Goal: Information Seeking & Learning: Learn about a topic

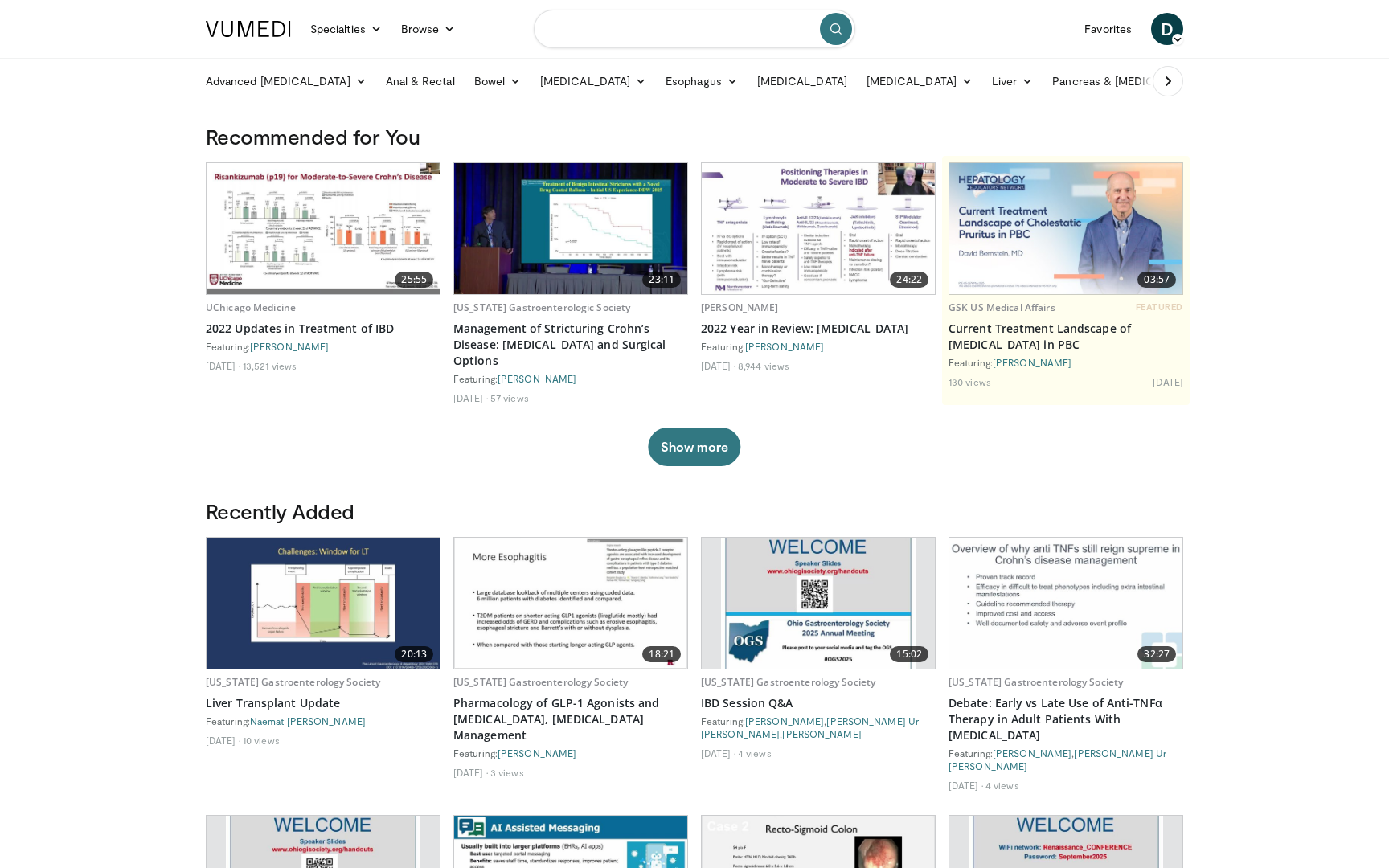
click at [723, 24] on input "Search topics, interventions" at bounding box center [694, 29] width 322 height 38
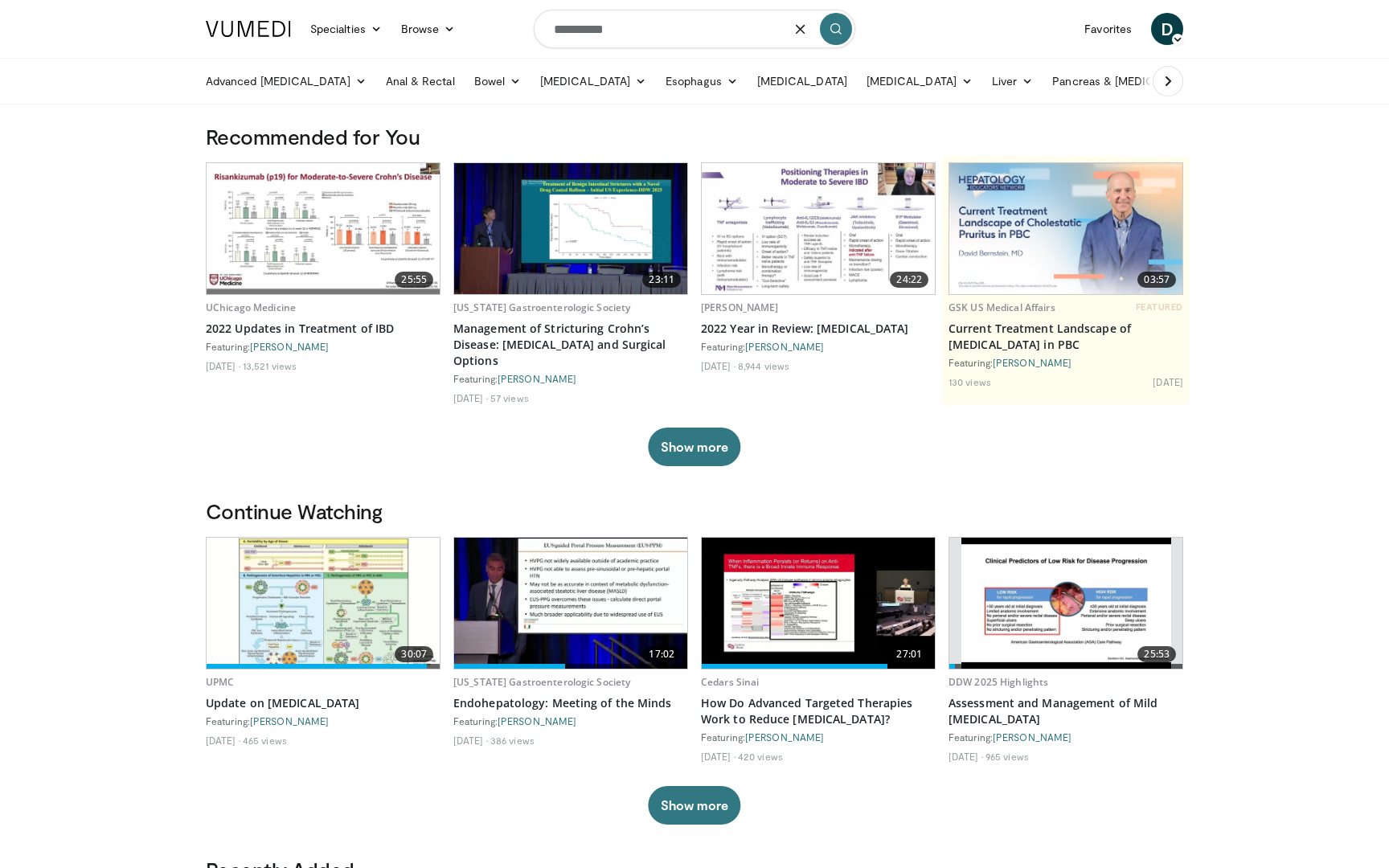
type input "**********"
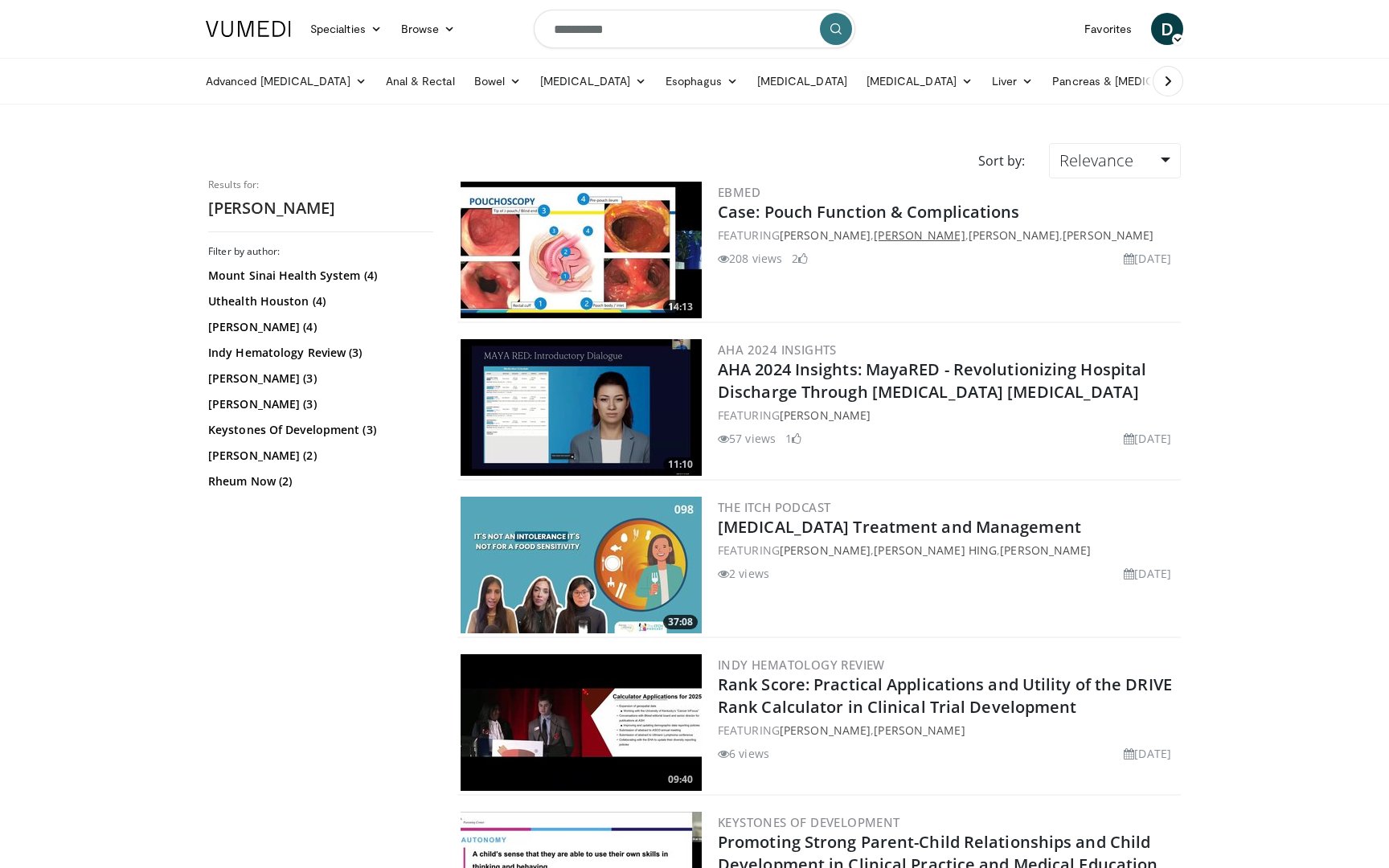
click at [911, 234] on link "[PERSON_NAME]" at bounding box center [919, 234] width 91 height 16
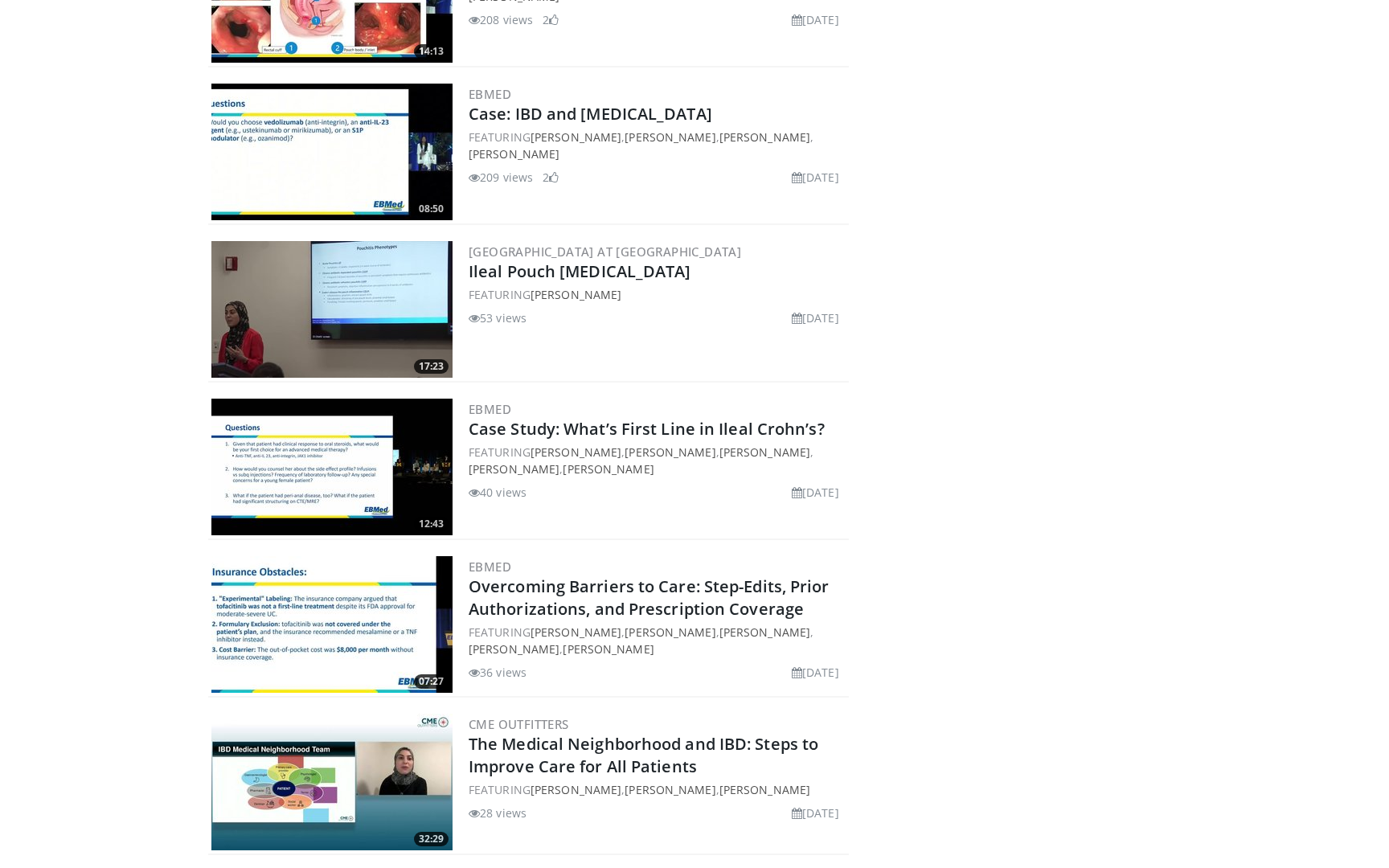
scroll to position [604, 0]
click at [296, 291] on img at bounding box center [332, 309] width 241 height 137
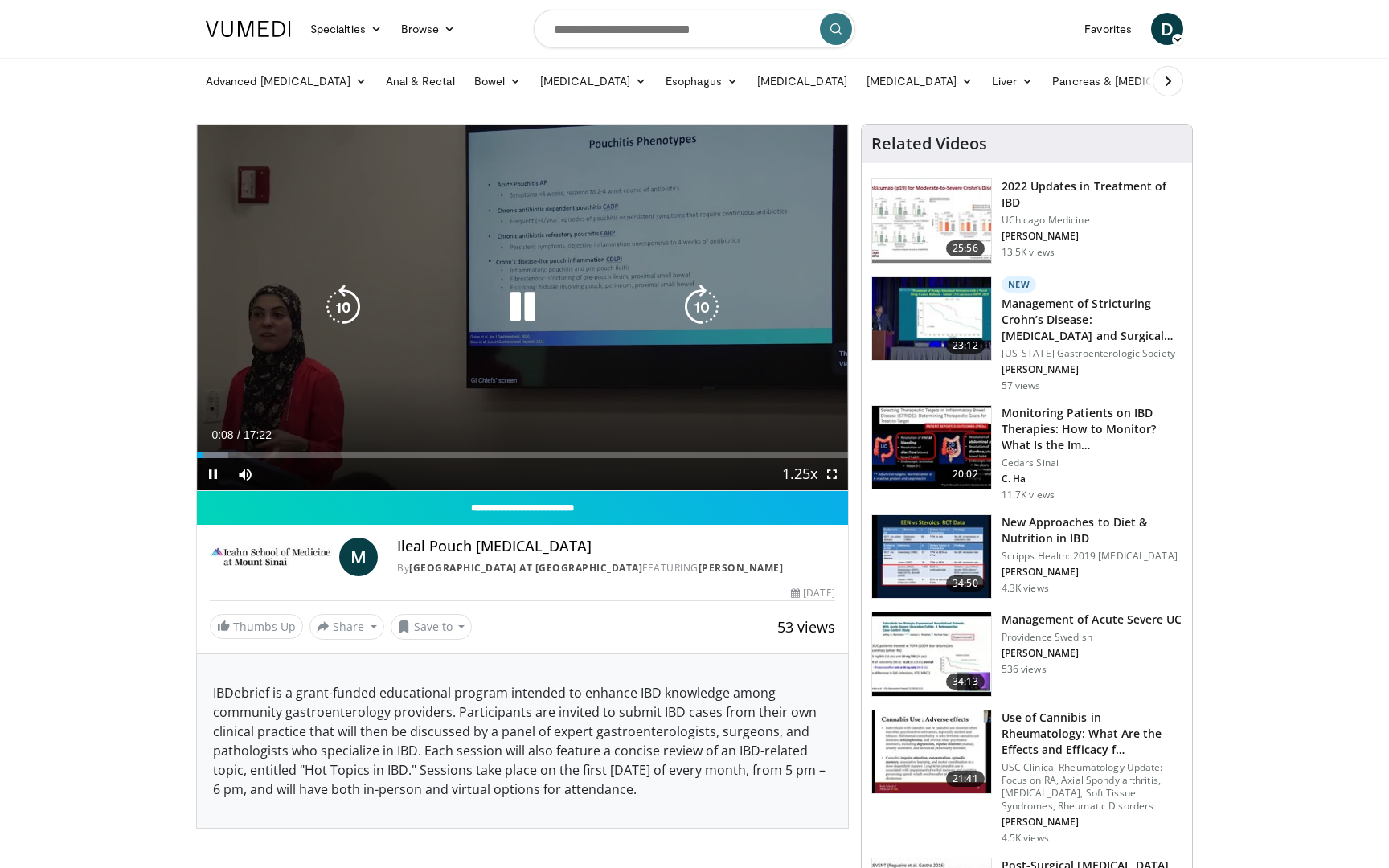
click at [505, 308] on icon "Video Player" at bounding box center [522, 306] width 45 height 45
click at [511, 307] on icon "Video Player" at bounding box center [522, 306] width 45 height 45
click at [533, 325] on icon "Video Player" at bounding box center [522, 306] width 45 height 45
click at [548, 365] on div "10 seconds Tap to unmute" at bounding box center [523, 307] width 651 height 366
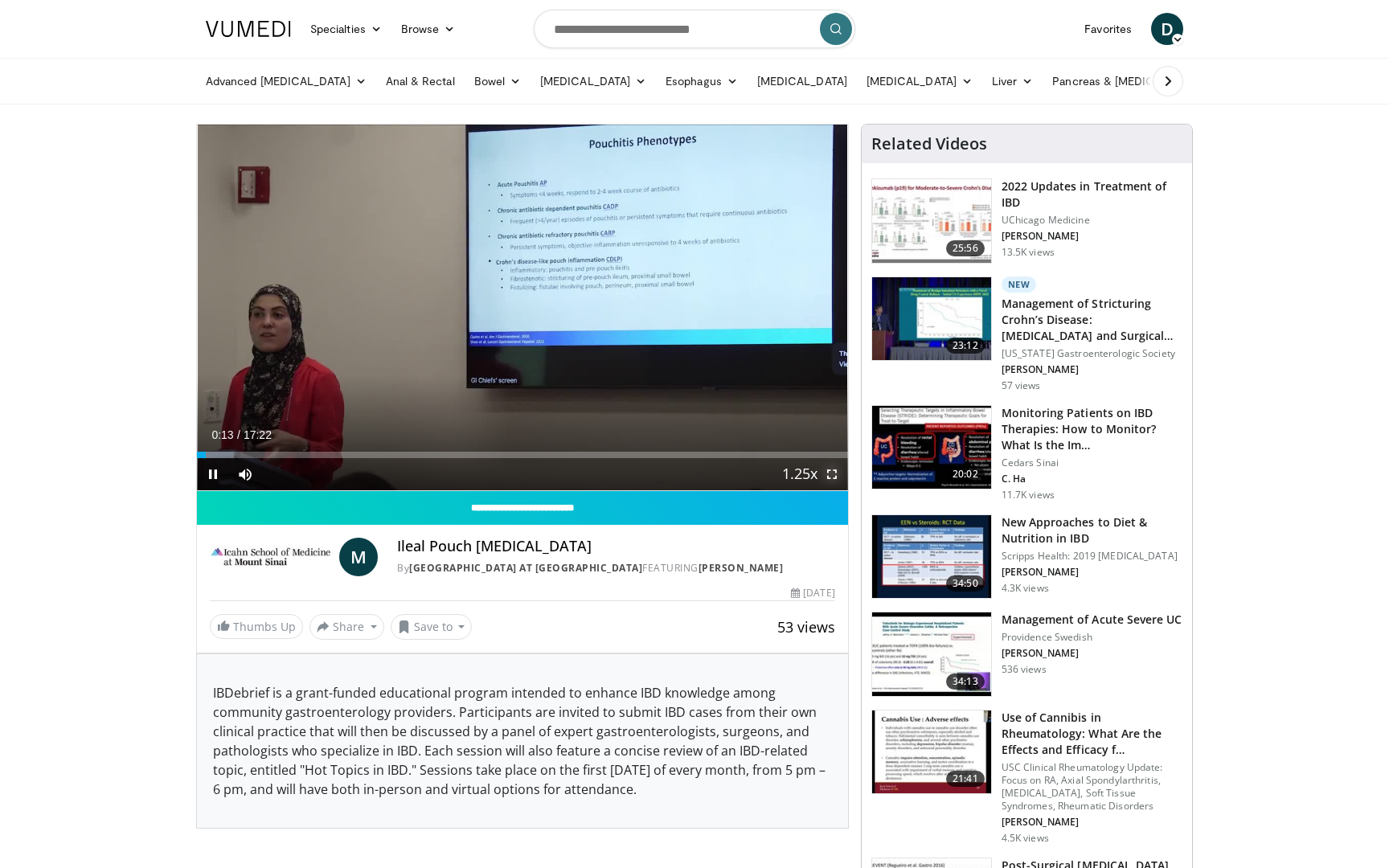
click at [827, 476] on span "Video Player" at bounding box center [832, 473] width 32 height 32
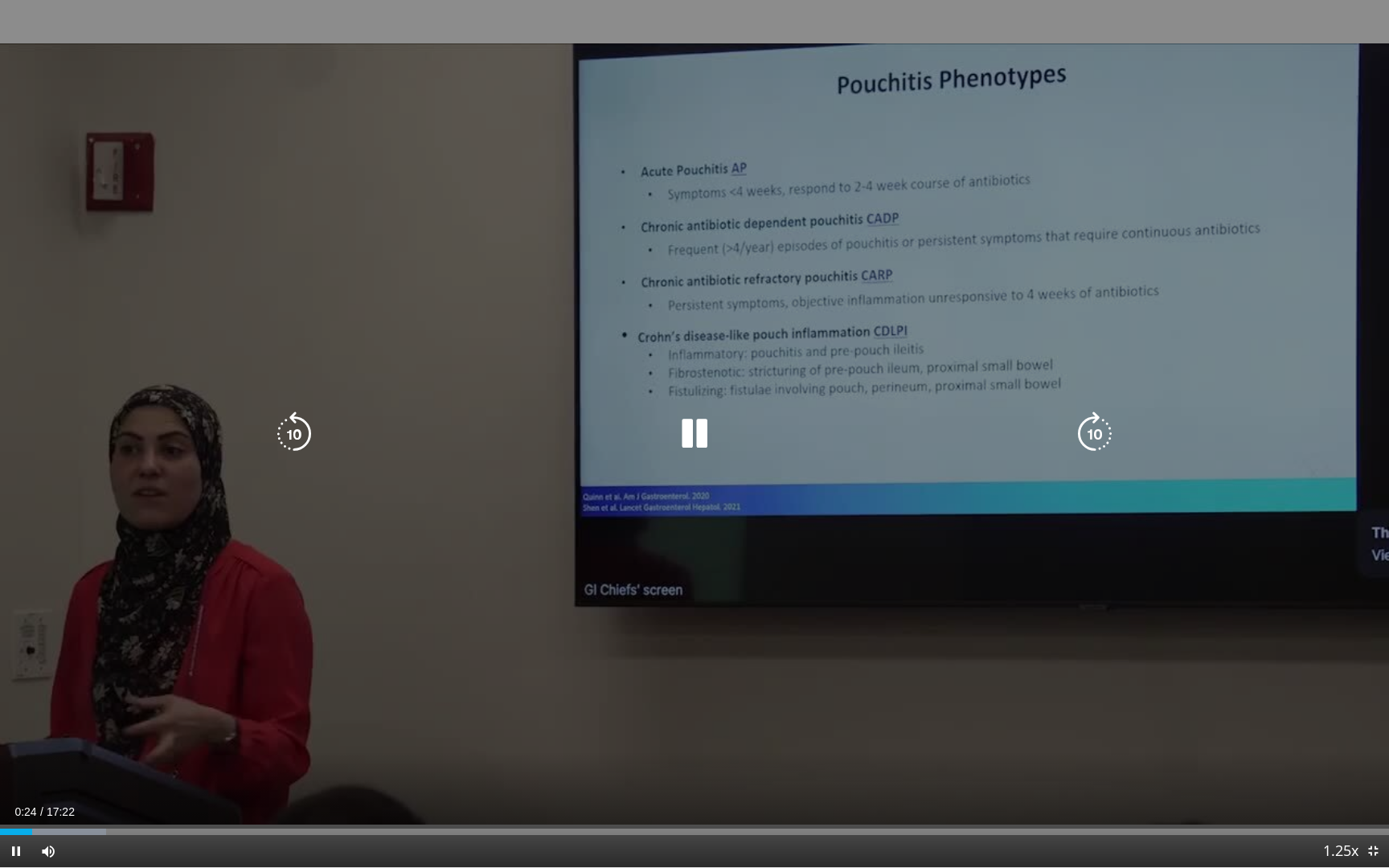
click at [765, 420] on div "Video Player" at bounding box center [695, 433] width 834 height 32
click at [702, 434] on icon "Video Player" at bounding box center [694, 433] width 45 height 45
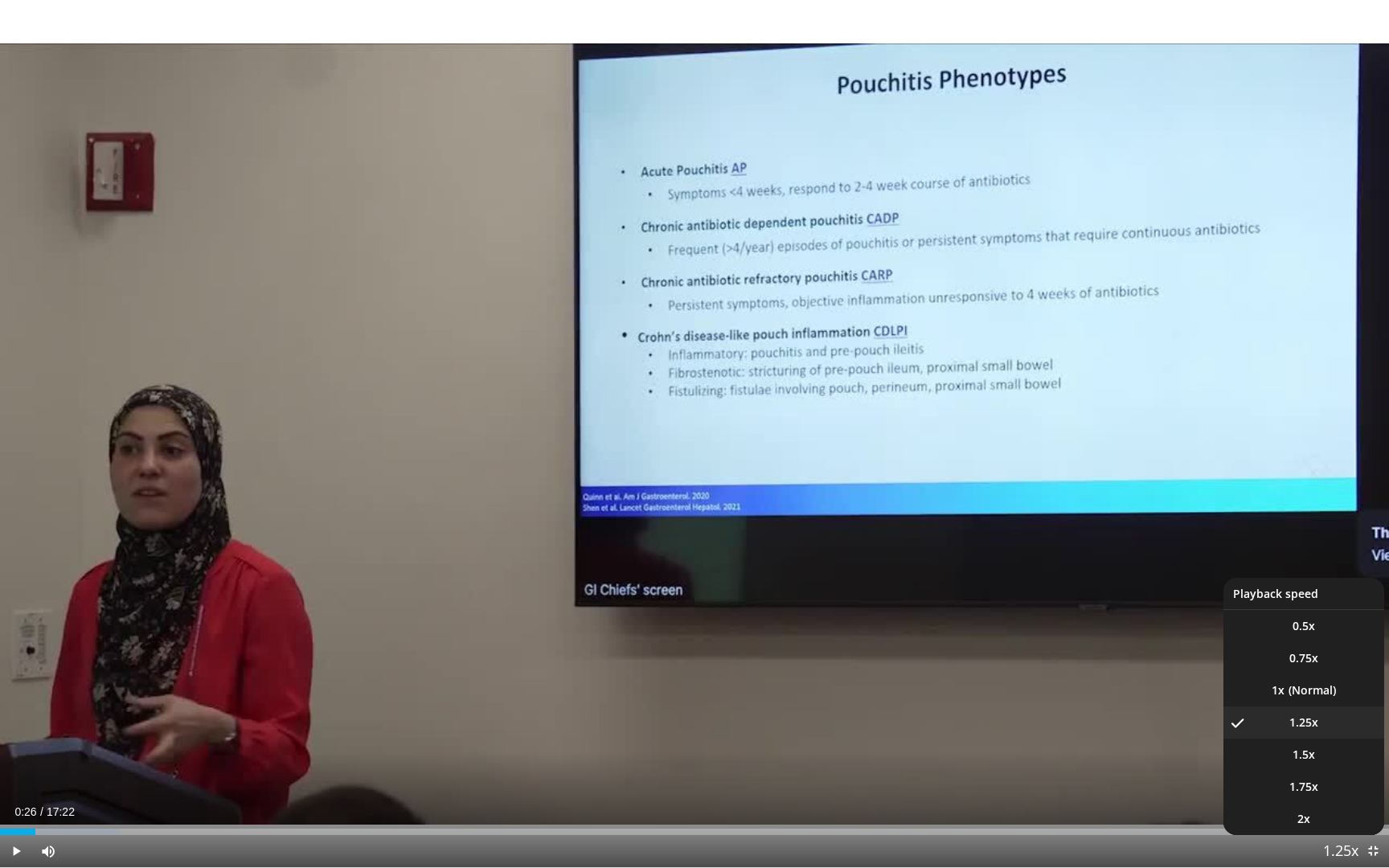
click at [1341, 858] on span "Video Player" at bounding box center [1341, 852] width 23 height 32
click at [1311, 699] on li "1x" at bounding box center [1304, 690] width 161 height 32
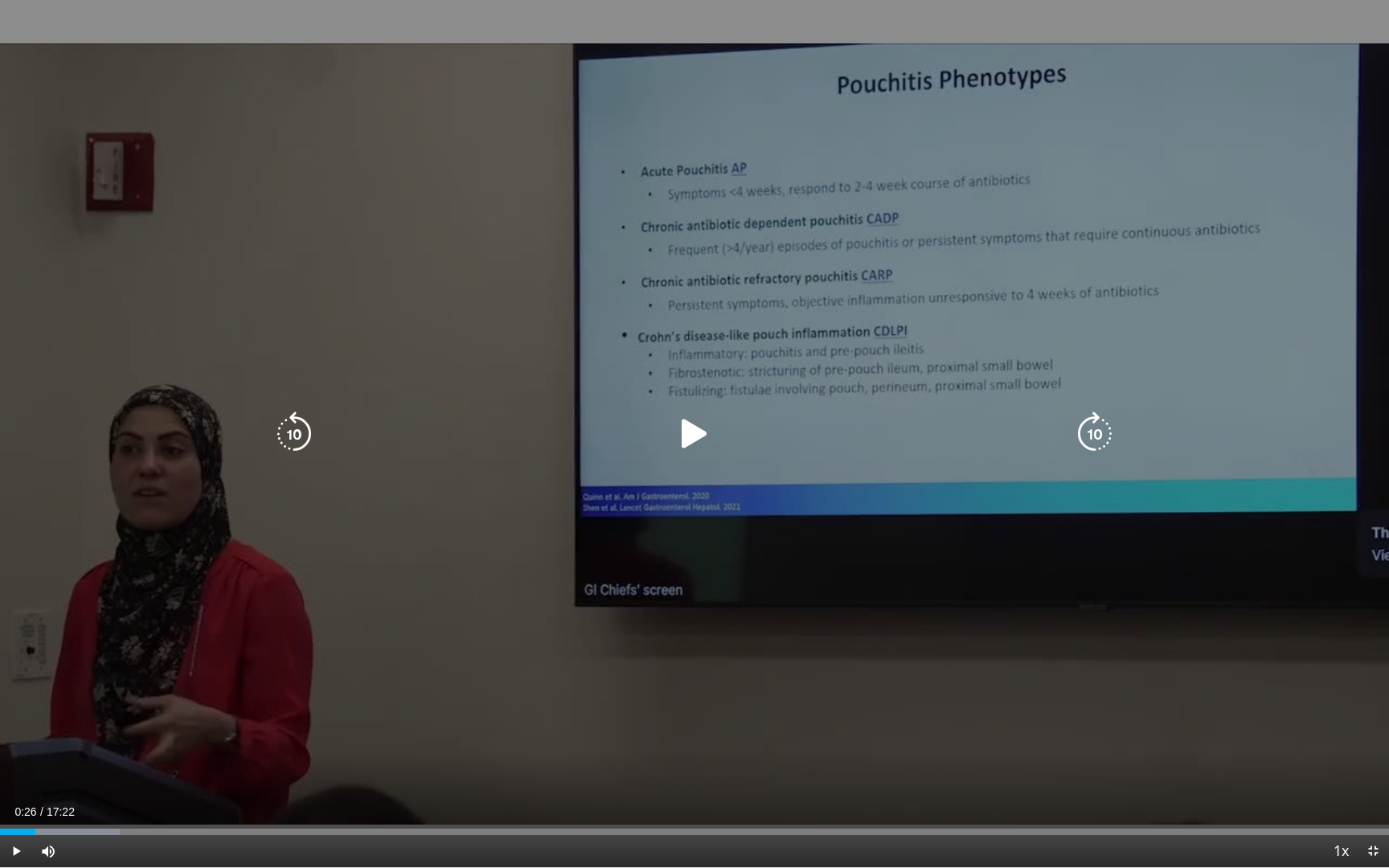
click at [687, 429] on icon "Video Player" at bounding box center [694, 433] width 45 height 45
click at [771, 571] on div "10 seconds Tap to unmute" at bounding box center [694, 433] width 1389 height 867
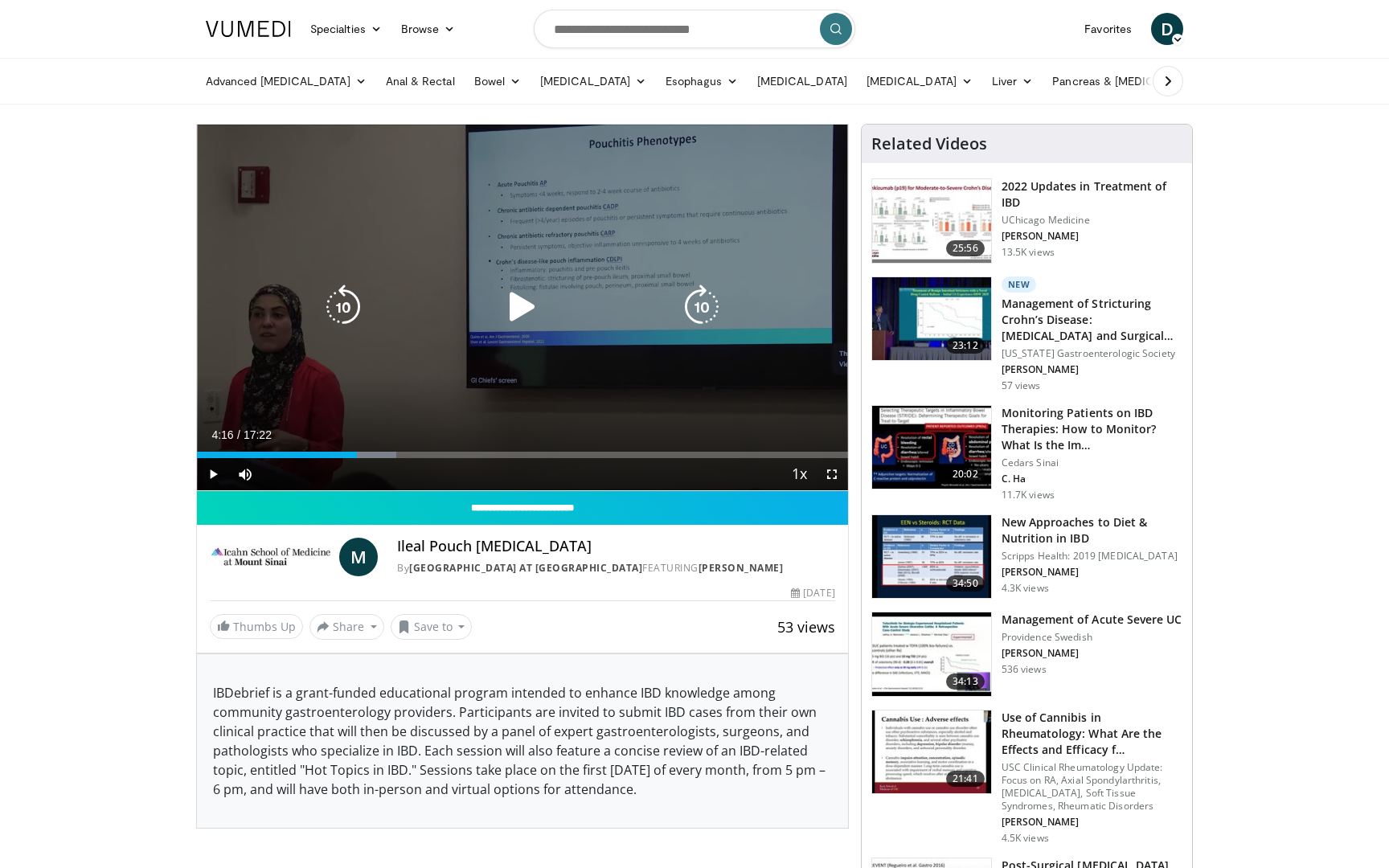
click at [556, 283] on div "10 seconds Tap to unmute" at bounding box center [523, 307] width 651 height 366
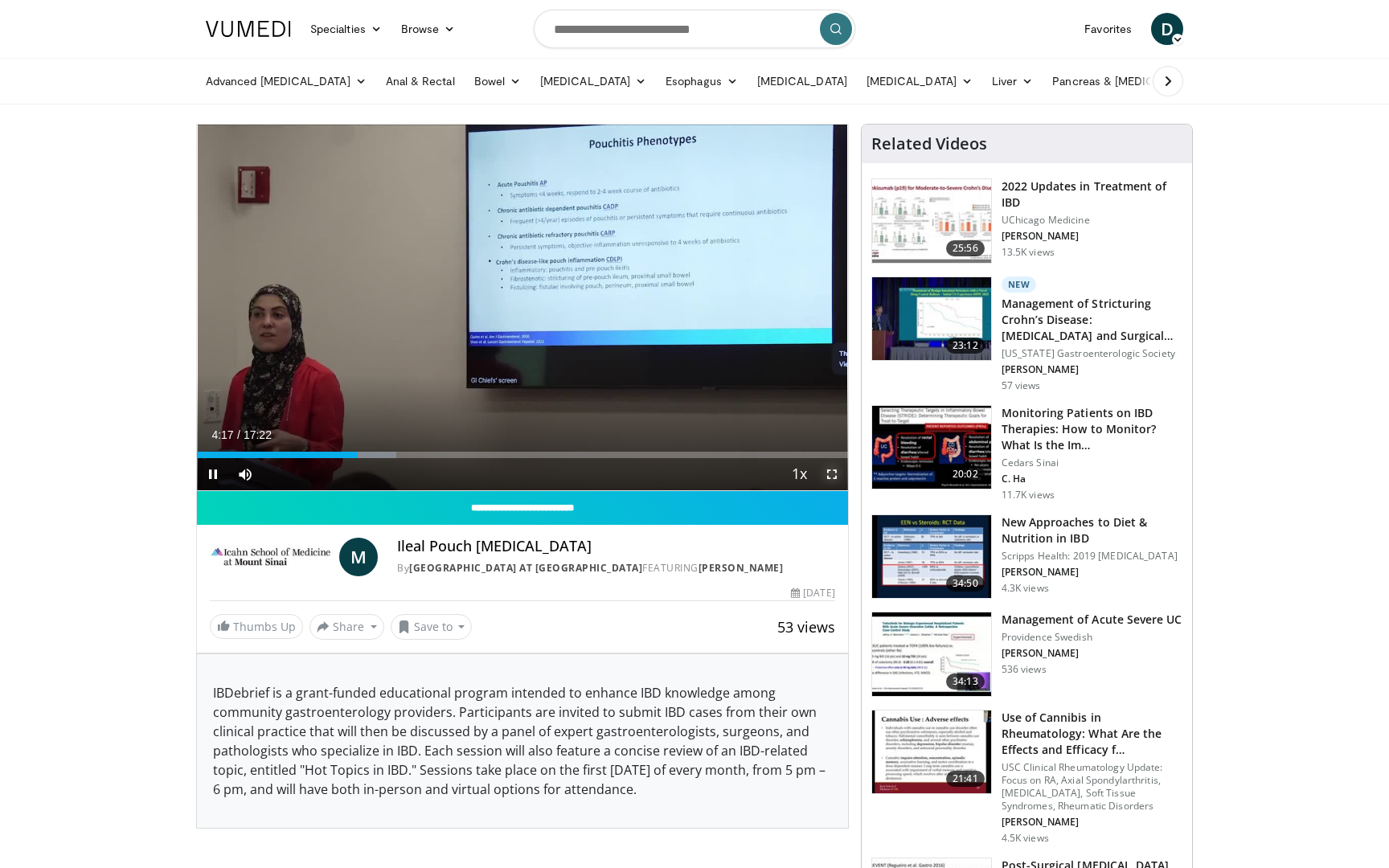
click at [827, 474] on span "Video Player" at bounding box center [832, 473] width 32 height 32
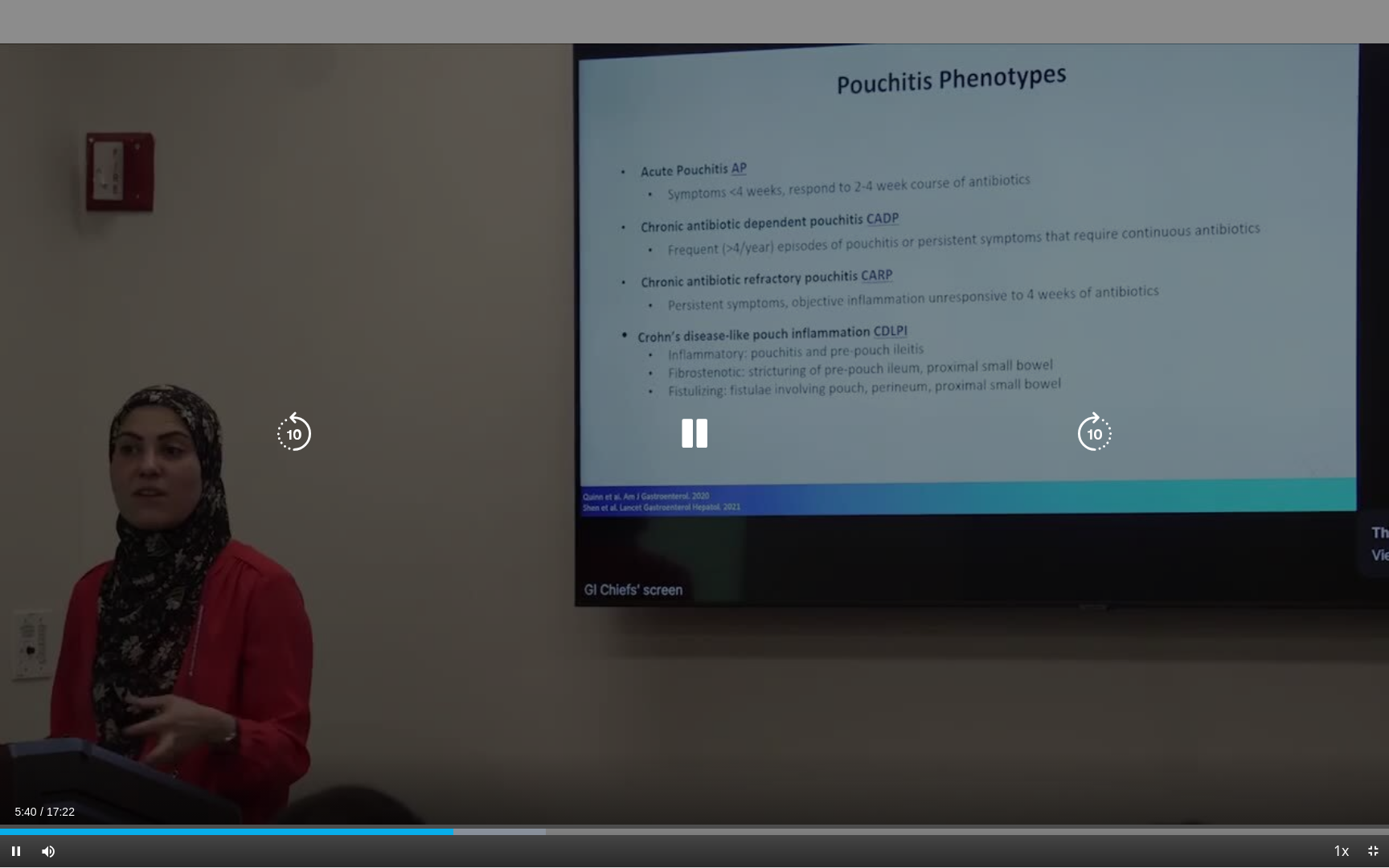
click at [685, 444] on icon "Video Player" at bounding box center [694, 433] width 45 height 45
click at [702, 439] on icon "Video Player" at bounding box center [694, 433] width 45 height 45
click at [770, 273] on div "10 seconds Tap to unmute" at bounding box center [694, 433] width 1389 height 867
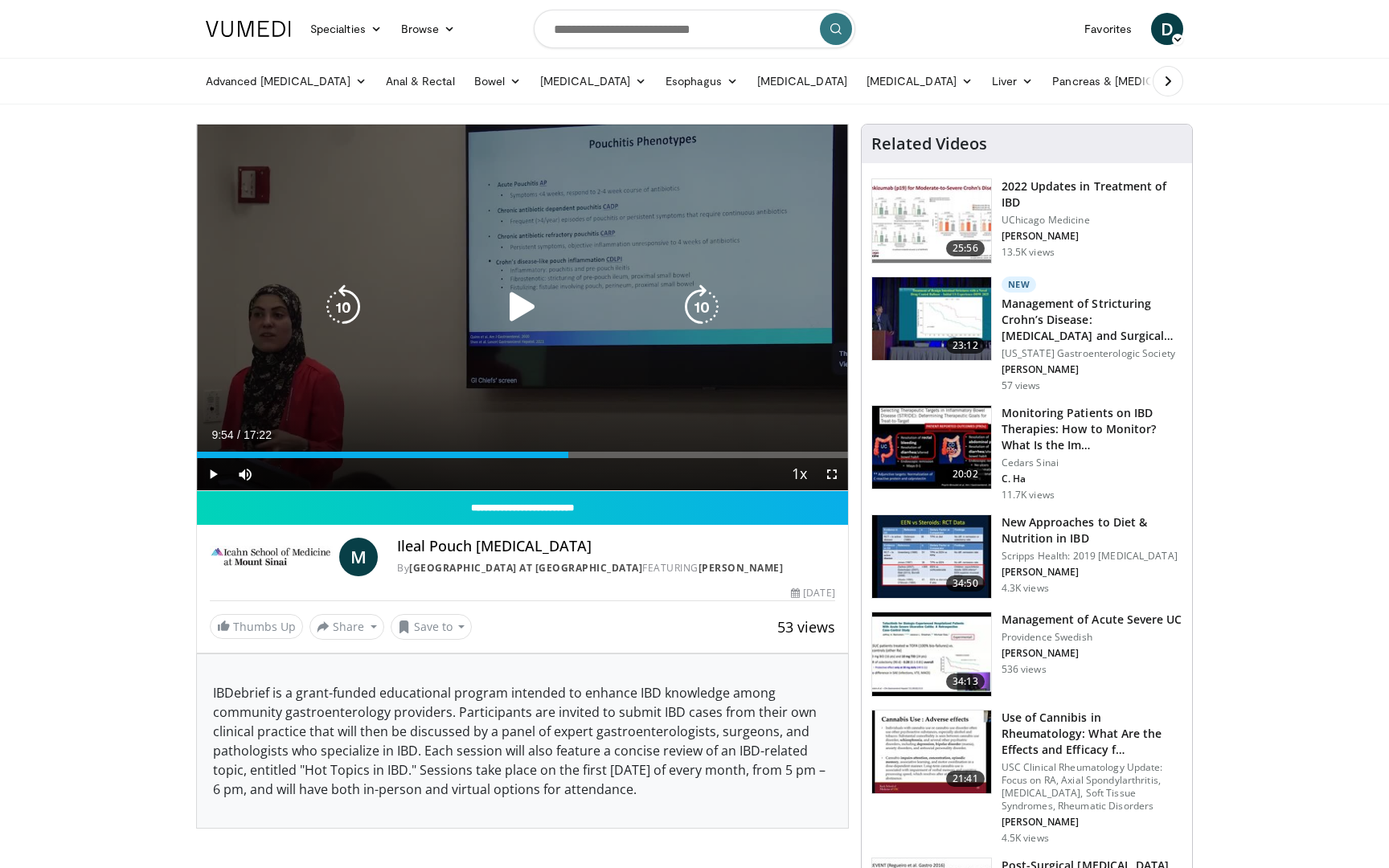
click at [684, 235] on div "10 seconds Tap to unmute" at bounding box center [523, 307] width 651 height 366
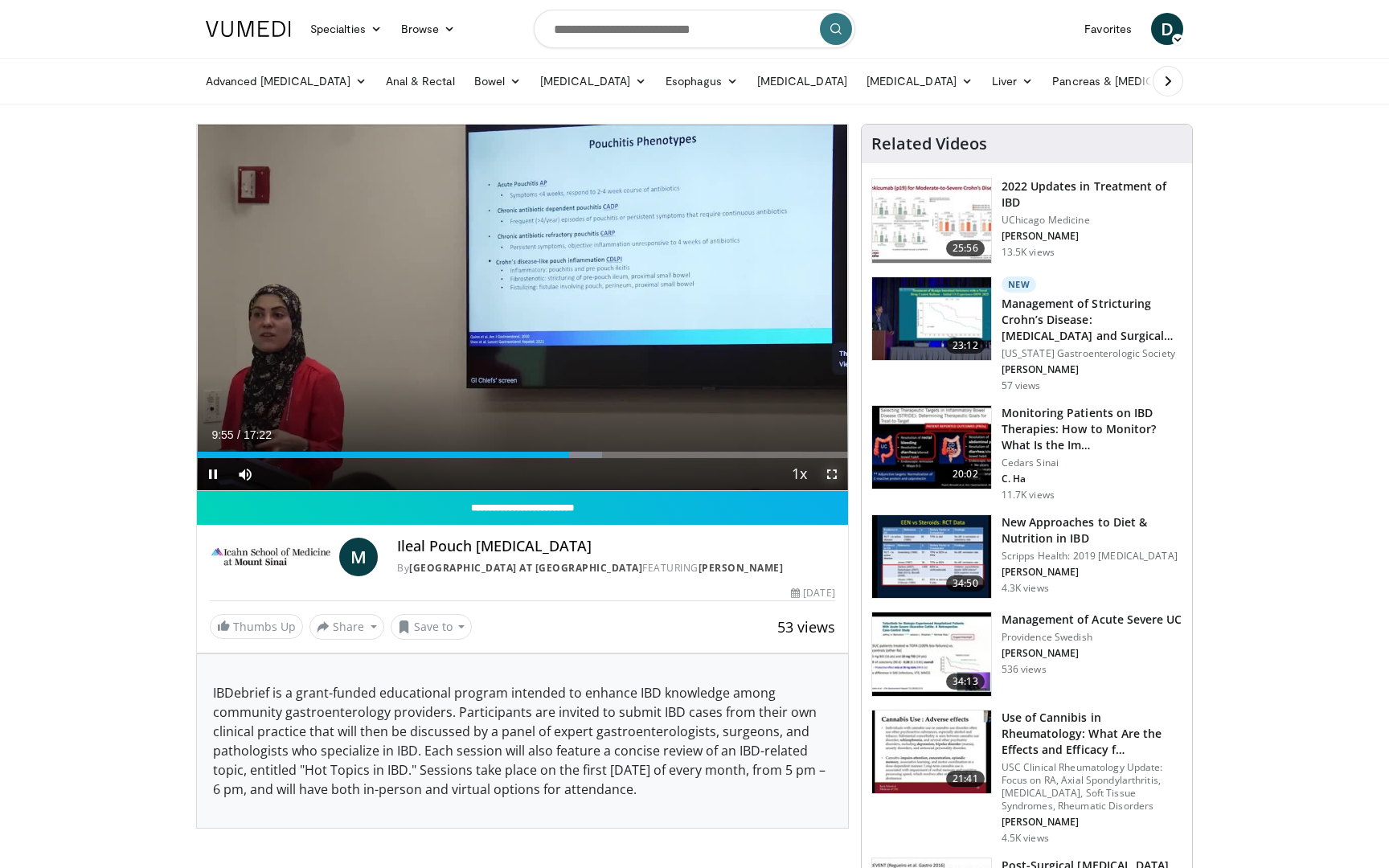
click at [829, 484] on span "Video Player" at bounding box center [832, 473] width 32 height 32
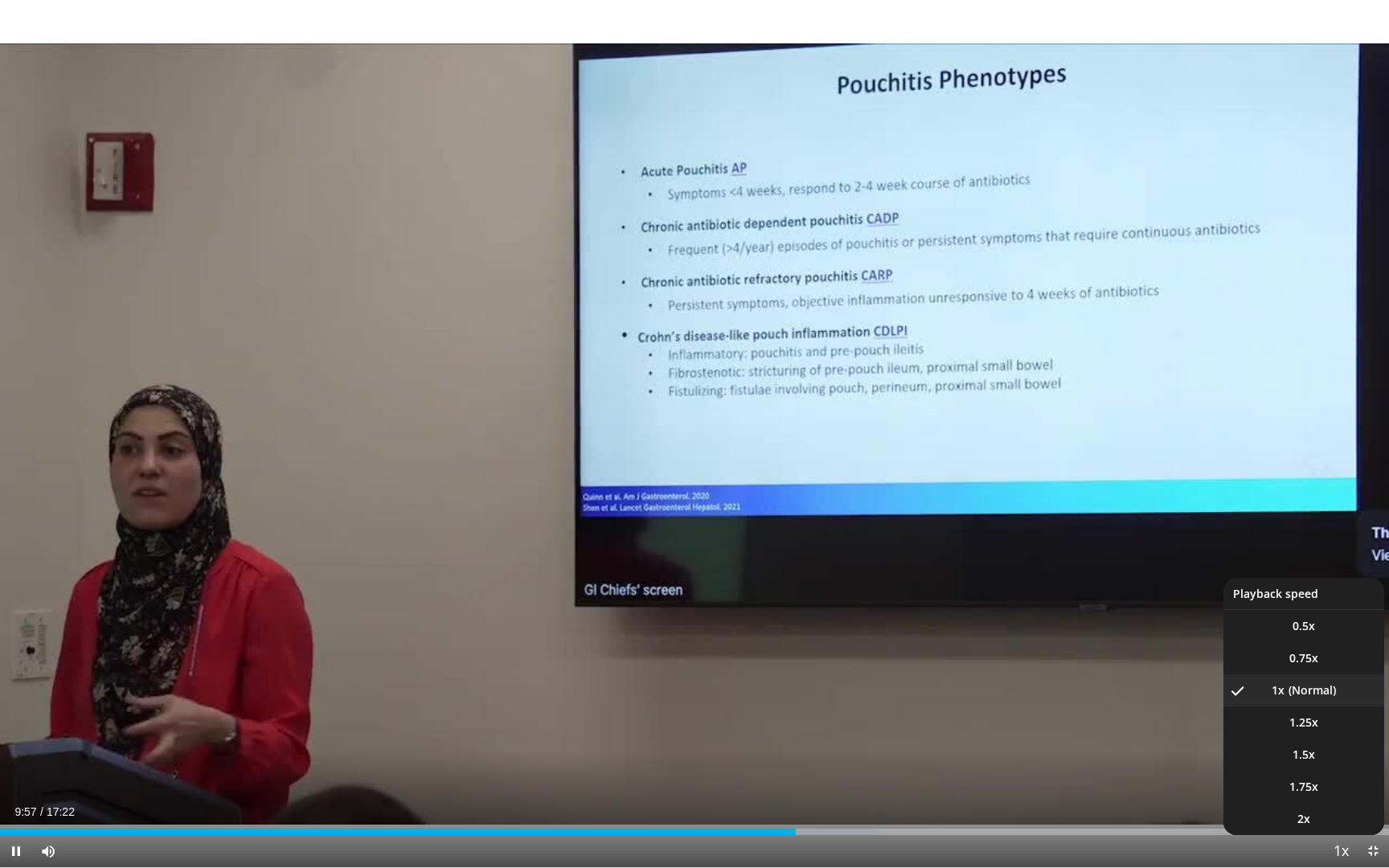
click at [1339, 850] on span "Video Player" at bounding box center [1341, 852] width 23 height 32
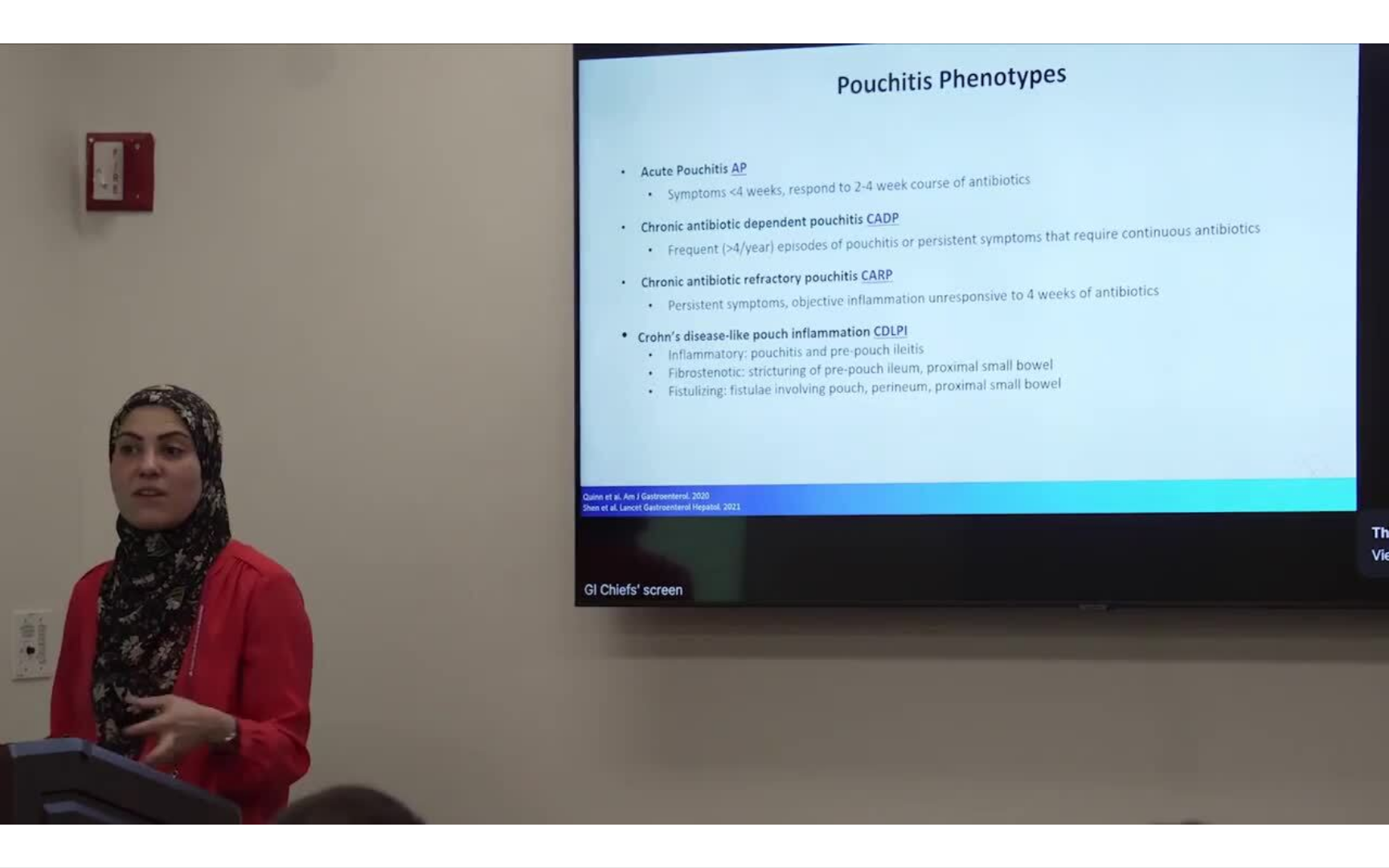
click at [1339, 850] on div "10 seconds Tap to unmute" at bounding box center [694, 433] width 1389 height 867
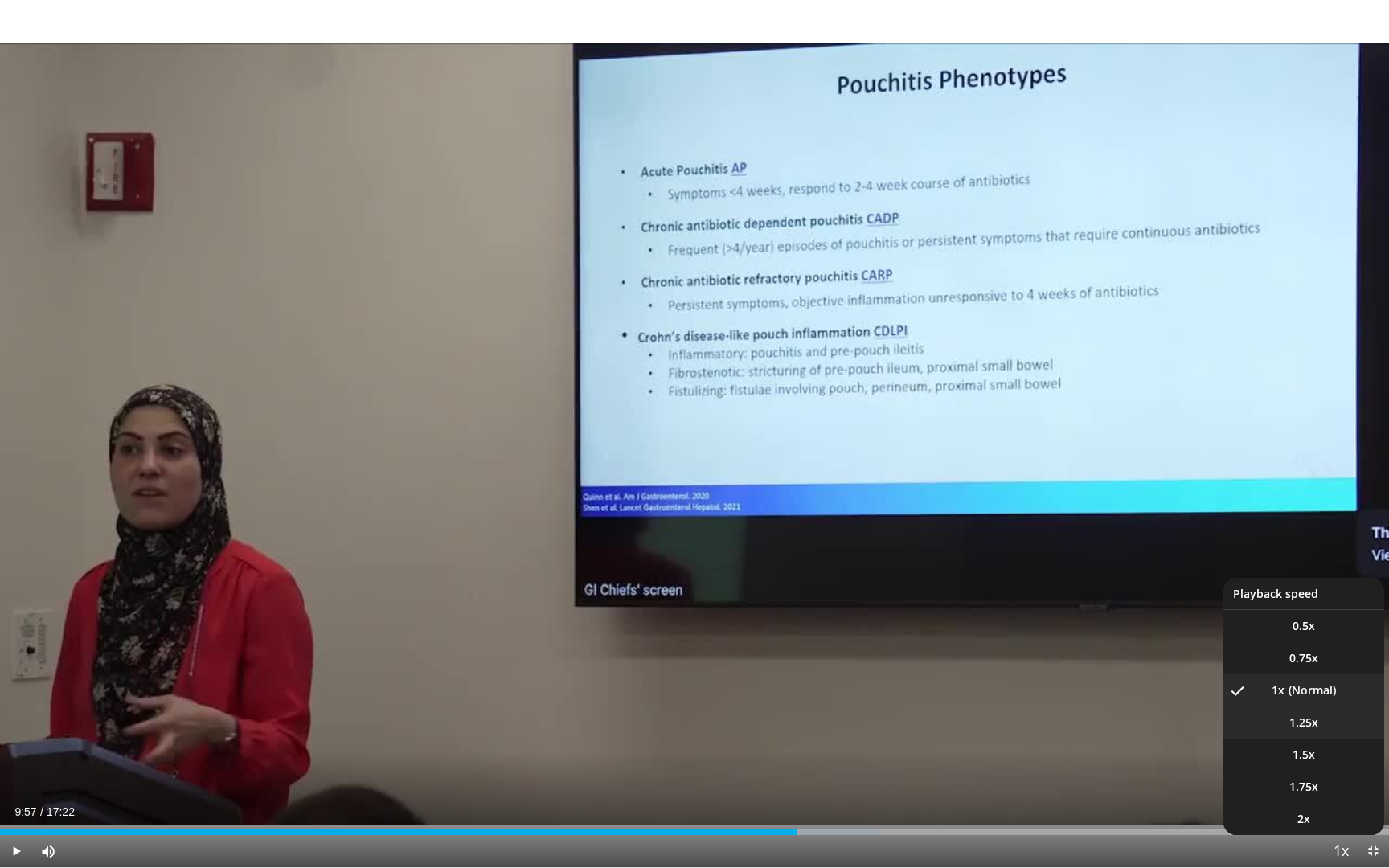
click at [1307, 736] on li "1.25x" at bounding box center [1304, 722] width 161 height 32
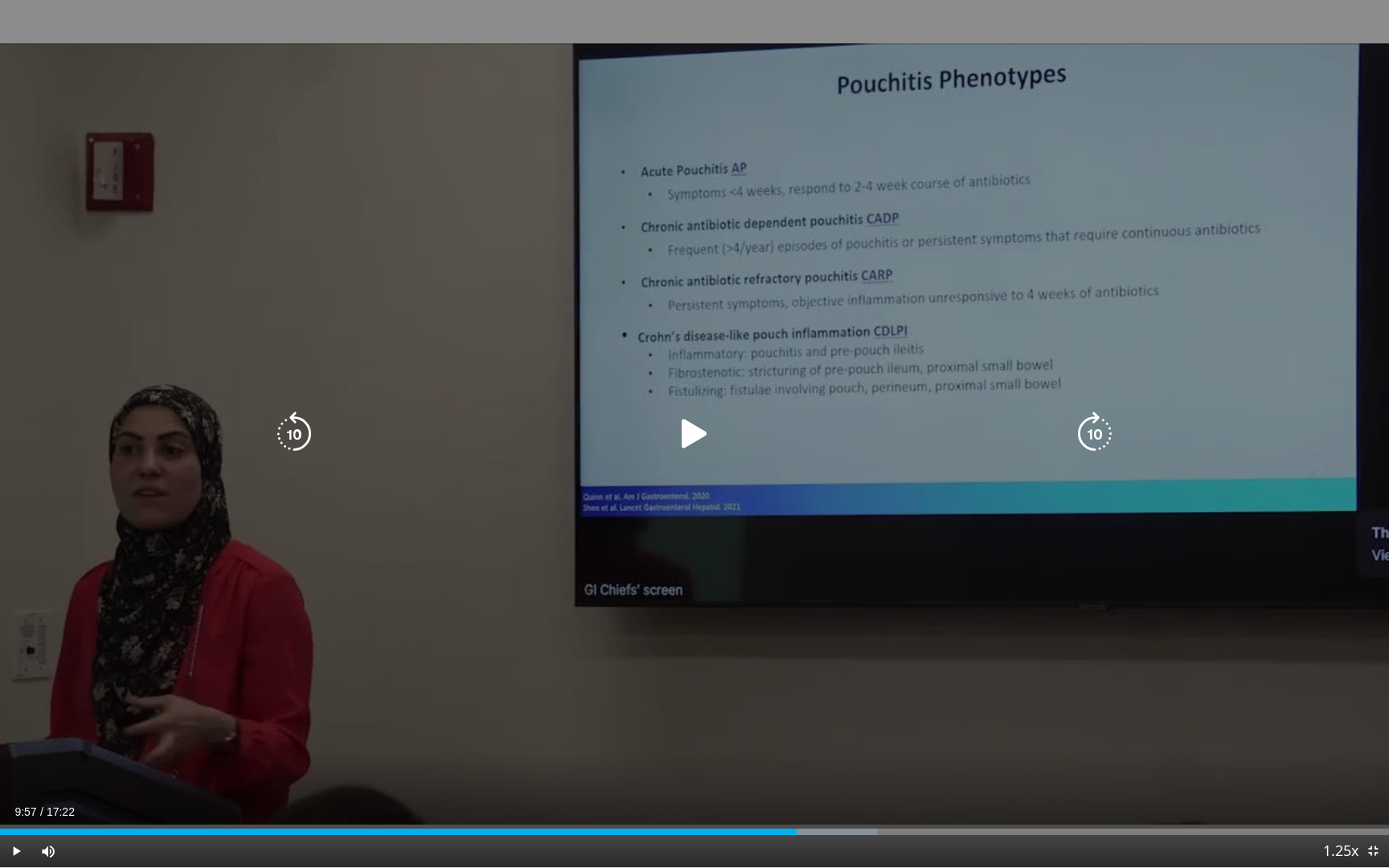
click at [811, 561] on div "10 seconds Tap to unmute" at bounding box center [694, 433] width 1389 height 867
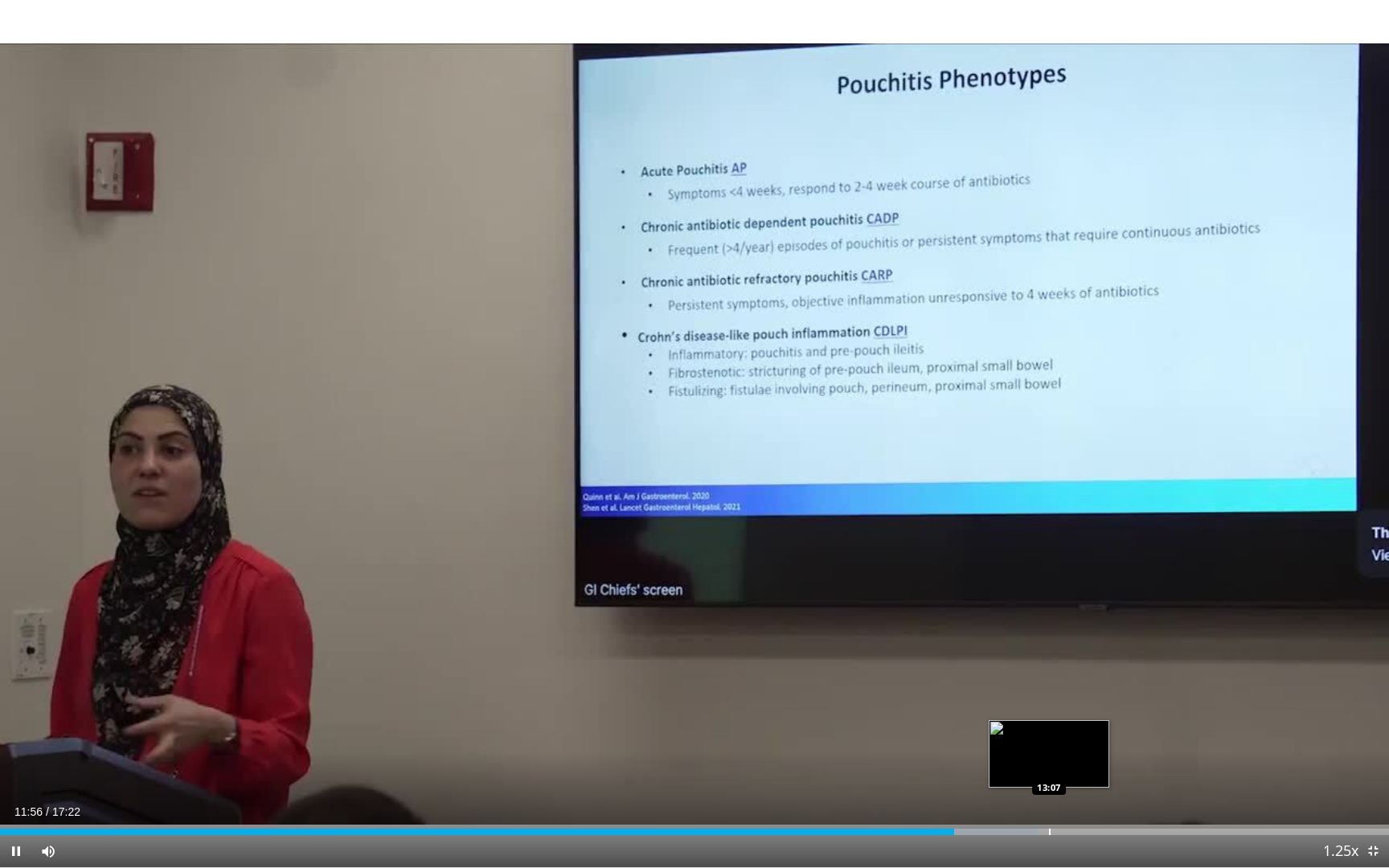
click at [1048, 830] on div "Loaded : 74.72% 11:56 13:07" at bounding box center [694, 832] width 1389 height 6
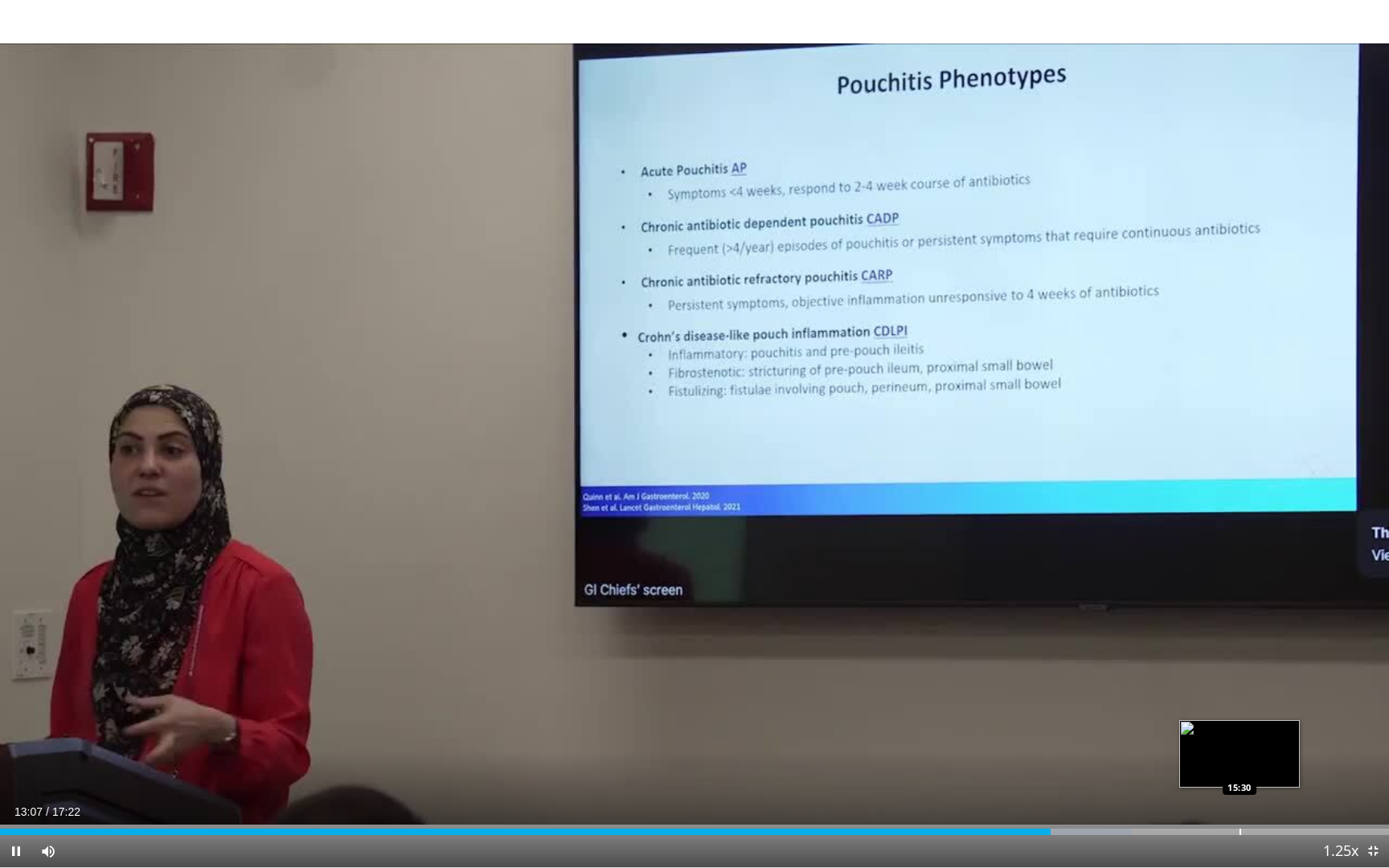
click at [1239, 834] on div "Progress Bar" at bounding box center [1240, 832] width 2 height 6
click at [1203, 826] on div "Loaded : 95.80% 15:33 15:02" at bounding box center [694, 827] width 1389 height 16
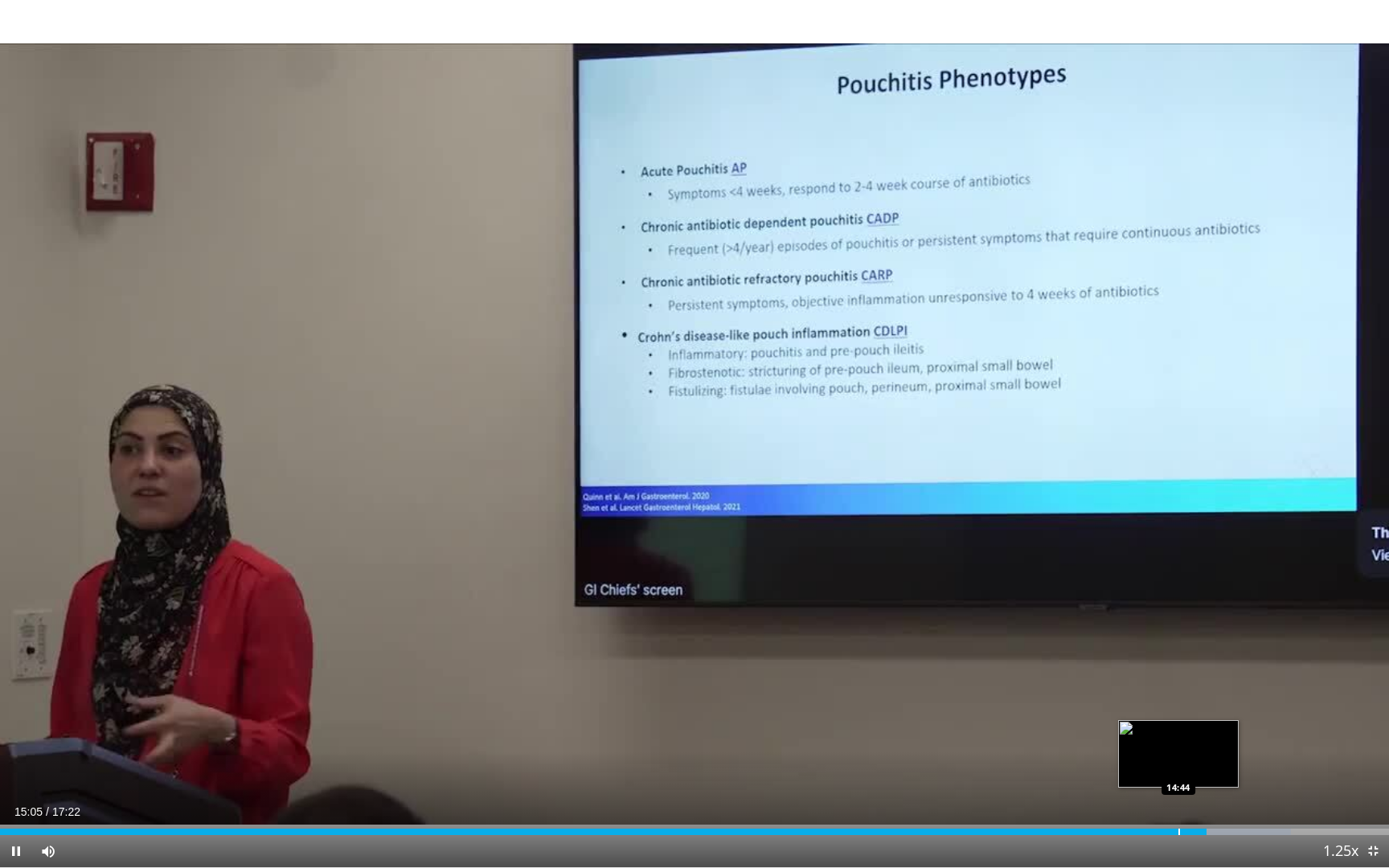
click at [1178, 826] on div "Loaded : 92.92% 15:05 14:44" at bounding box center [694, 827] width 1389 height 16
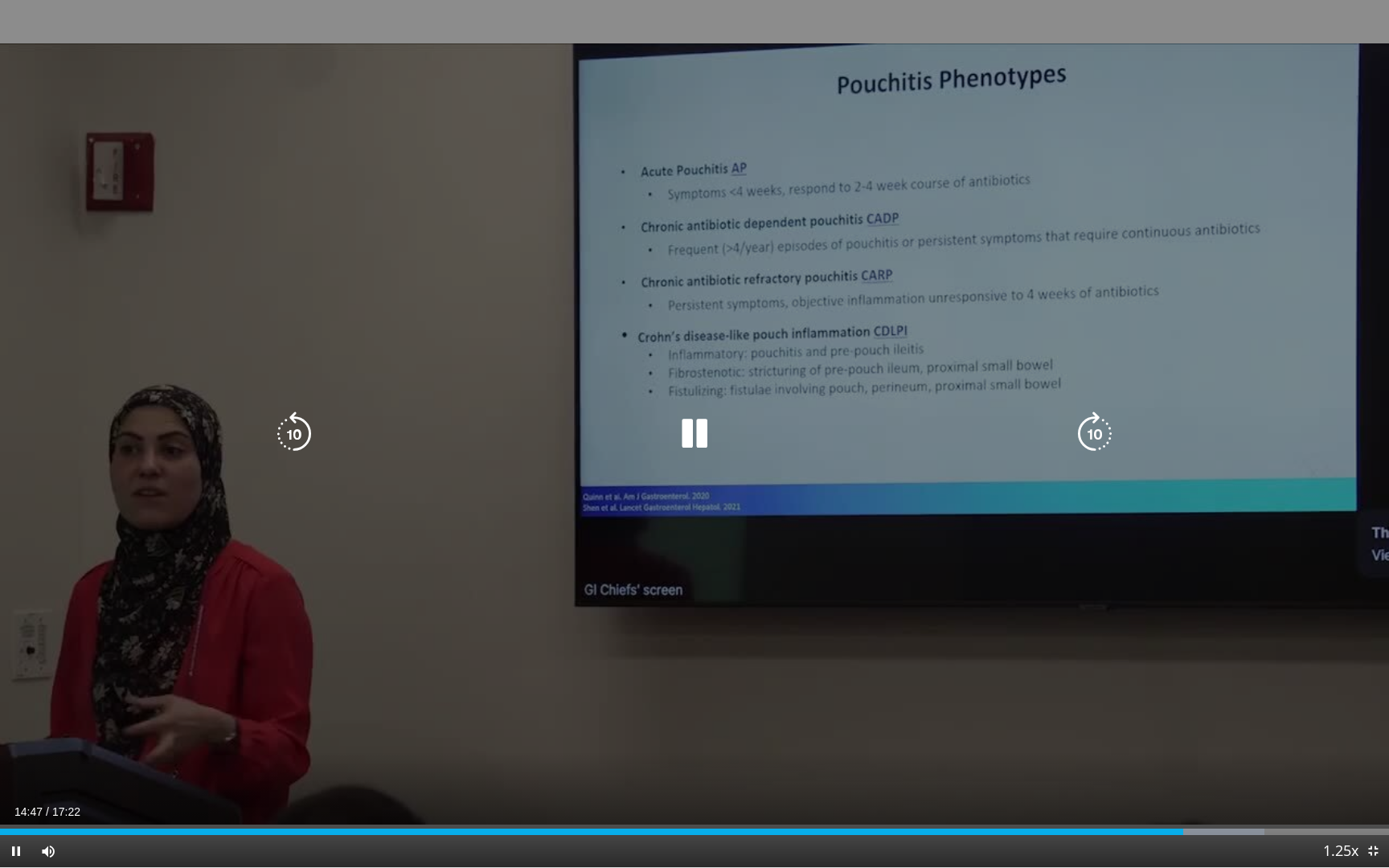
click at [667, 296] on div "10 seconds Tap to unmute" at bounding box center [694, 433] width 1389 height 867
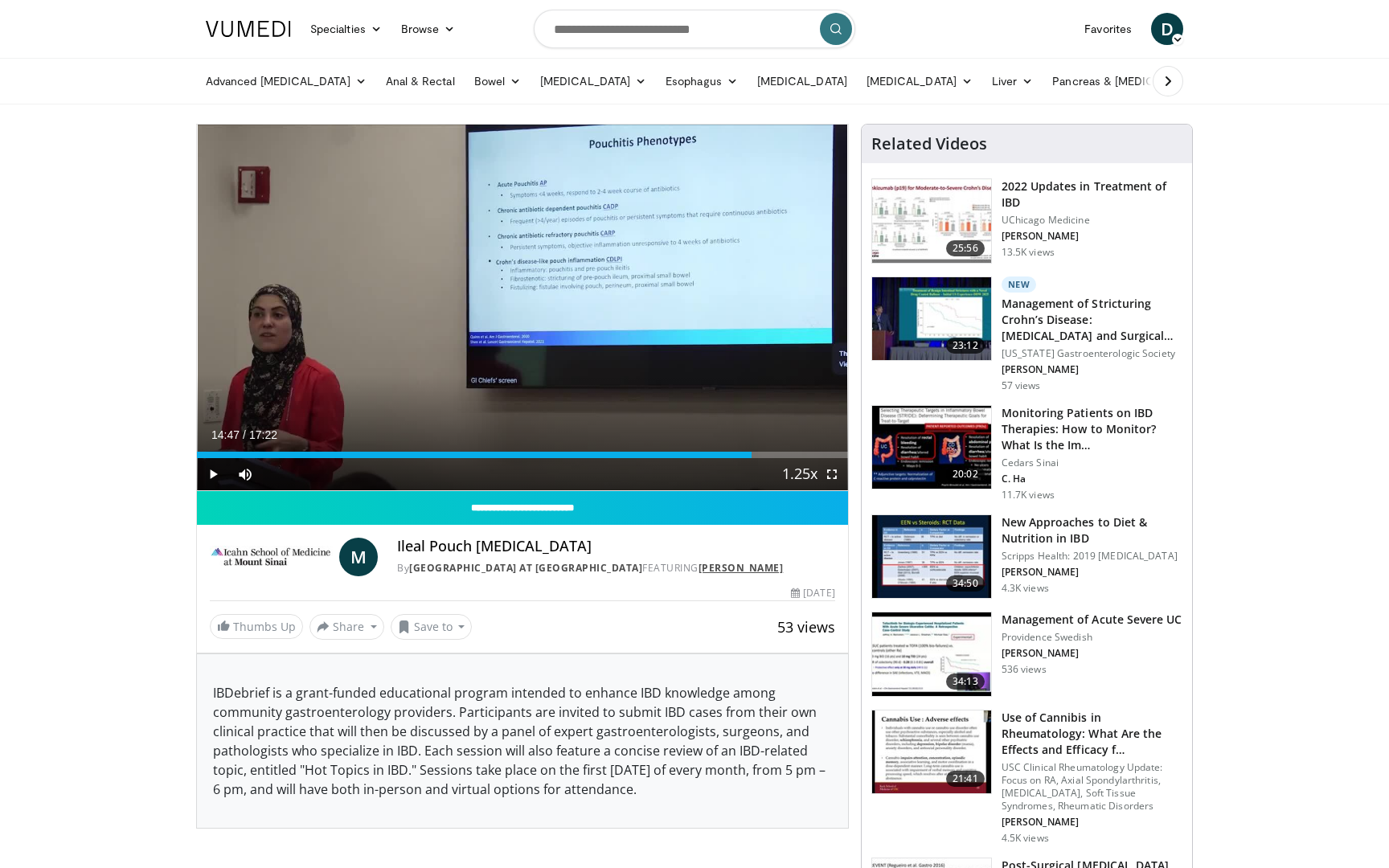
click at [741, 565] on link "Maia Kayal" at bounding box center [741, 567] width 85 height 14
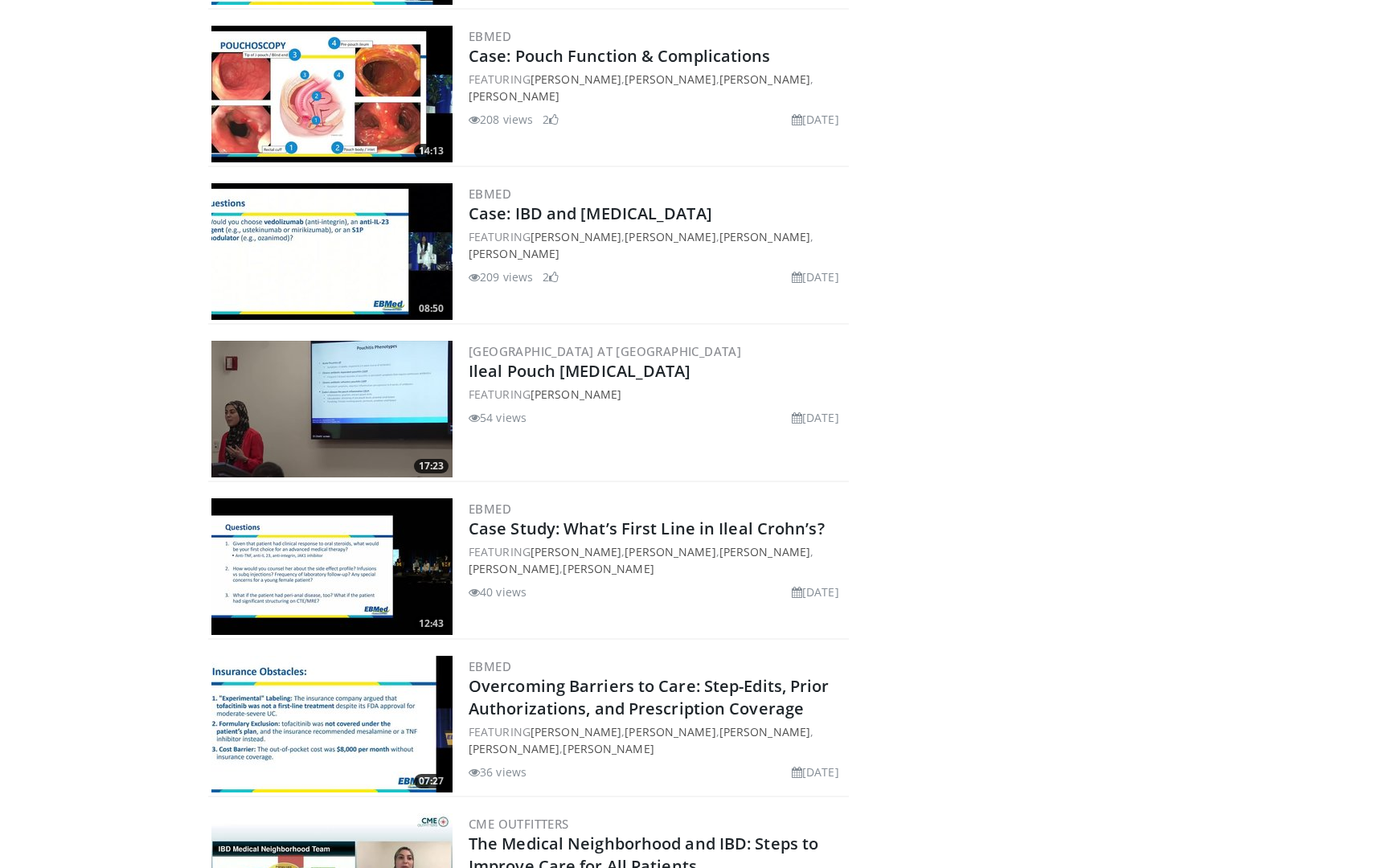
scroll to position [501, 0]
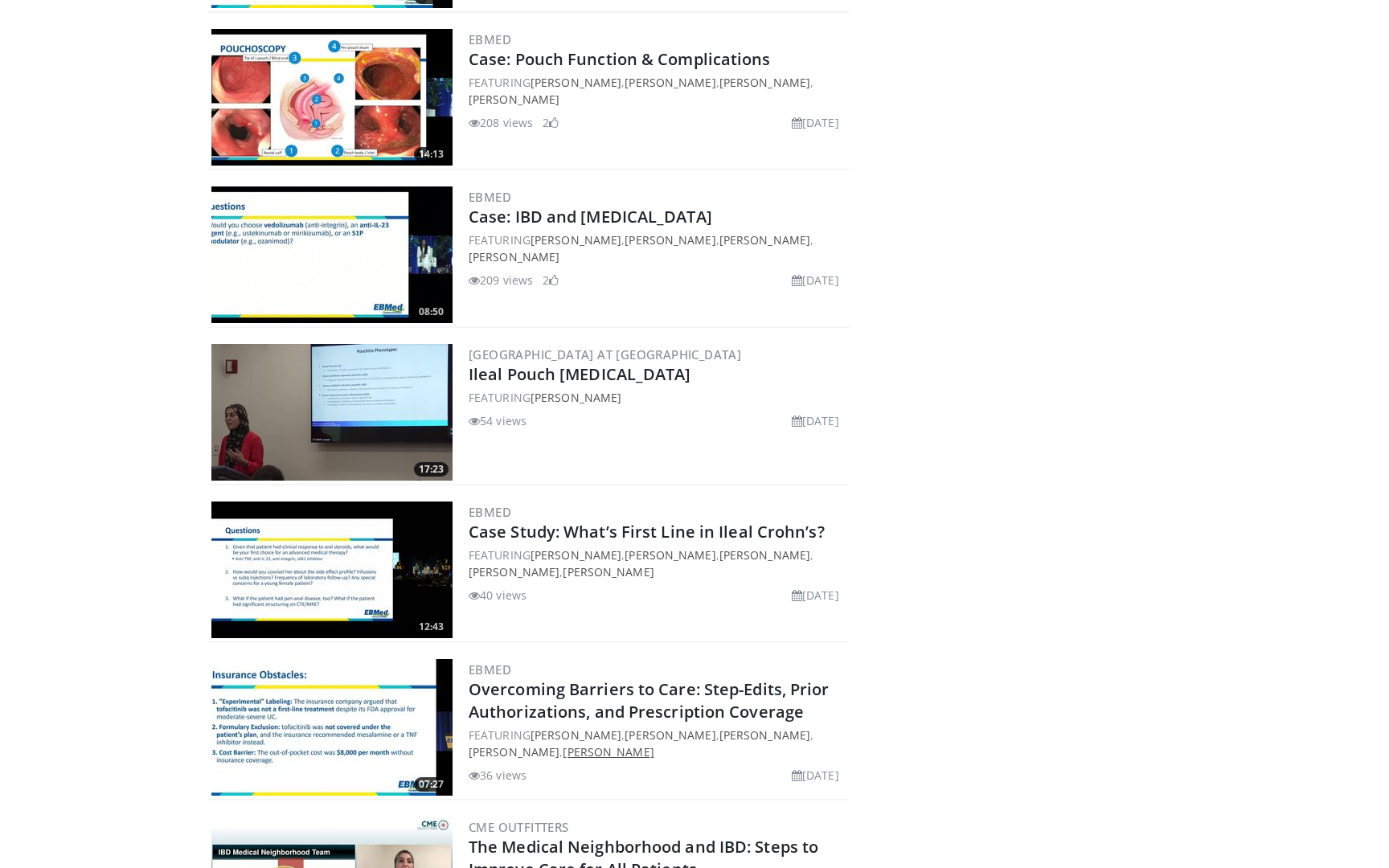
click at [627, 748] on link "[PERSON_NAME]" at bounding box center [608, 751] width 91 height 16
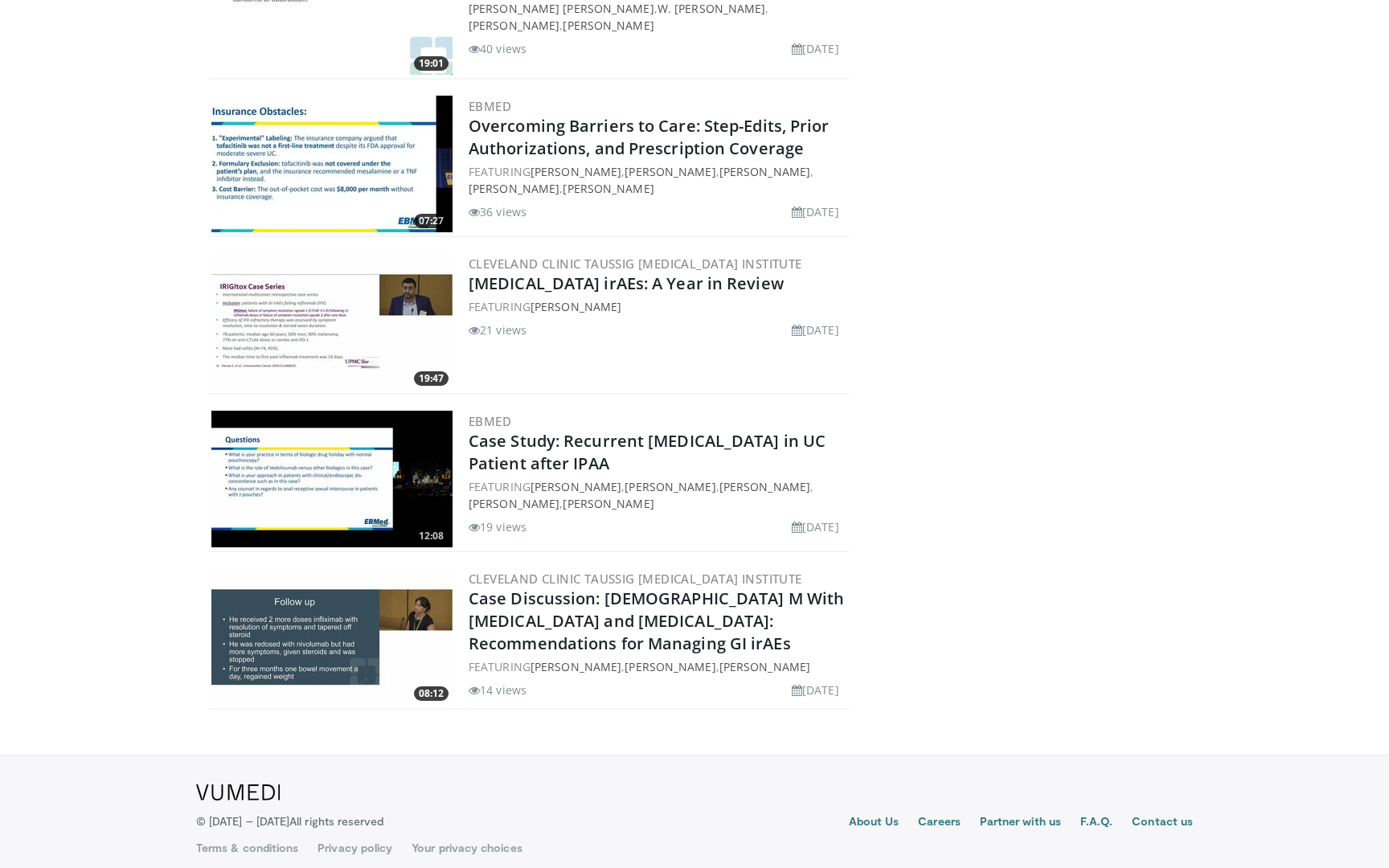
scroll to position [448, 0]
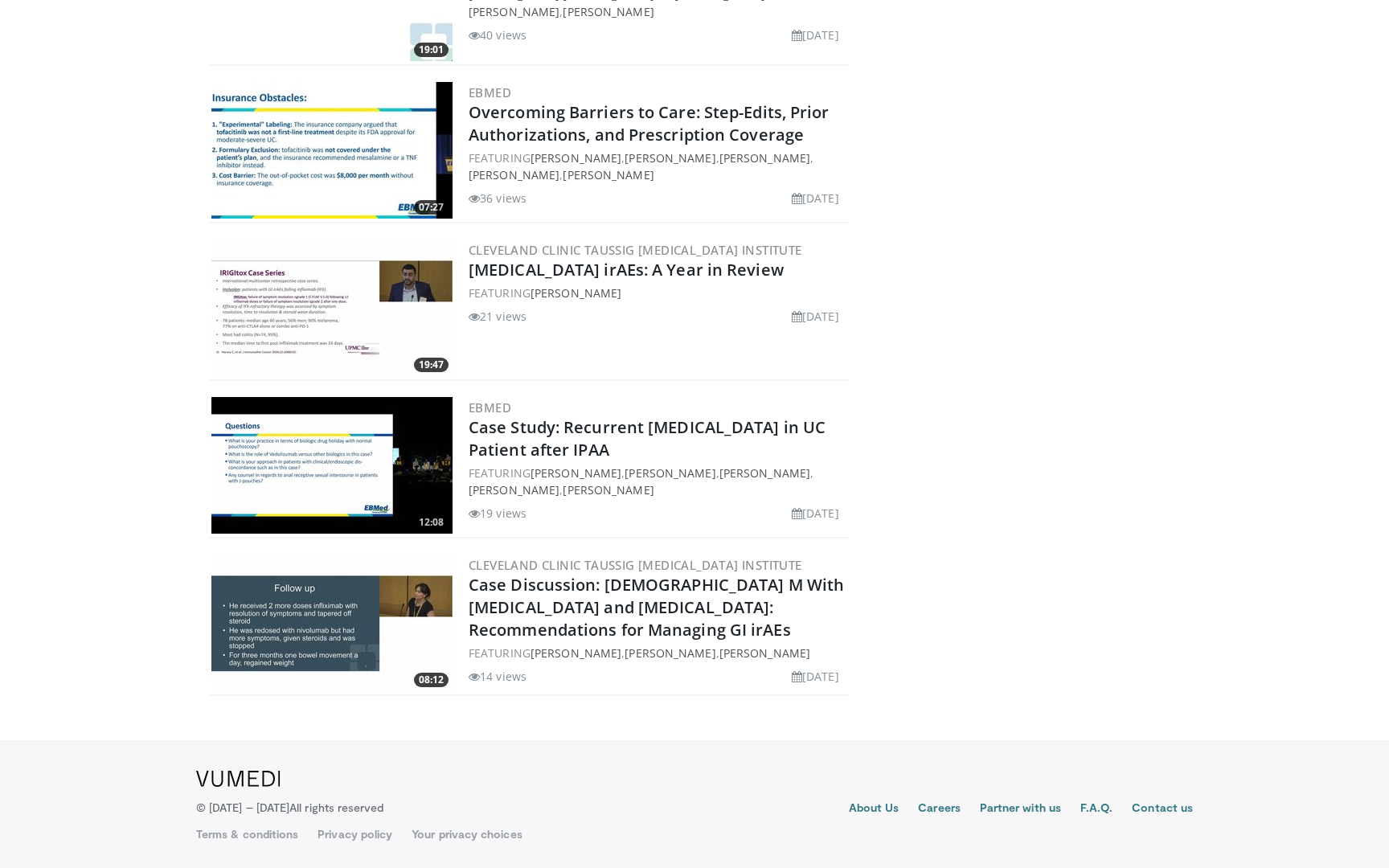
click at [343, 359] on img at bounding box center [332, 308] width 241 height 137
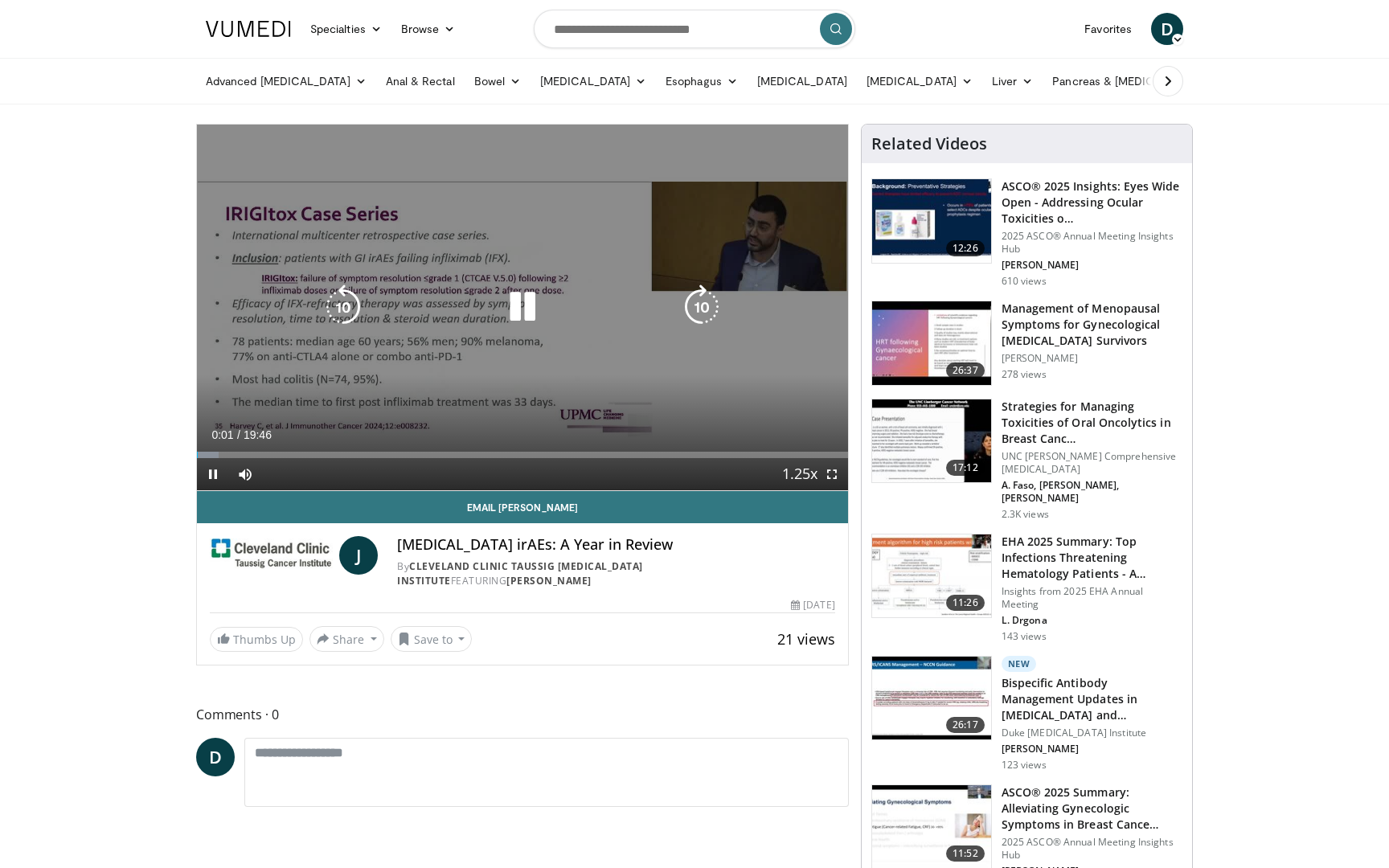
click at [694, 308] on icon "Video Player" at bounding box center [701, 306] width 45 height 45
click at [696, 310] on icon "Video Player" at bounding box center [701, 306] width 45 height 45
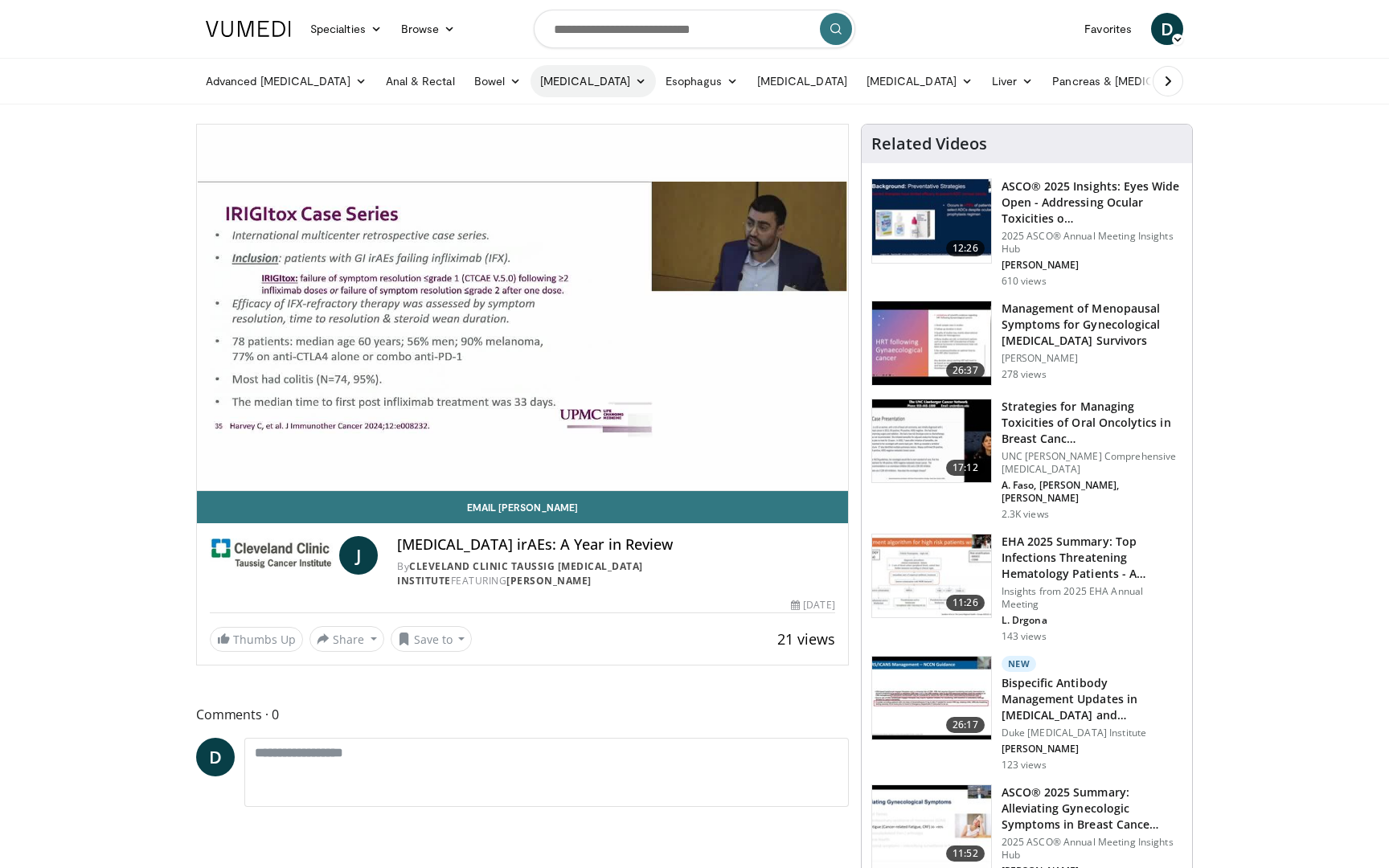
click at [555, 85] on link "[MEDICAL_DATA]" at bounding box center [594, 80] width 126 height 32
click at [672, 78] on link "Esophagus" at bounding box center [701, 80] width 91 height 32
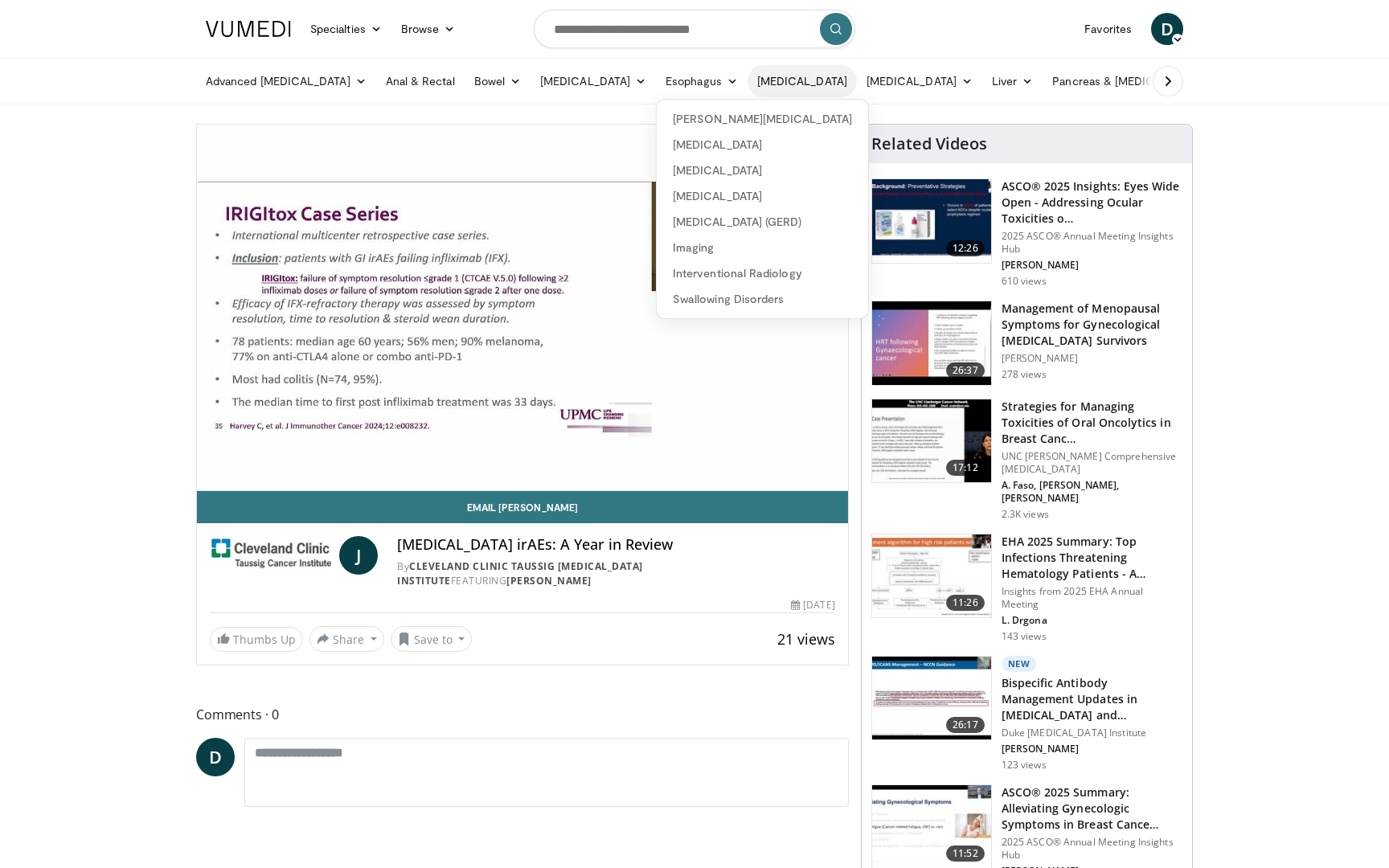
click at [775, 88] on link "[MEDICAL_DATA]" at bounding box center [803, 80] width 109 height 32
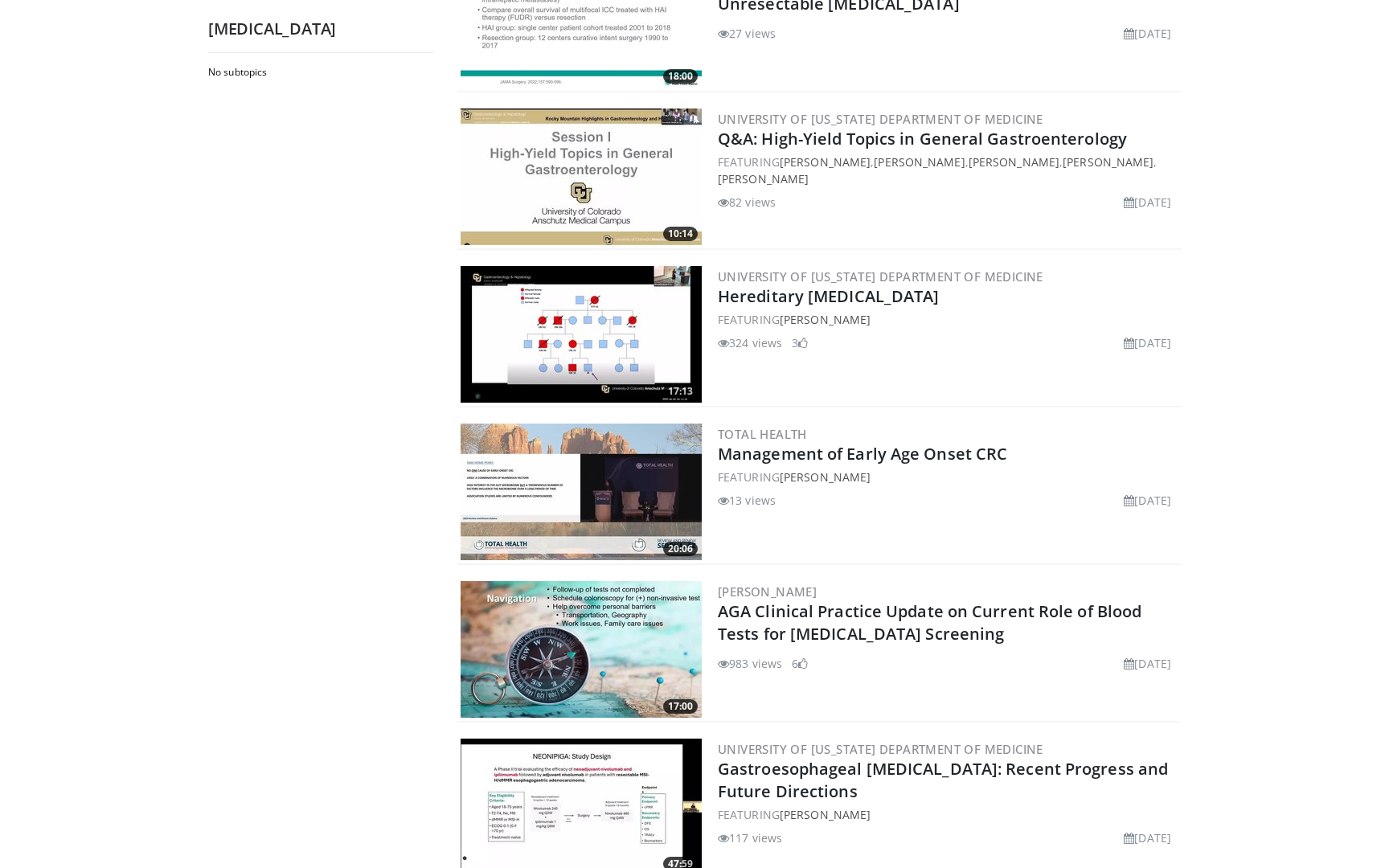
scroll to position [1762, 0]
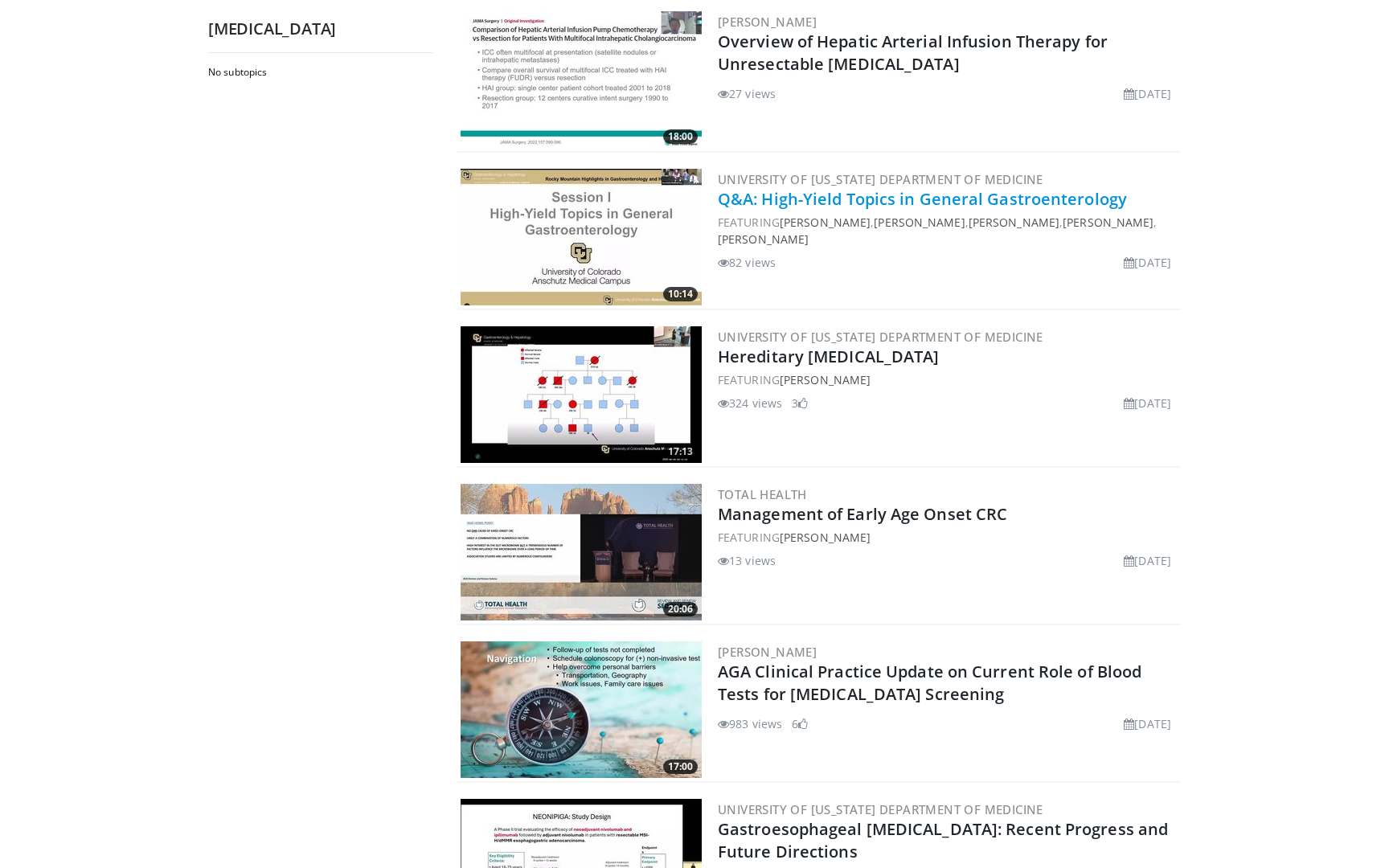
click at [879, 188] on link "Q&A: High-Yield Topics in General Gastroenterology" at bounding box center [922, 199] width 409 height 22
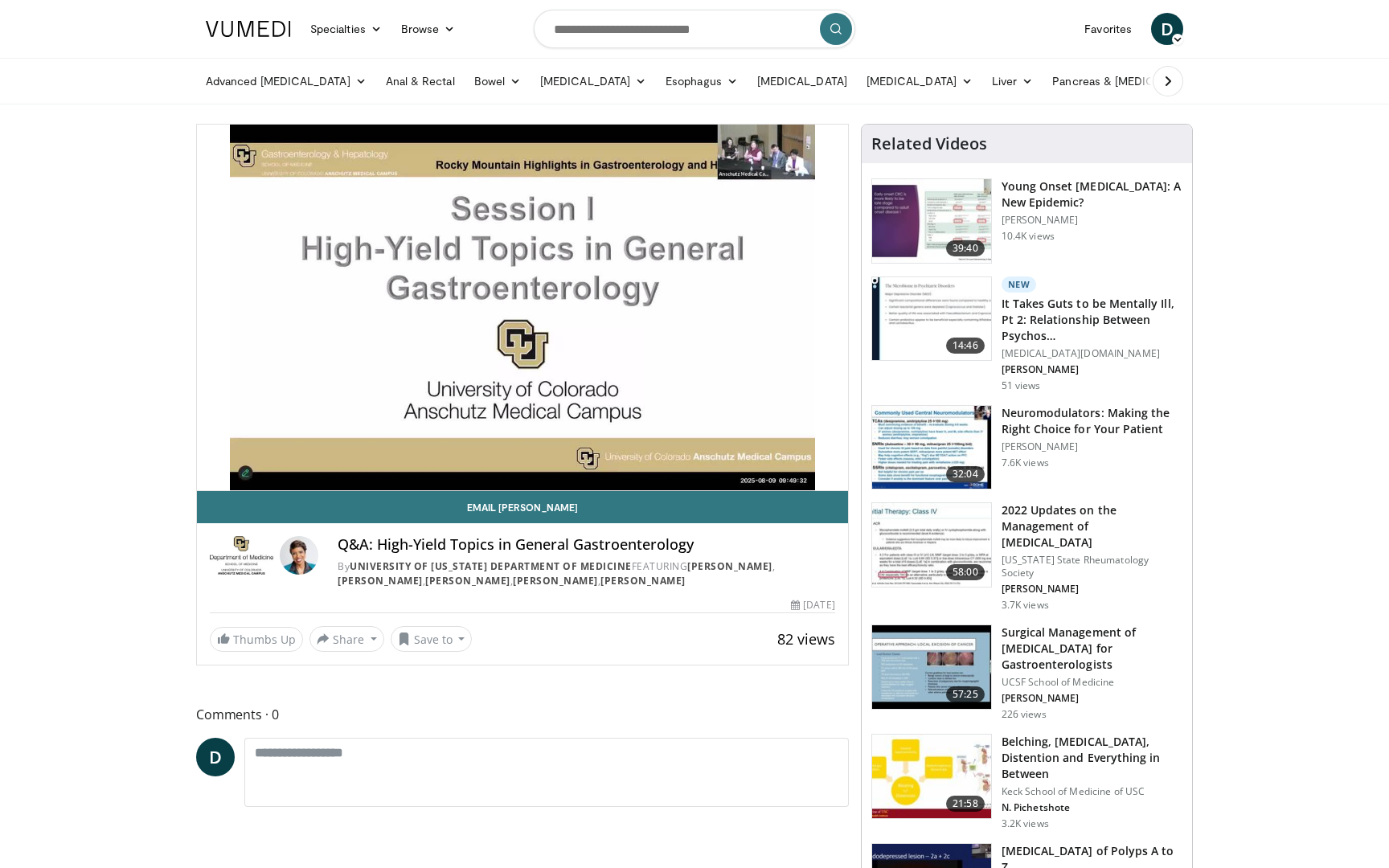
click at [252, 568] on img at bounding box center [242, 555] width 64 height 38
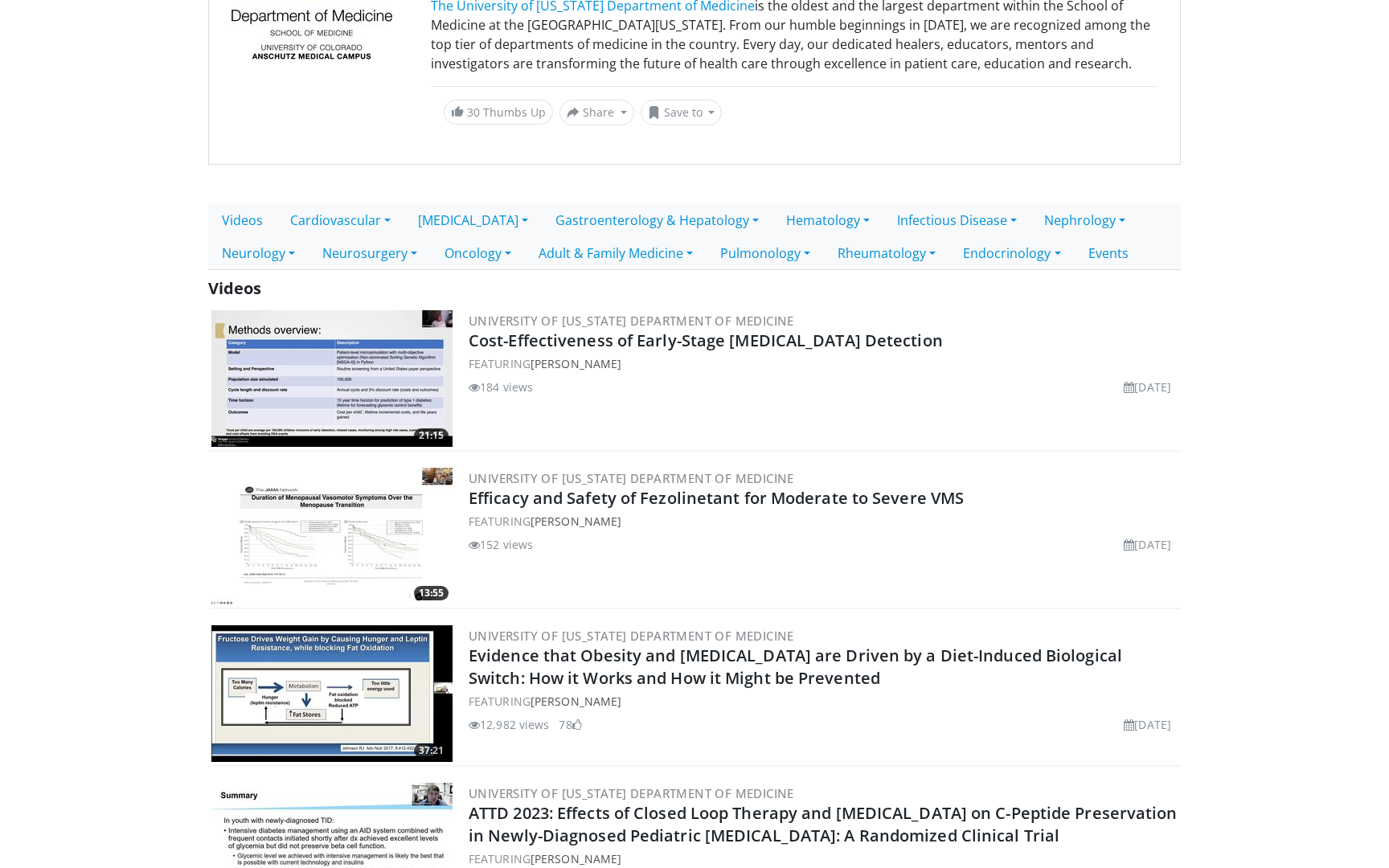
scroll to position [222, 0]
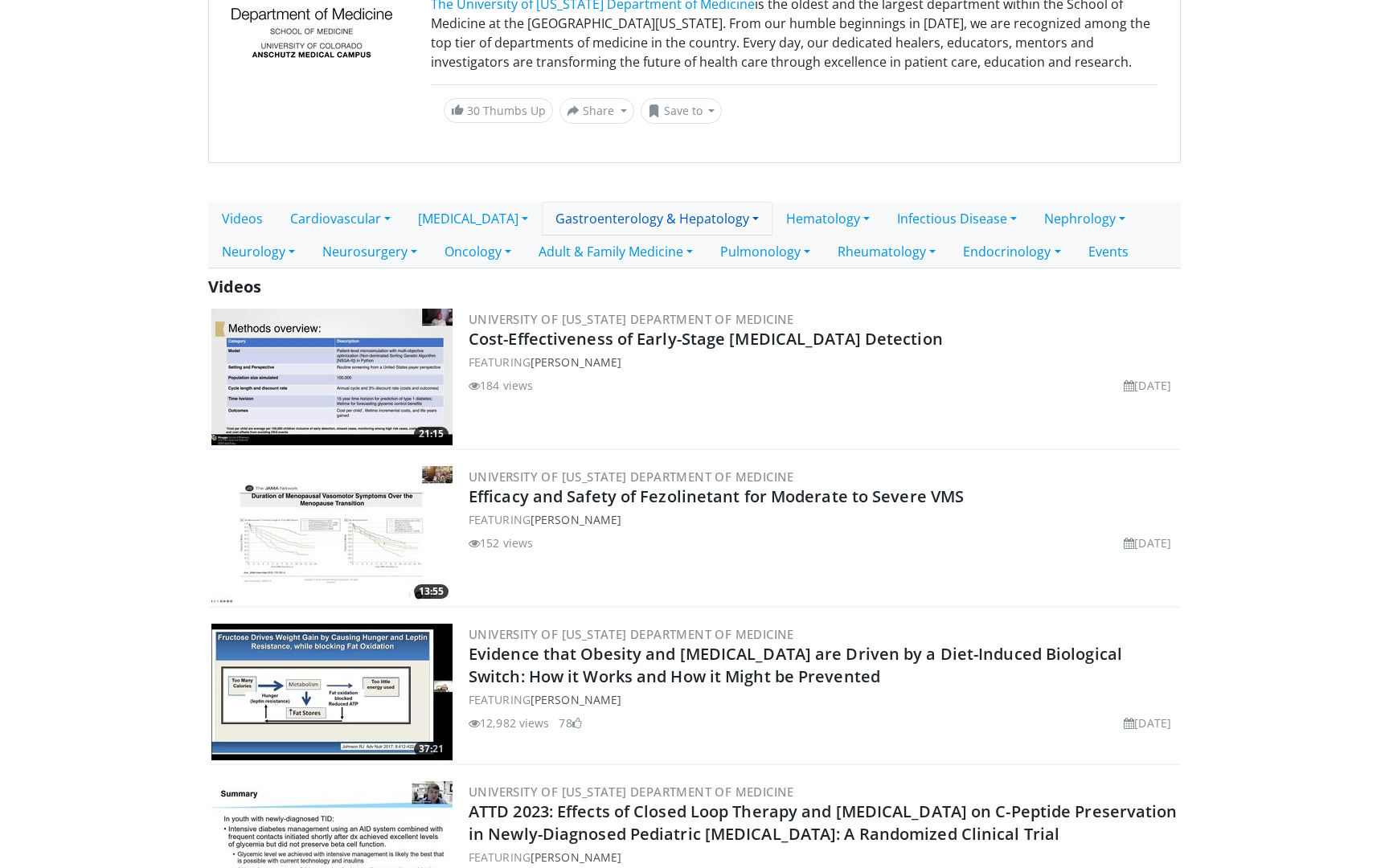
click at [637, 235] on link "Gastroenterology & Hepatology" at bounding box center [657, 218] width 231 height 34
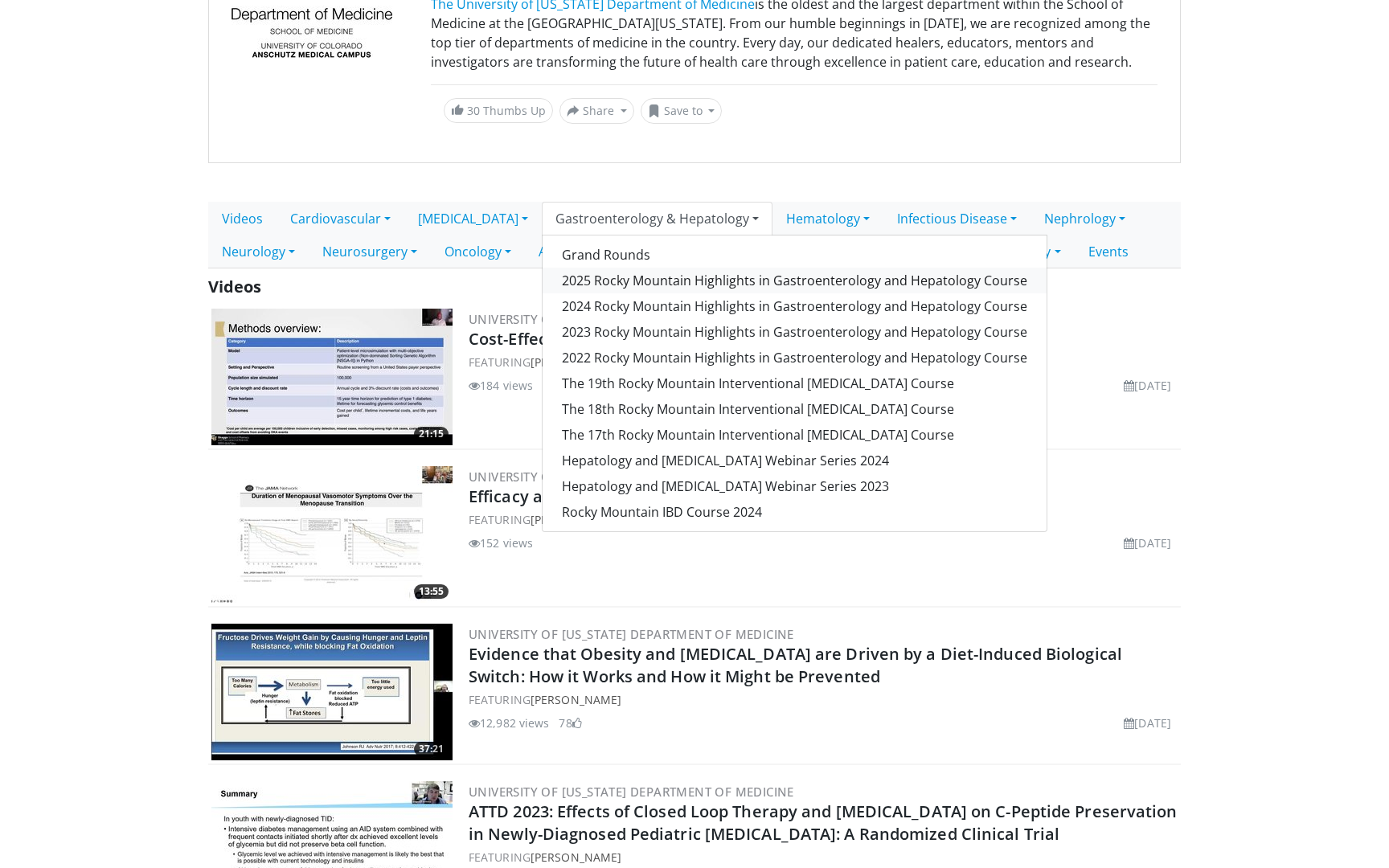
click at [639, 294] on link "2025 Rocky Mountain Highlights in Gastroenterology and Hepatology Course" at bounding box center [794, 281] width 504 height 26
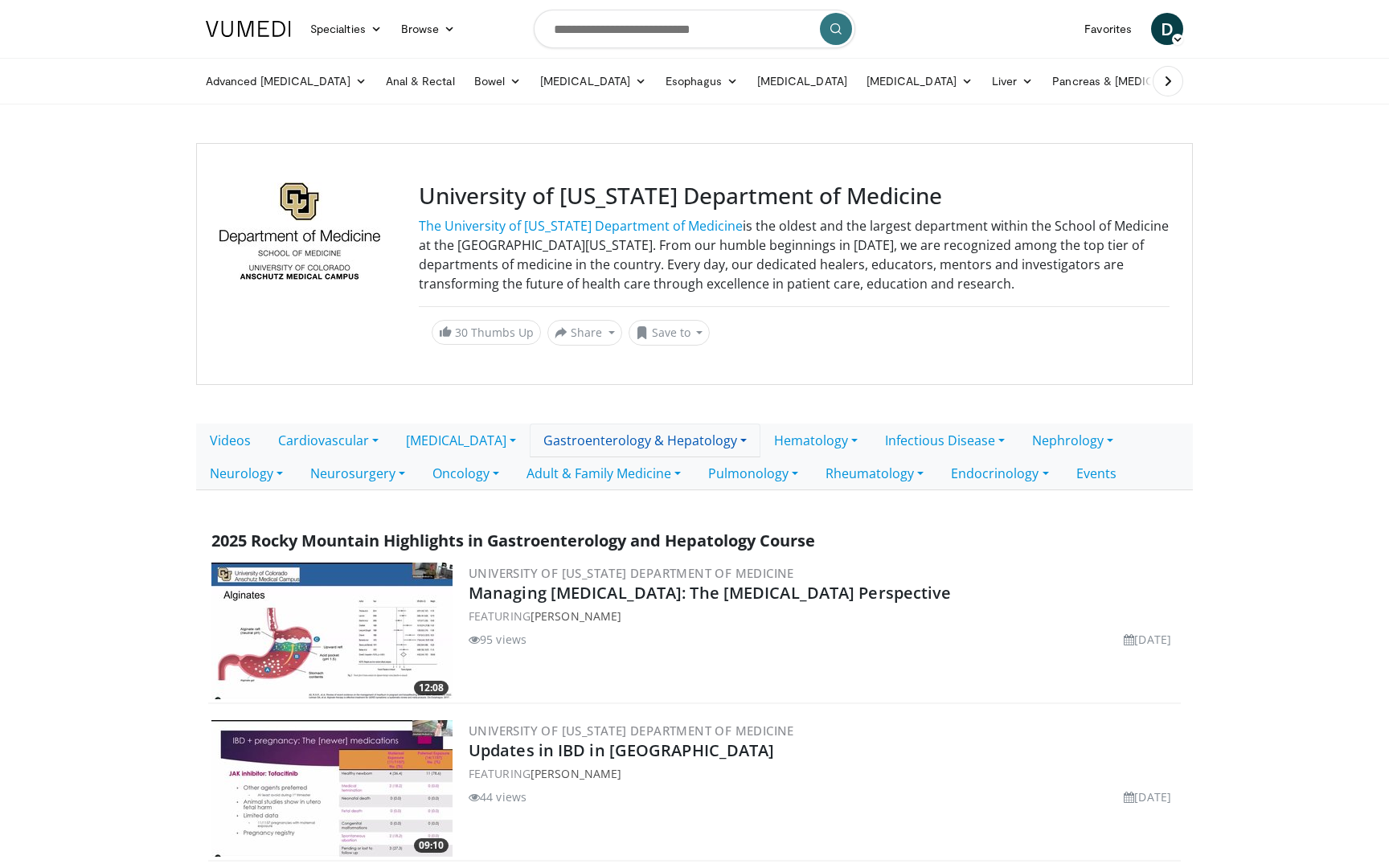
click at [564, 436] on link "Gastroenterology & Hepatology" at bounding box center [645, 440] width 231 height 34
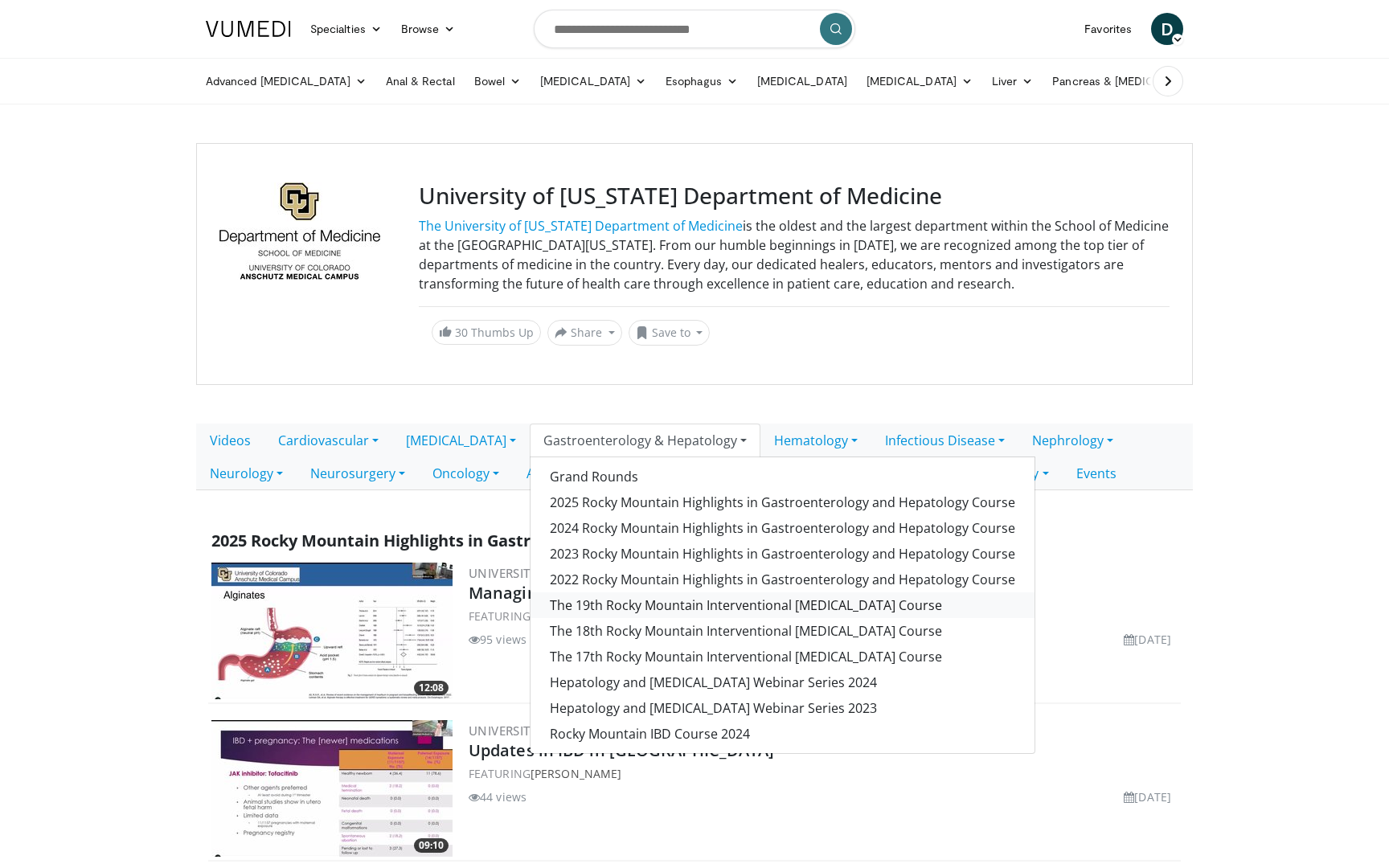
click at [563, 596] on link "The 19th Rocky Mountain Interventional [MEDICAL_DATA] Course" at bounding box center [783, 605] width 504 height 26
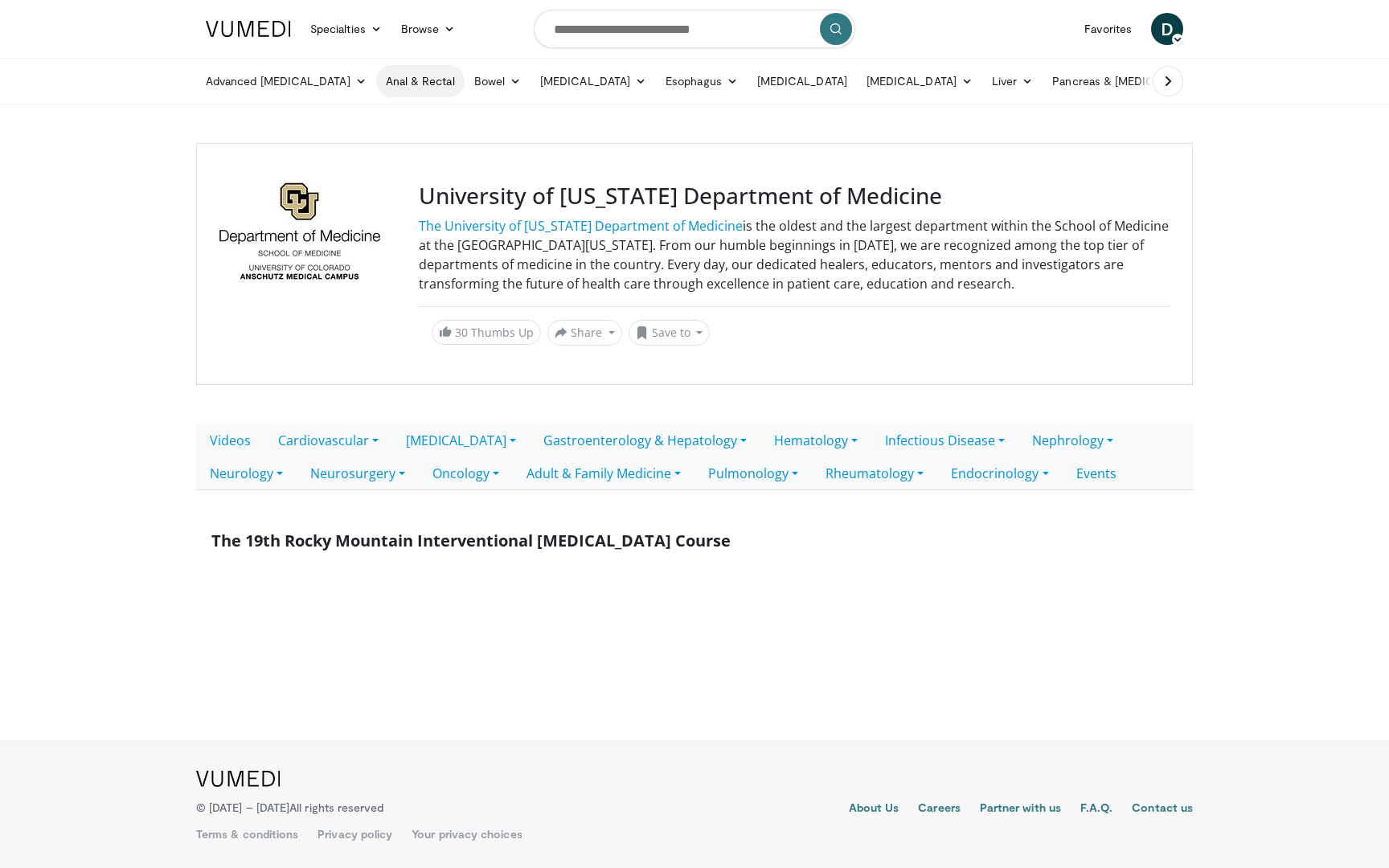
click at [377, 81] on link "Anal & Rectal" at bounding box center [420, 80] width 88 height 32
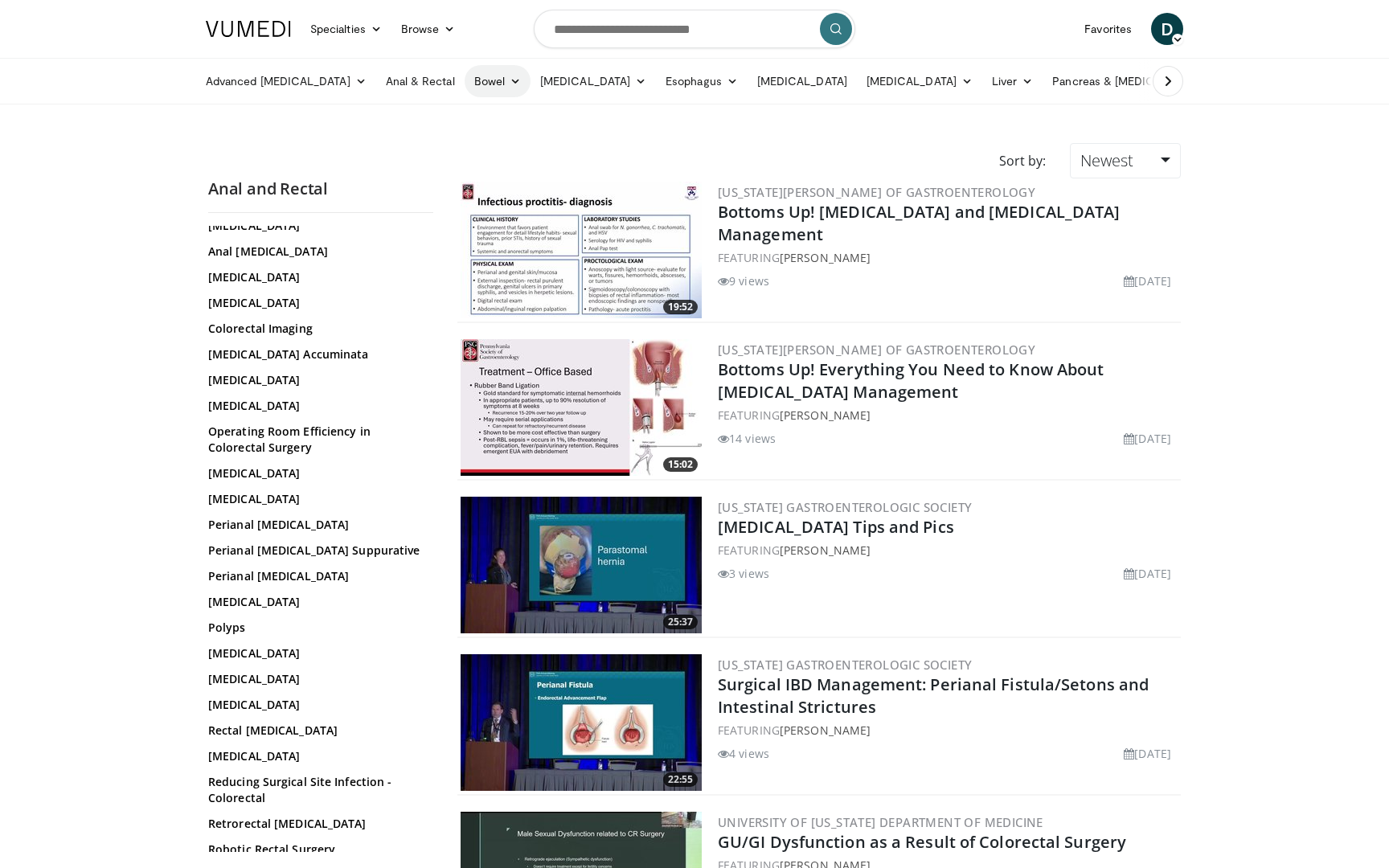
click at [465, 78] on link "Bowel" at bounding box center [498, 80] width 66 height 32
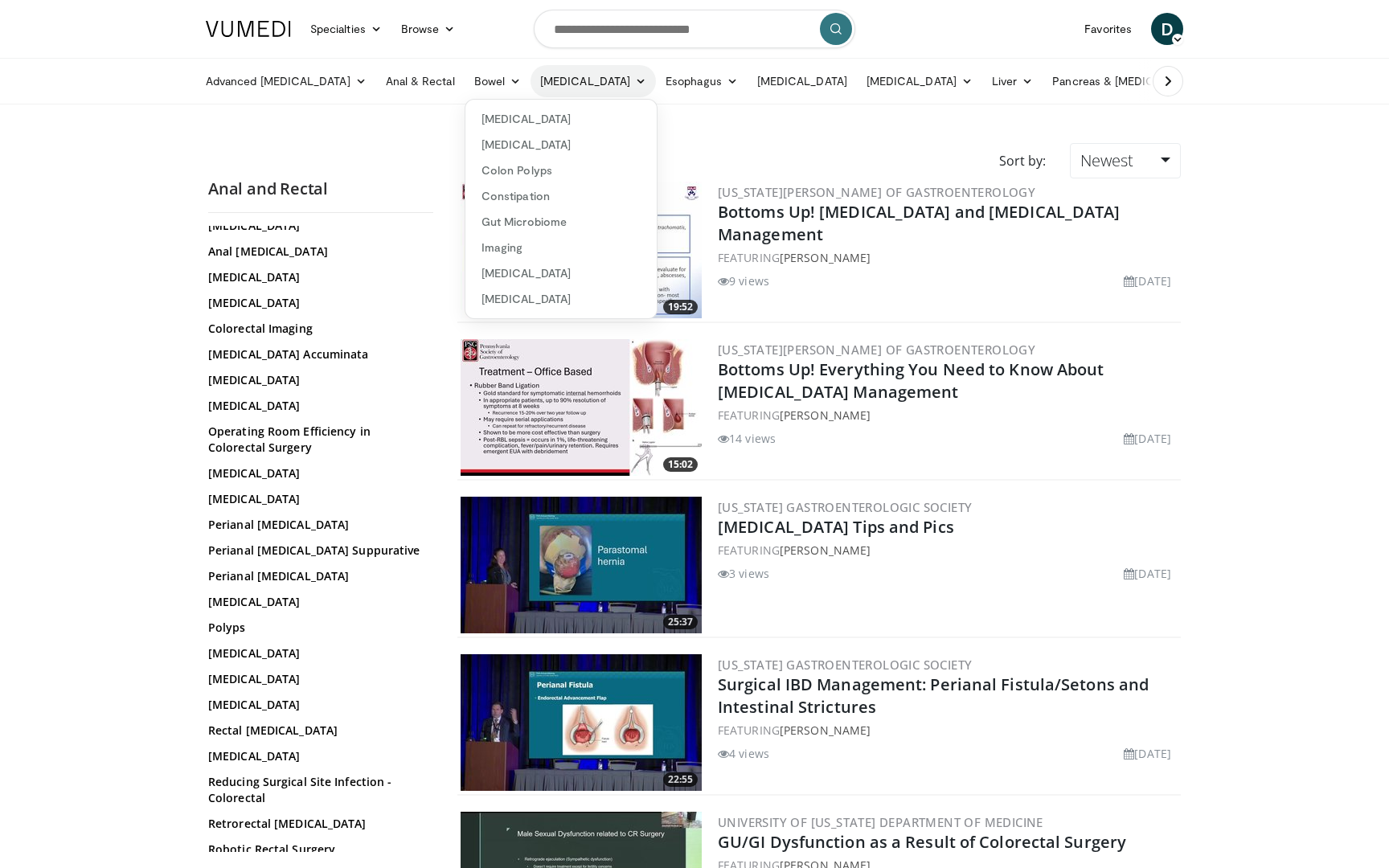
click at [533, 89] on link "[MEDICAL_DATA]" at bounding box center [594, 80] width 126 height 32
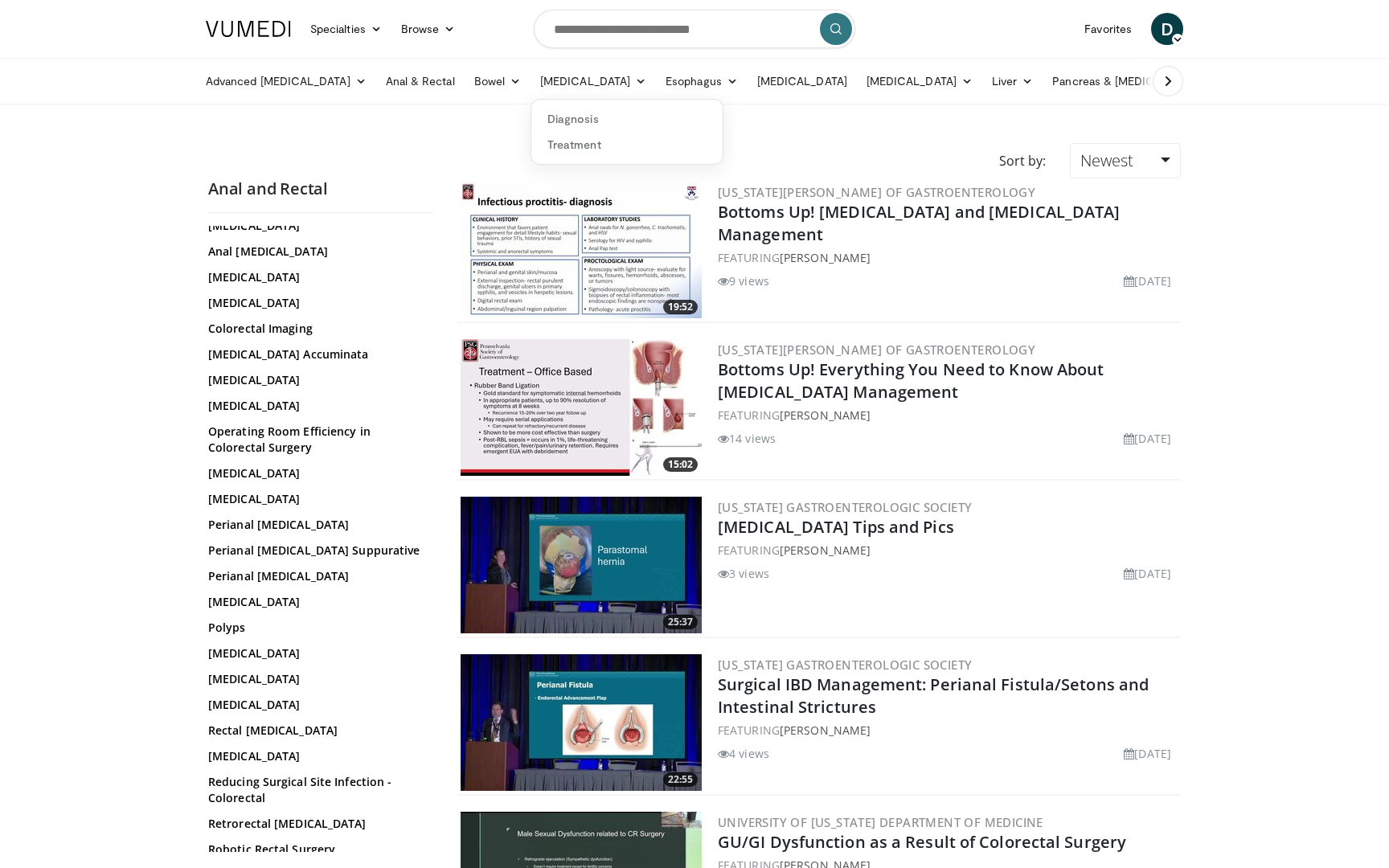
click at [456, 98] on ul "Advanced Endoscopy Anti-Reflux Endoscopic Procedures Barrett's Esophagus Manage…" at bounding box center [794, 80] width 1197 height 45
click at [465, 96] on link "Bowel" at bounding box center [498, 80] width 66 height 32
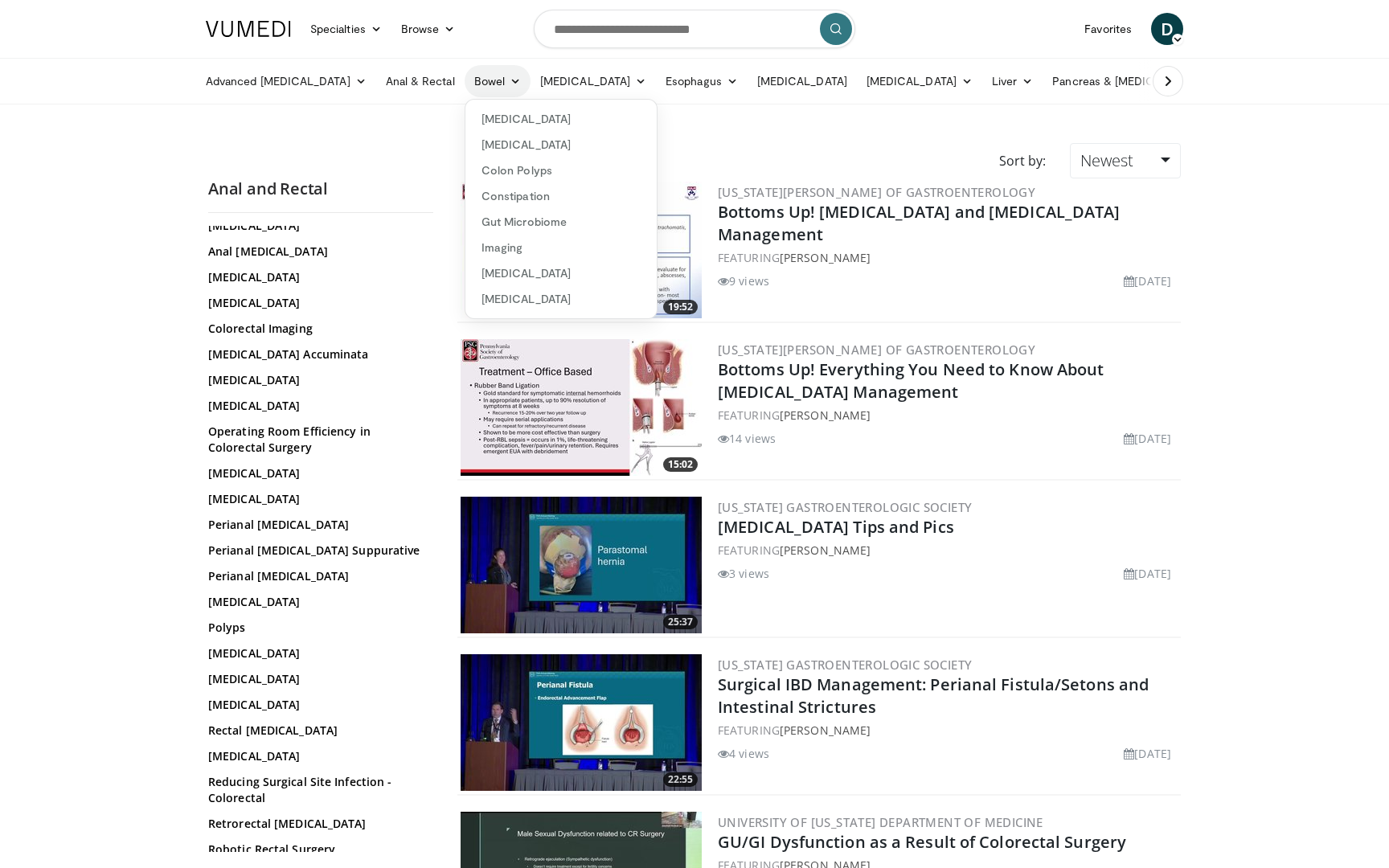
click at [465, 96] on link "Bowel" at bounding box center [498, 80] width 66 height 32
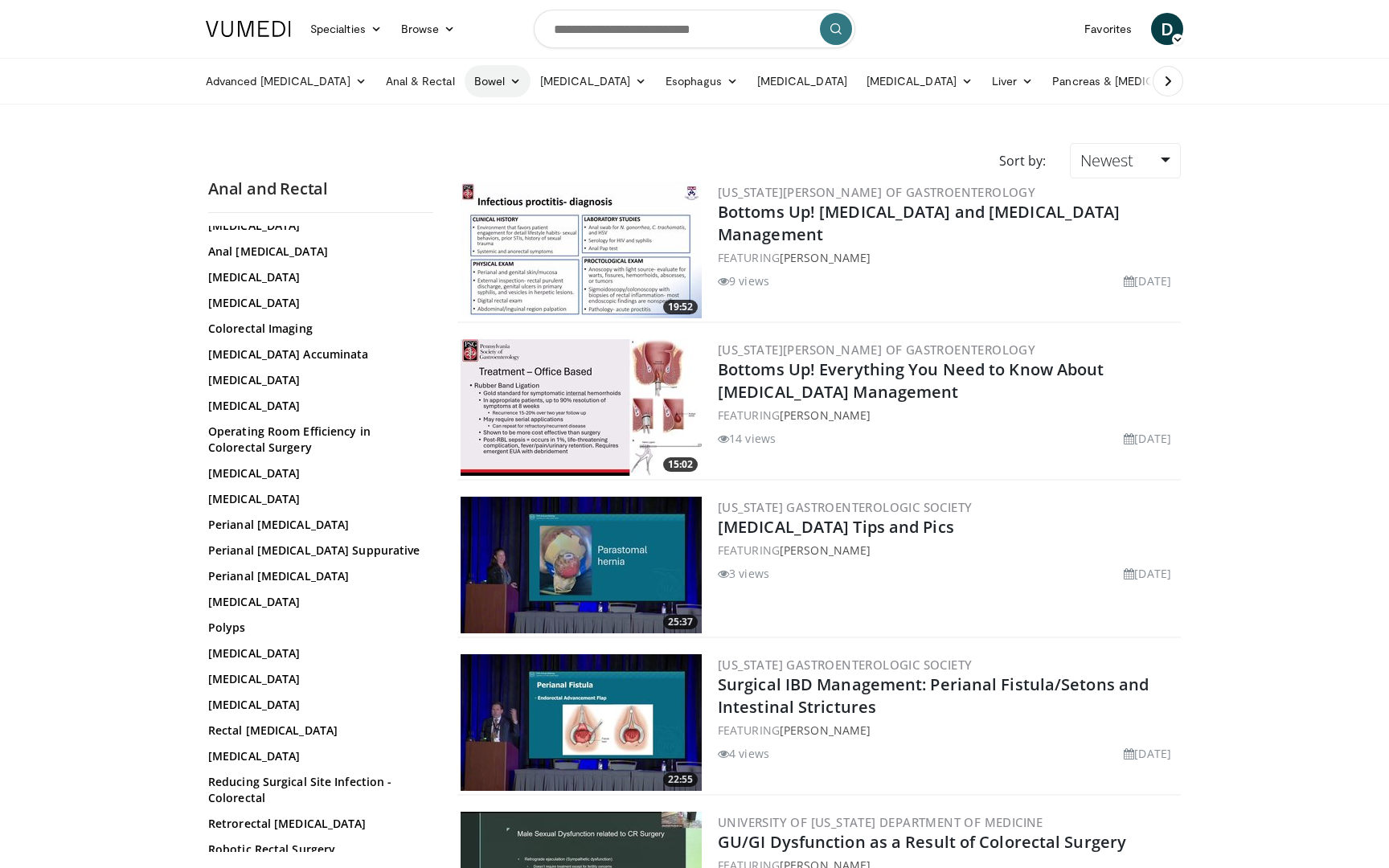
click at [465, 96] on link "Bowel" at bounding box center [498, 80] width 66 height 32
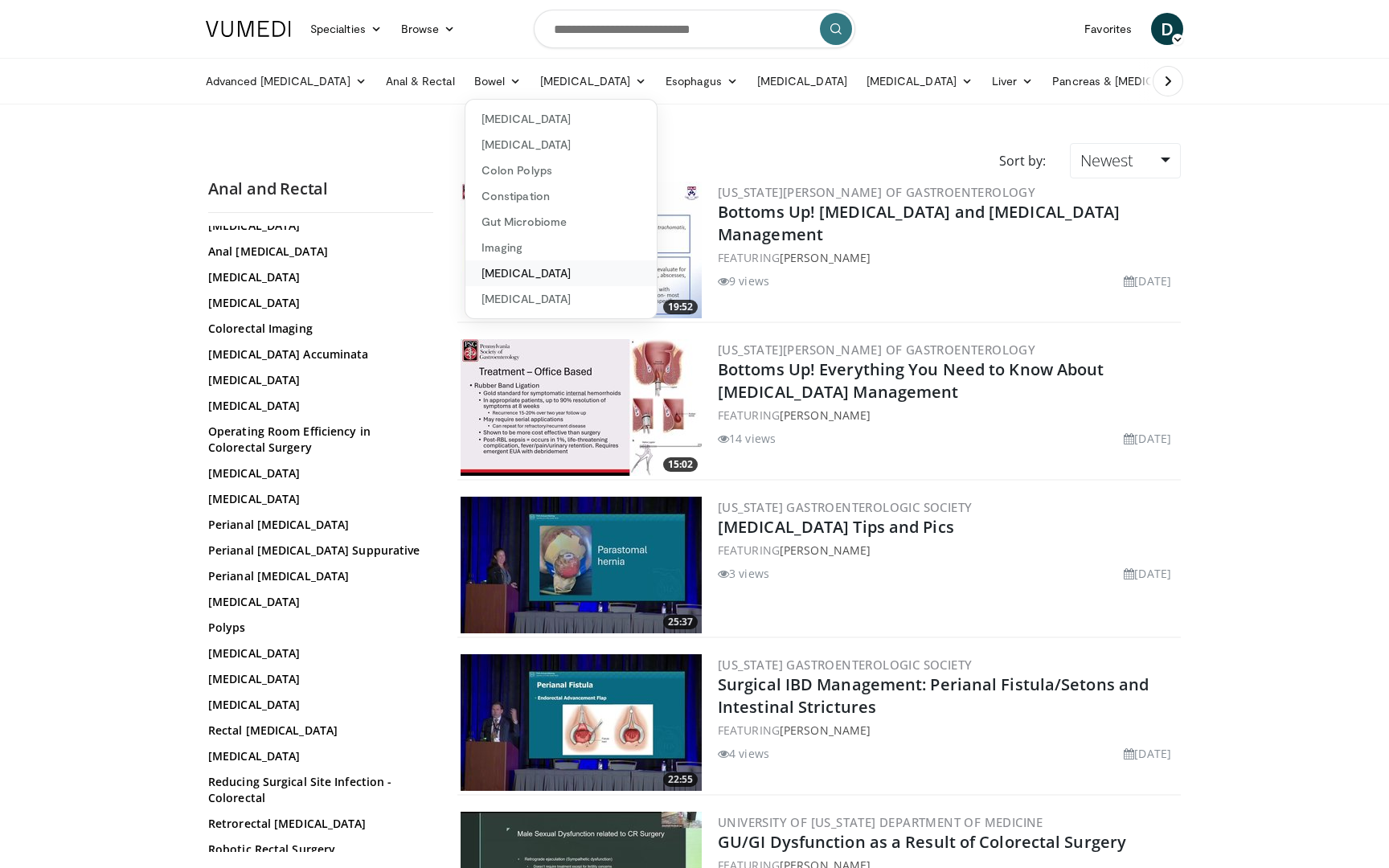
click at [485, 274] on link "[MEDICAL_DATA]" at bounding box center [561, 274] width 192 height 26
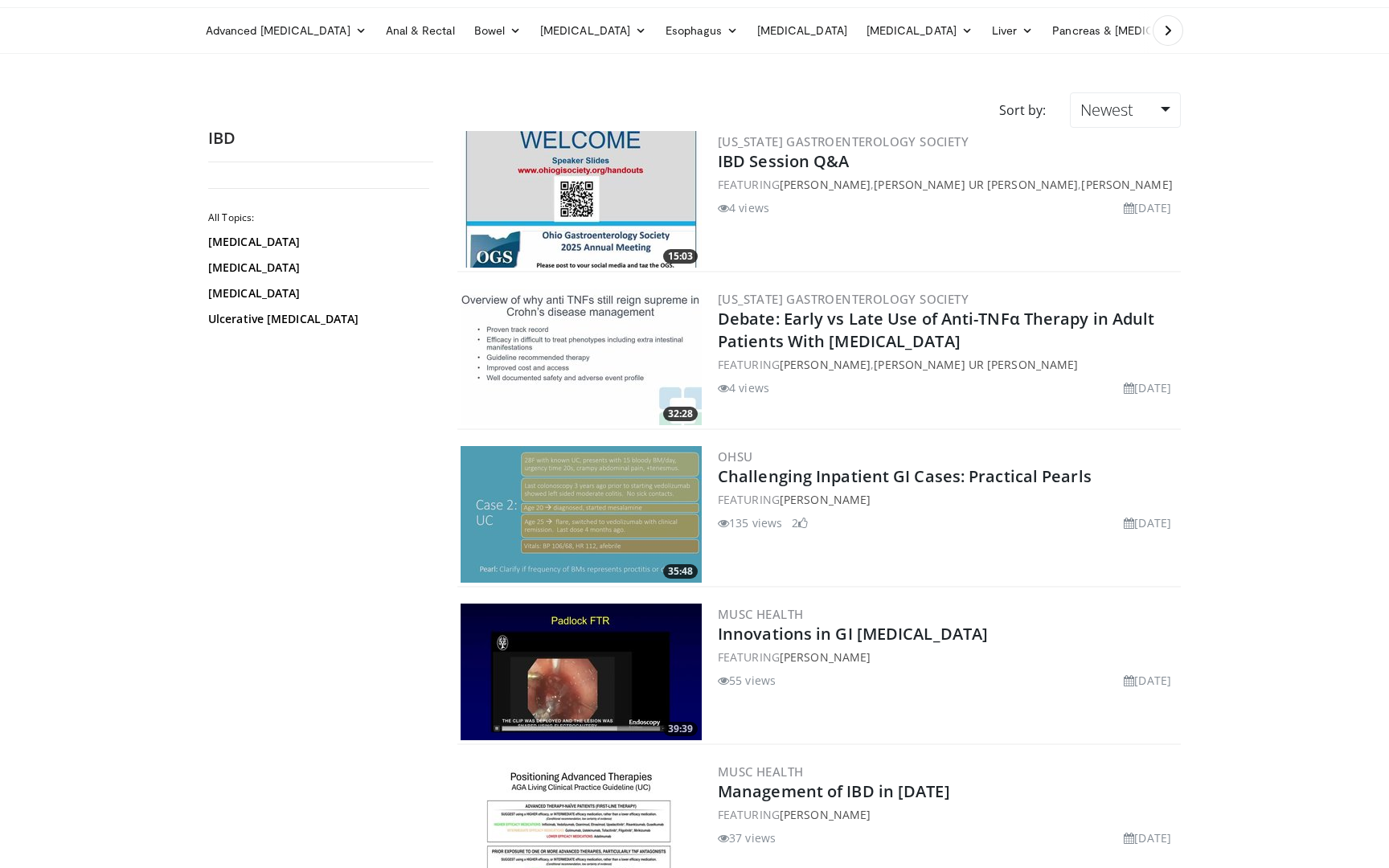
scroll to position [54, 0]
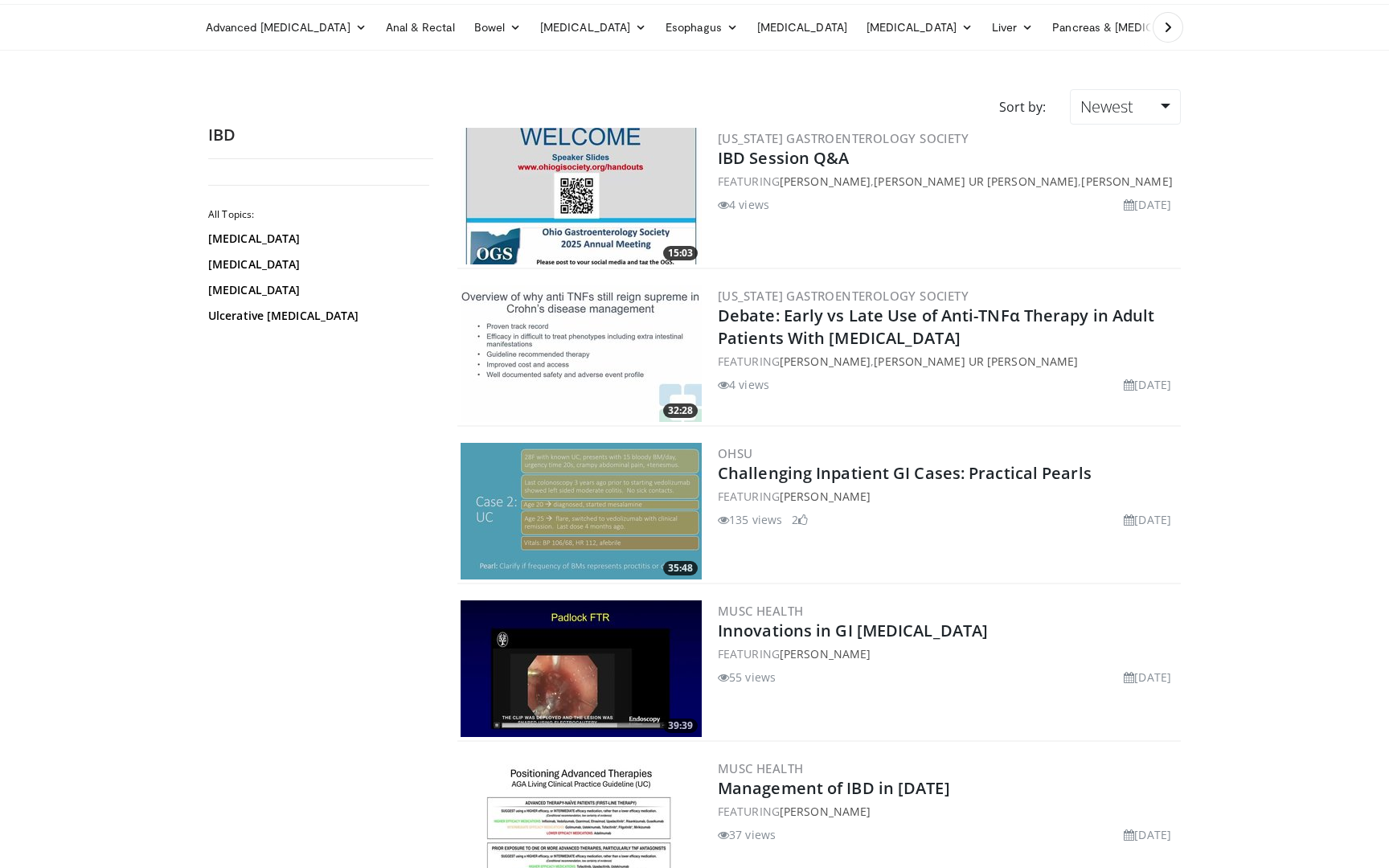
click at [660, 305] on img at bounding box center [581, 354] width 241 height 137
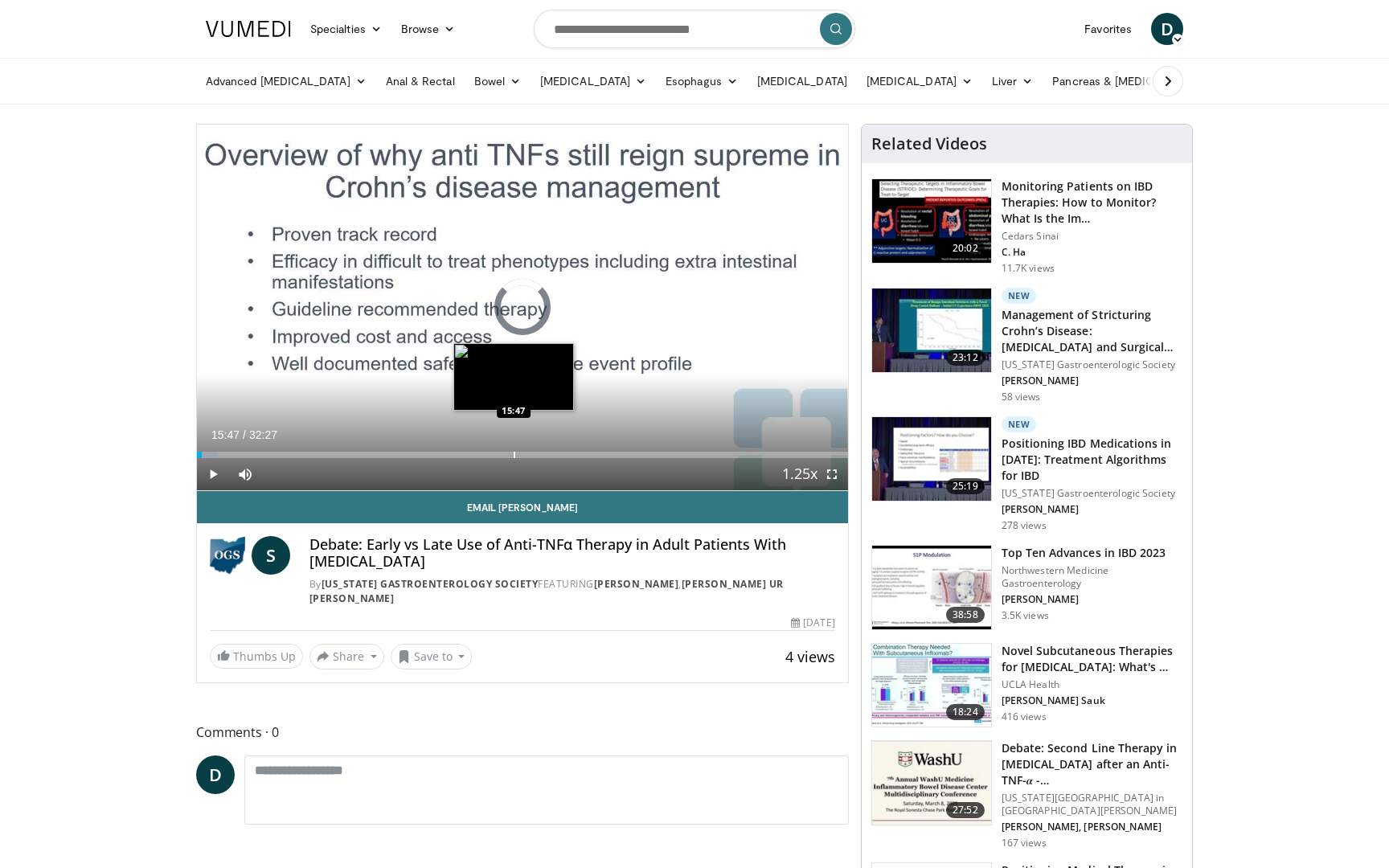
click at [513, 451] on div "Loaded : 3.06% 00:14 15:47" at bounding box center [523, 450] width 651 height 16
click at [503, 452] on div "Progress Bar" at bounding box center [504, 454] width 2 height 6
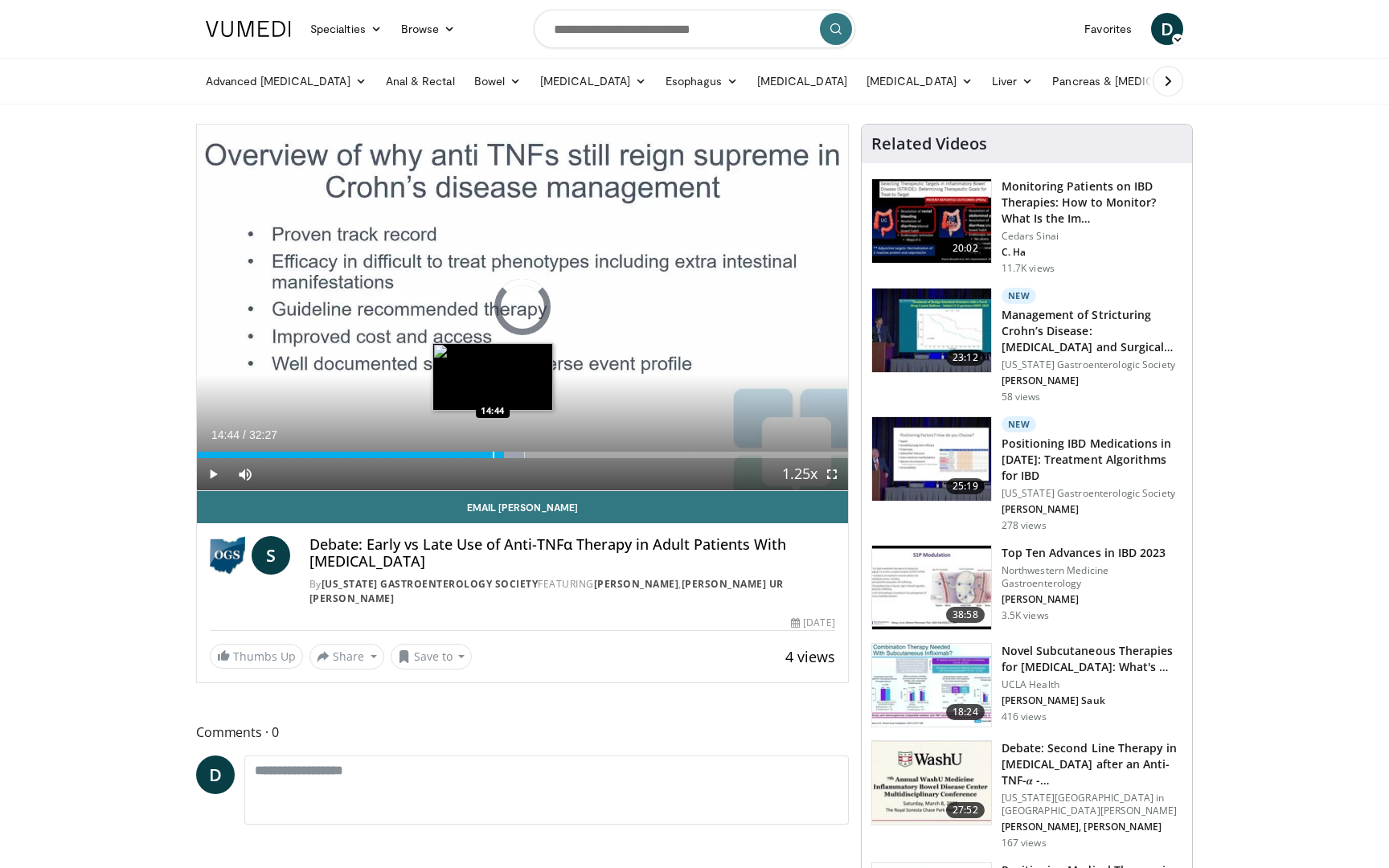
click at [492, 454] on div "Progress Bar" at bounding box center [493, 454] width 2 height 6
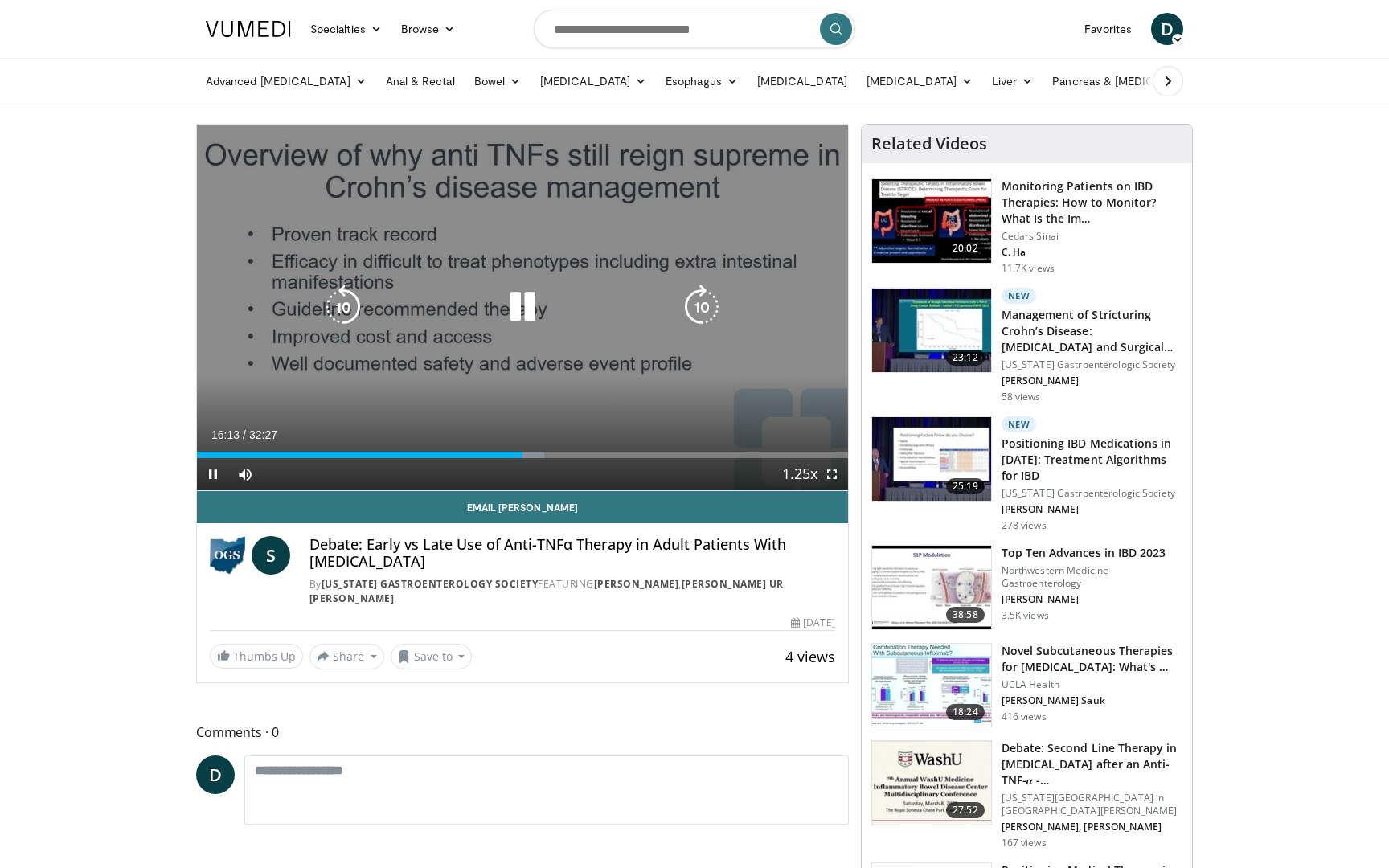
click at [513, 315] on icon "Video Player" at bounding box center [522, 306] width 45 height 45
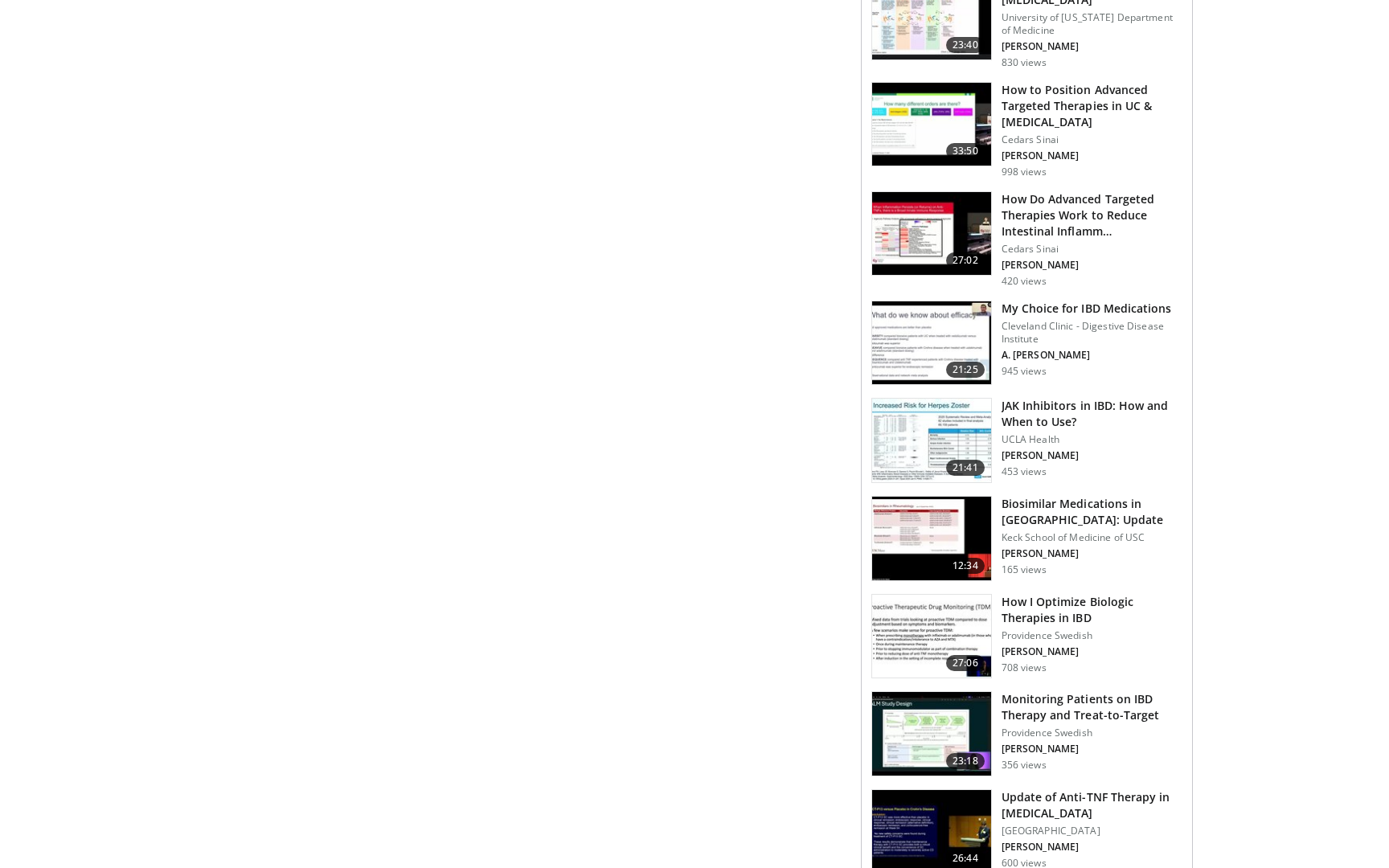
scroll to position [1165, 0]
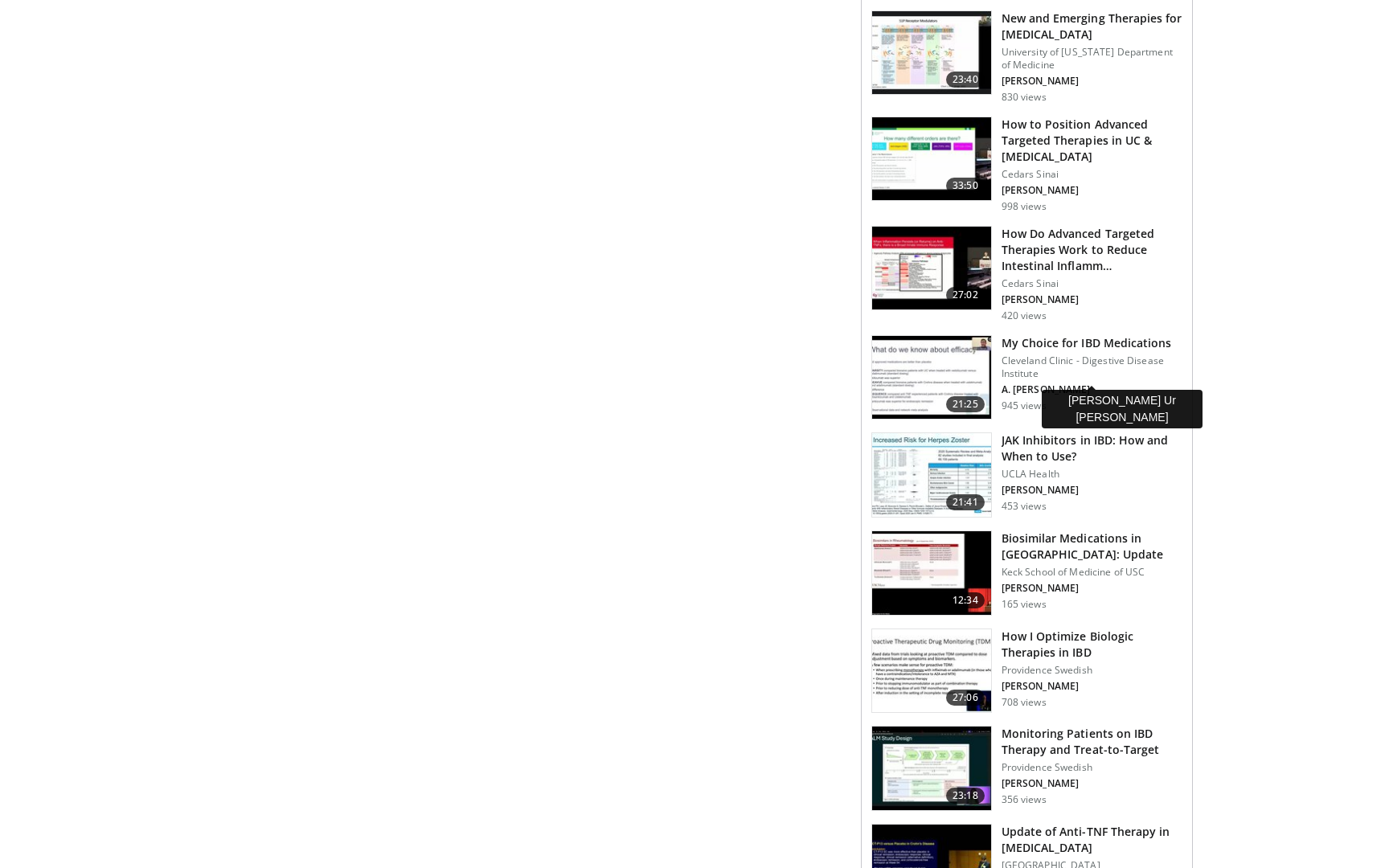
click at [1045, 383] on p "A. Ur Rahman" at bounding box center [1092, 389] width 181 height 13
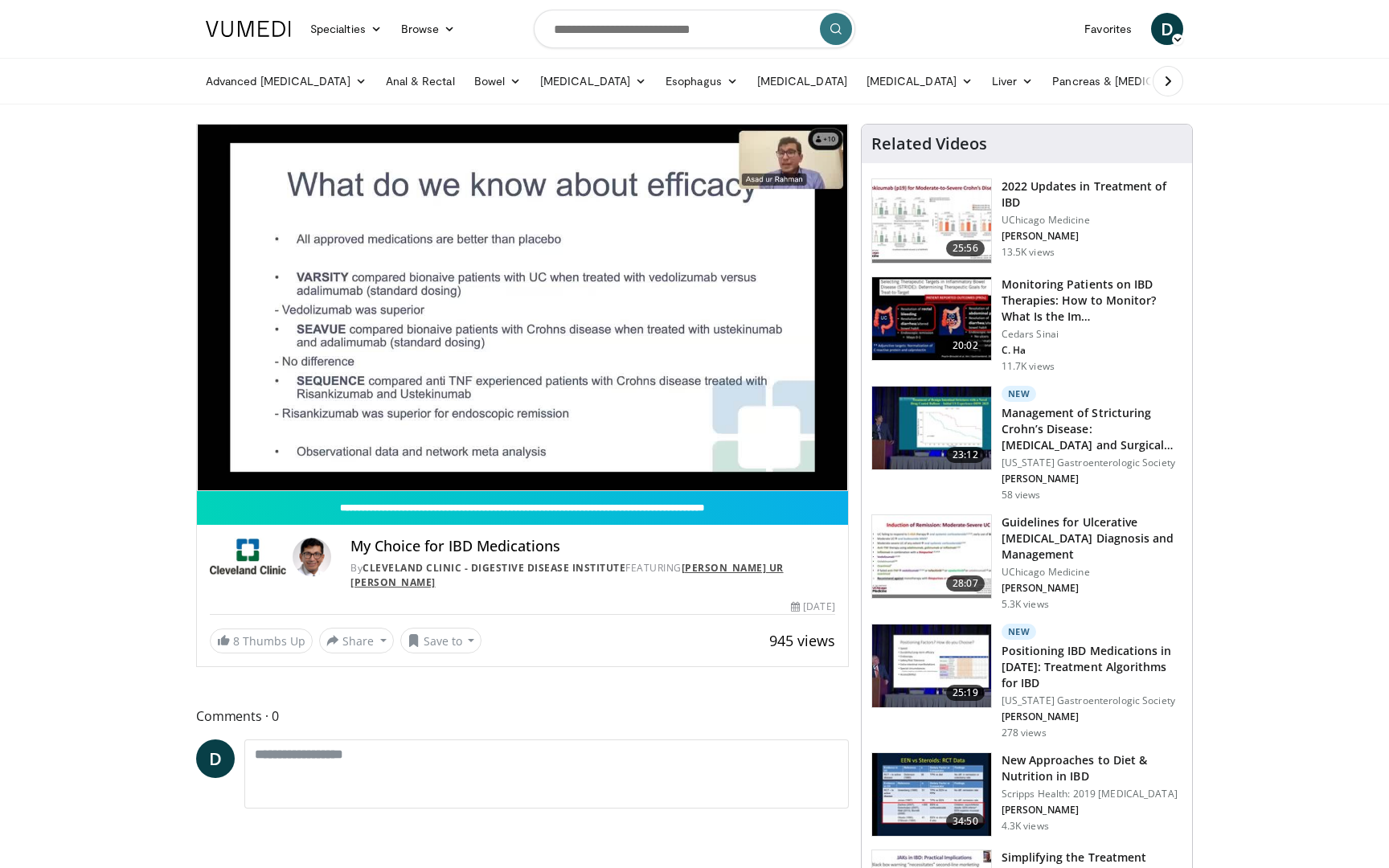
click at [757, 564] on link "[PERSON_NAME] Ur [PERSON_NAME]" at bounding box center [566, 574] width 433 height 28
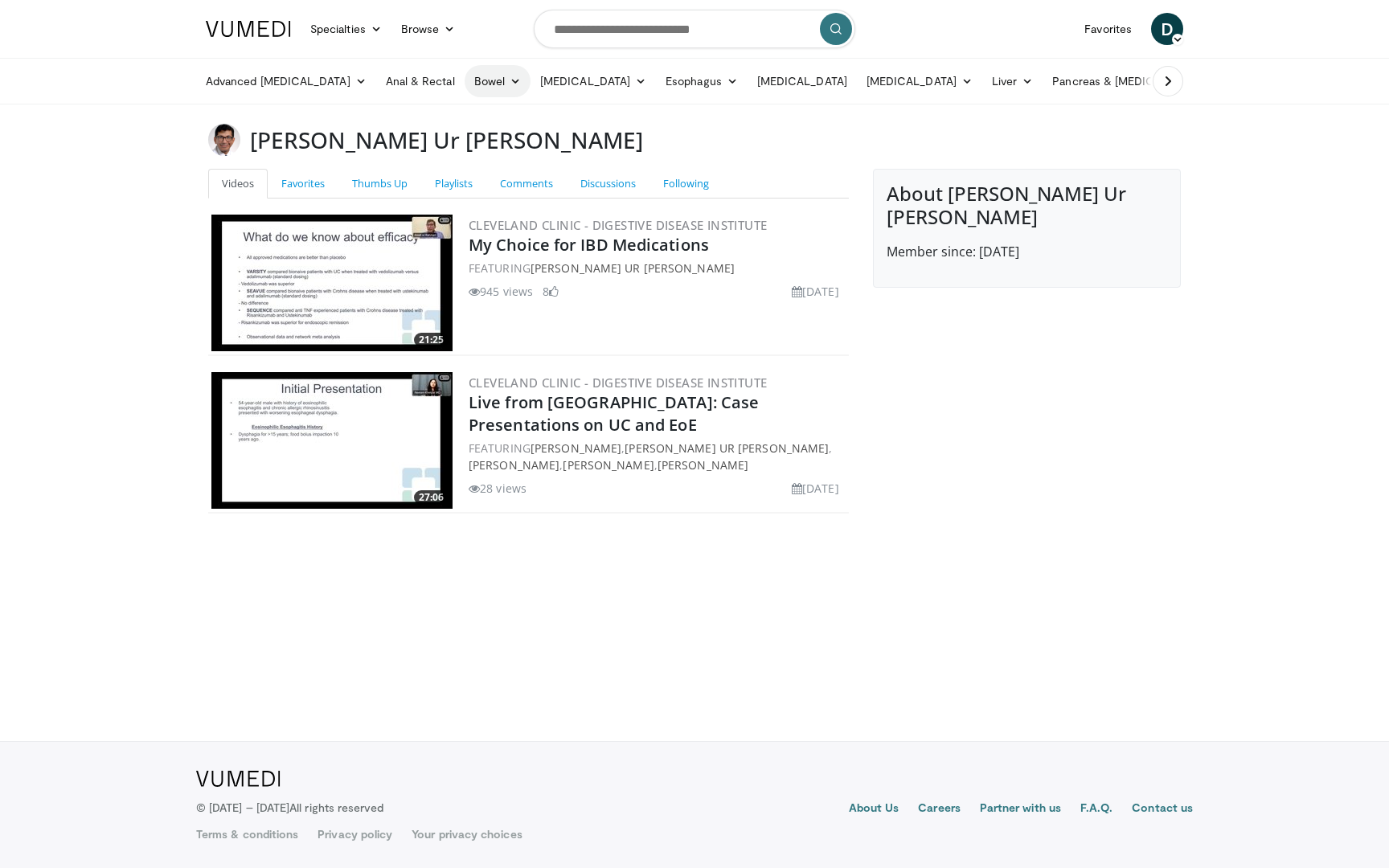
click at [473, 78] on link "Bowel" at bounding box center [498, 80] width 66 height 32
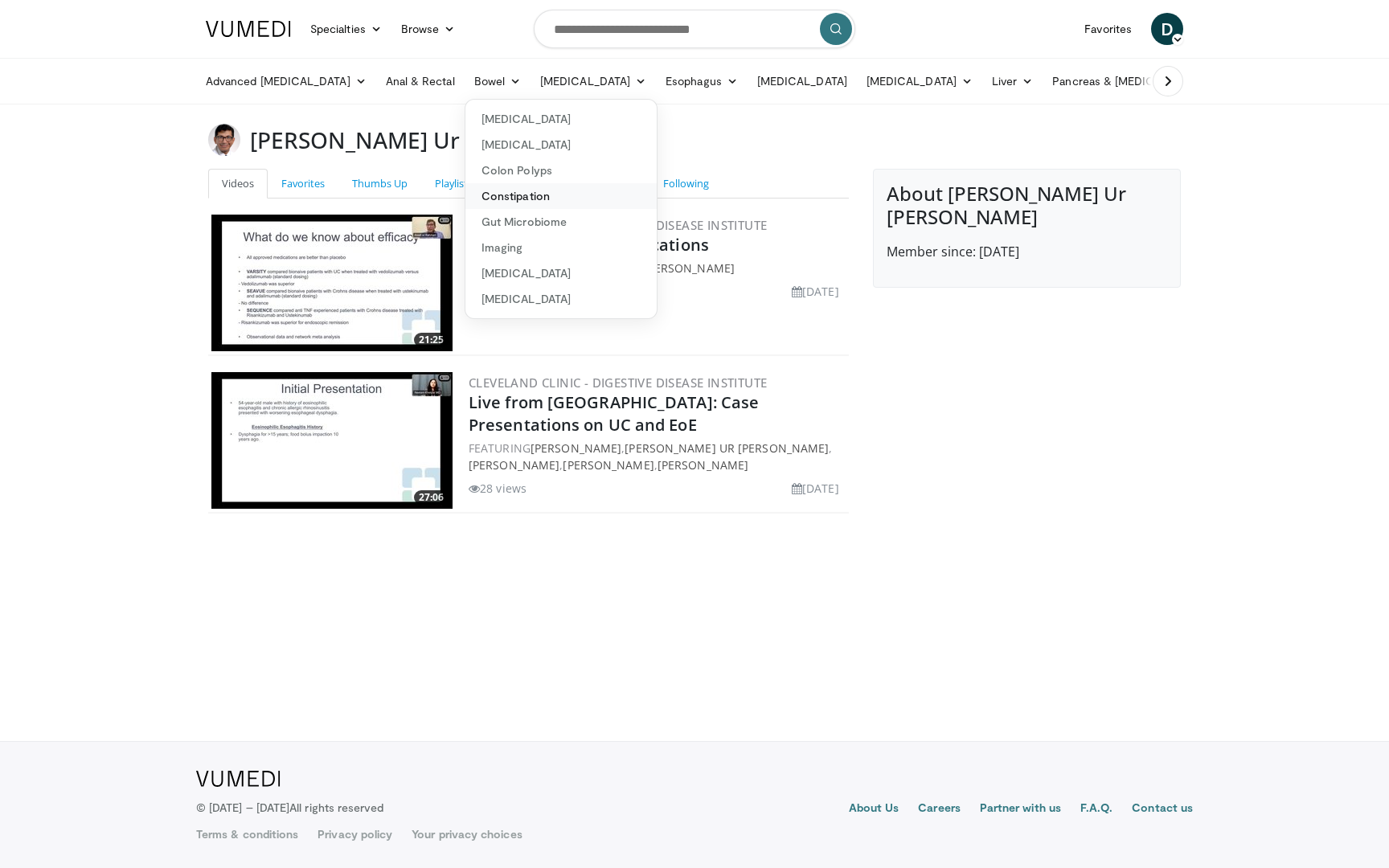
click at [492, 201] on link "Constipation" at bounding box center [561, 196] width 192 height 26
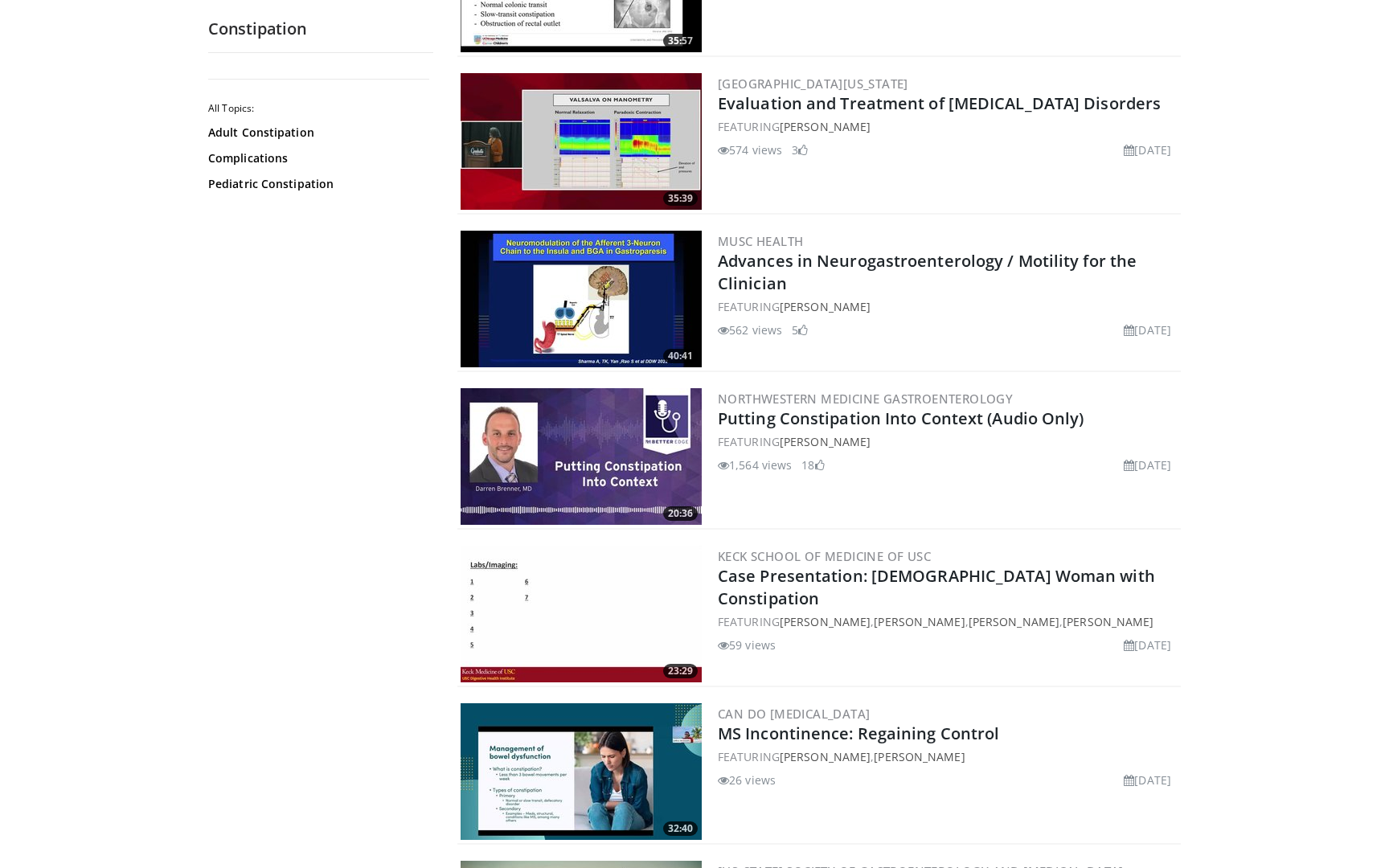
scroll to position [2001, 0]
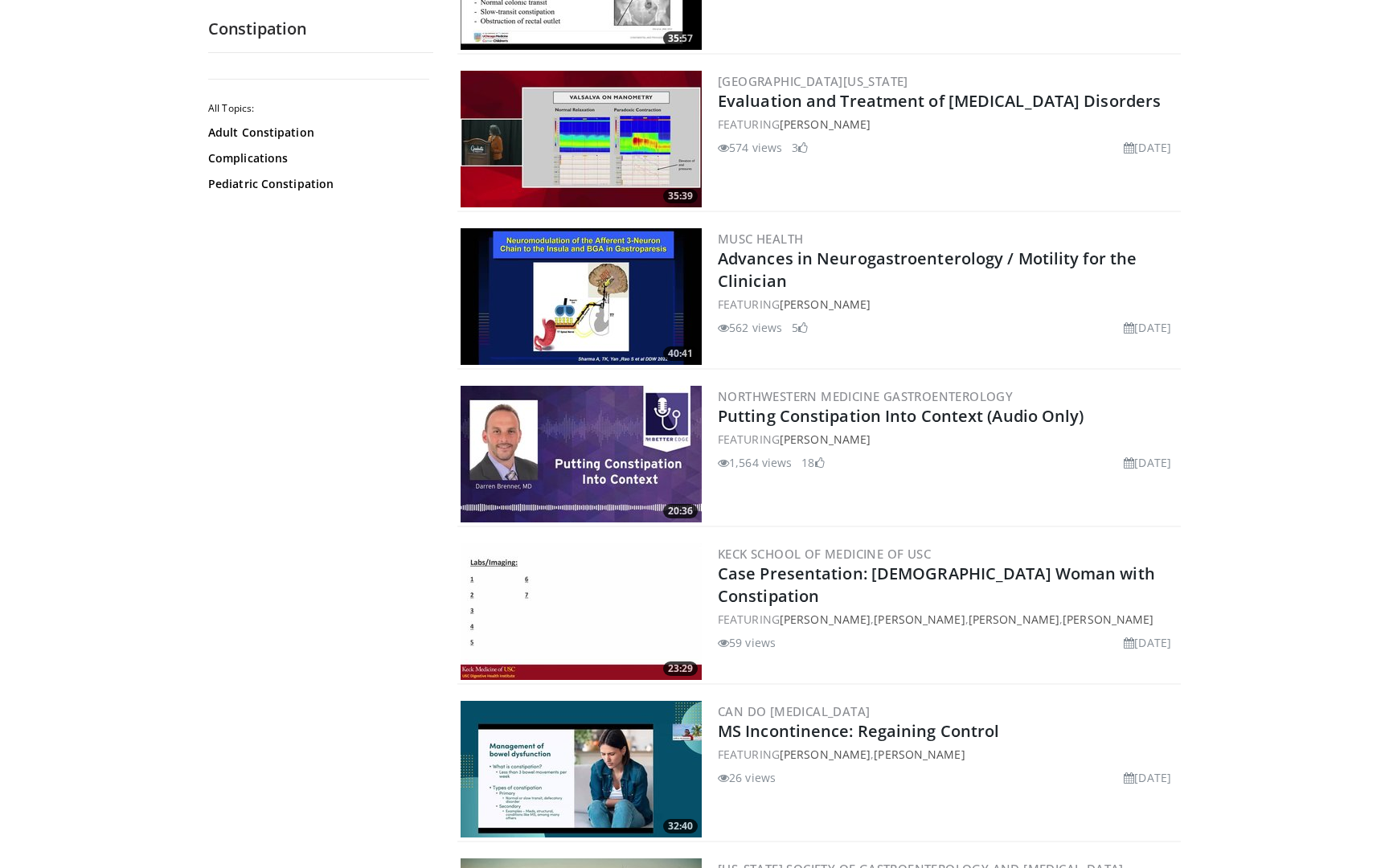
click at [492, 201] on img at bounding box center [581, 140] width 241 height 137
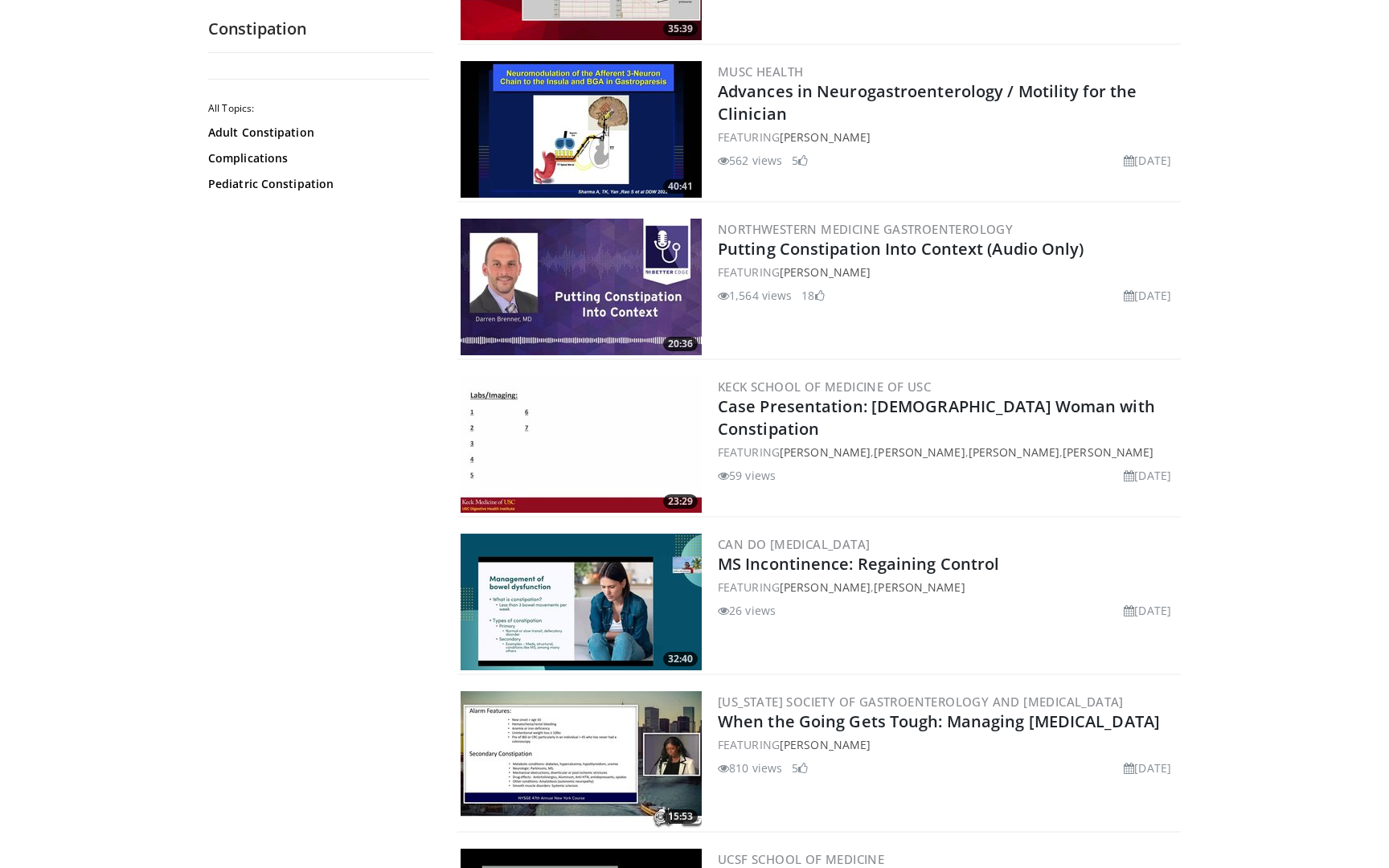
scroll to position [2186, 0]
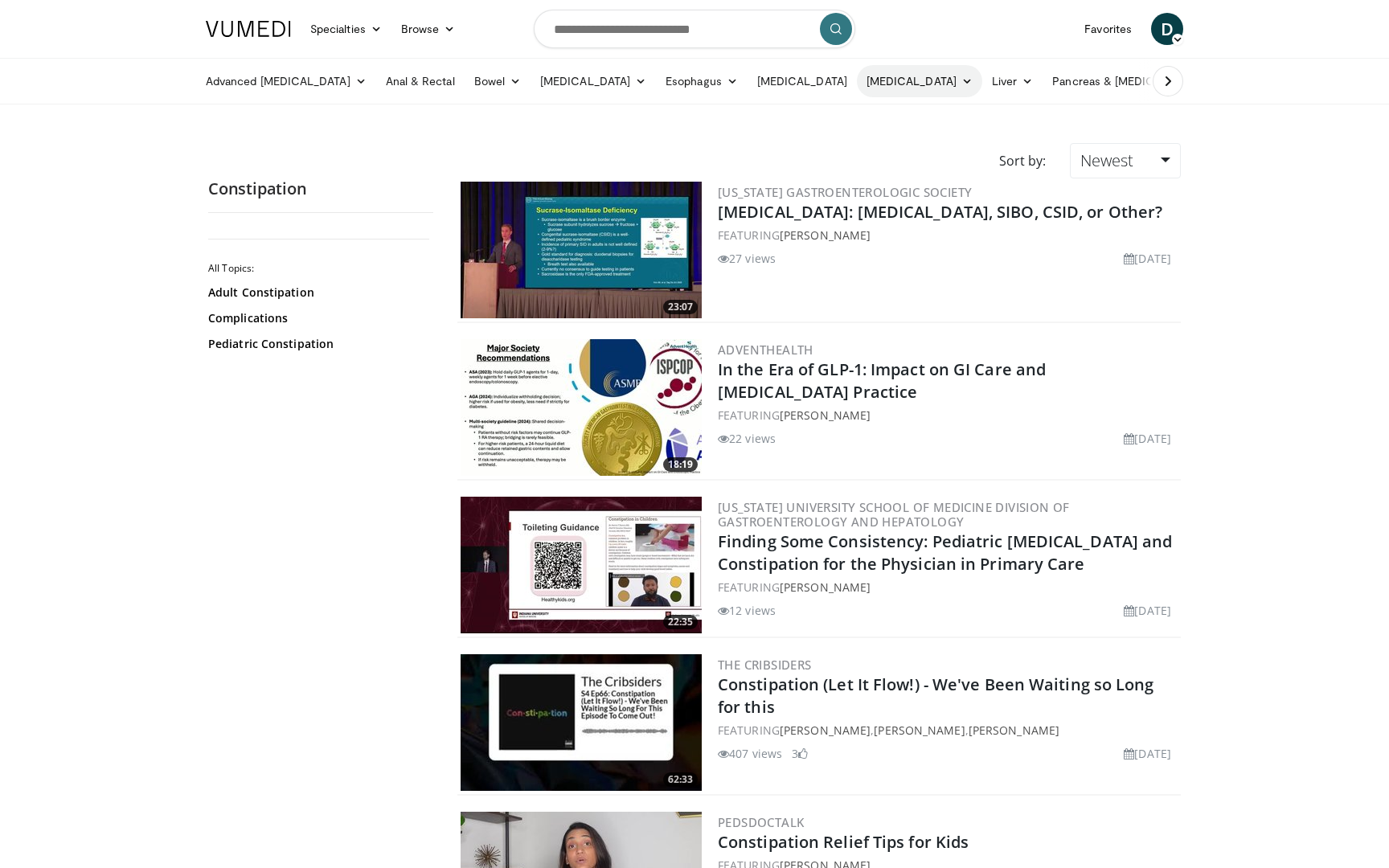
click at [898, 68] on link "[MEDICAL_DATA]" at bounding box center [920, 80] width 126 height 32
click at [899, 145] on link "Upper [MEDICAL_DATA]" at bounding box center [954, 145] width 192 height 26
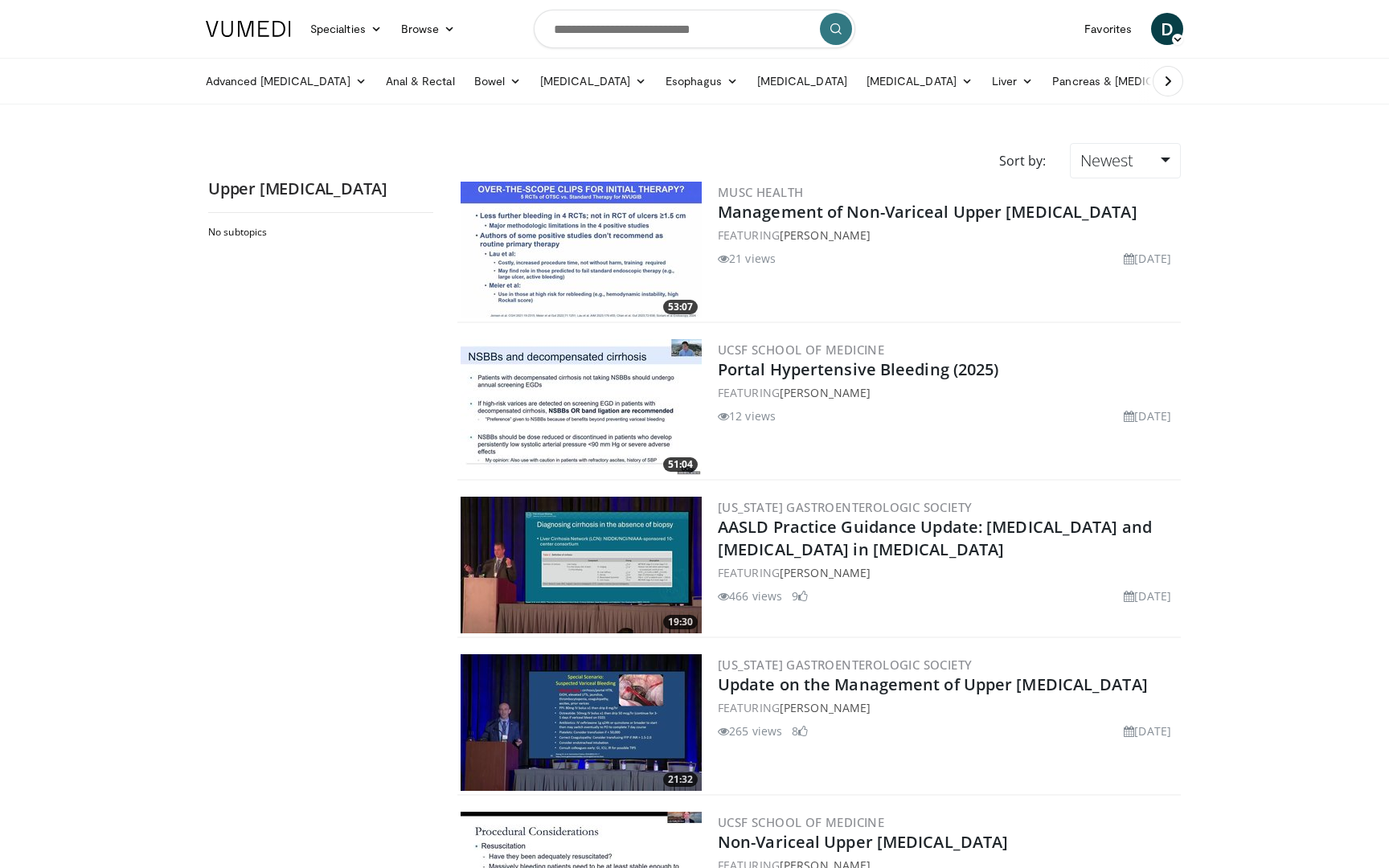
click at [585, 273] on img at bounding box center [581, 250] width 241 height 137
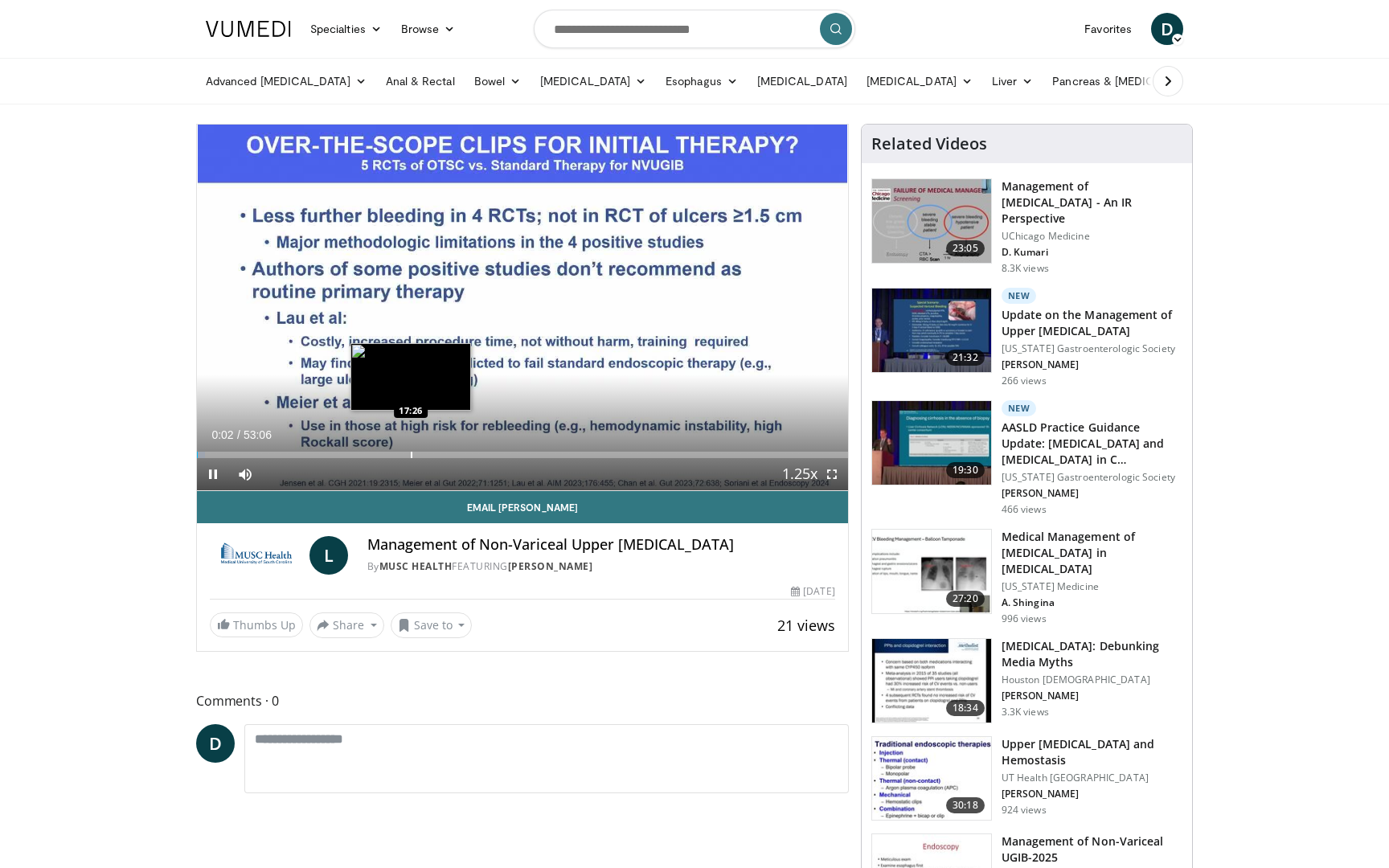
click at [410, 449] on div "Loaded : 1.24% 00:02 17:26" at bounding box center [523, 450] width 651 height 16
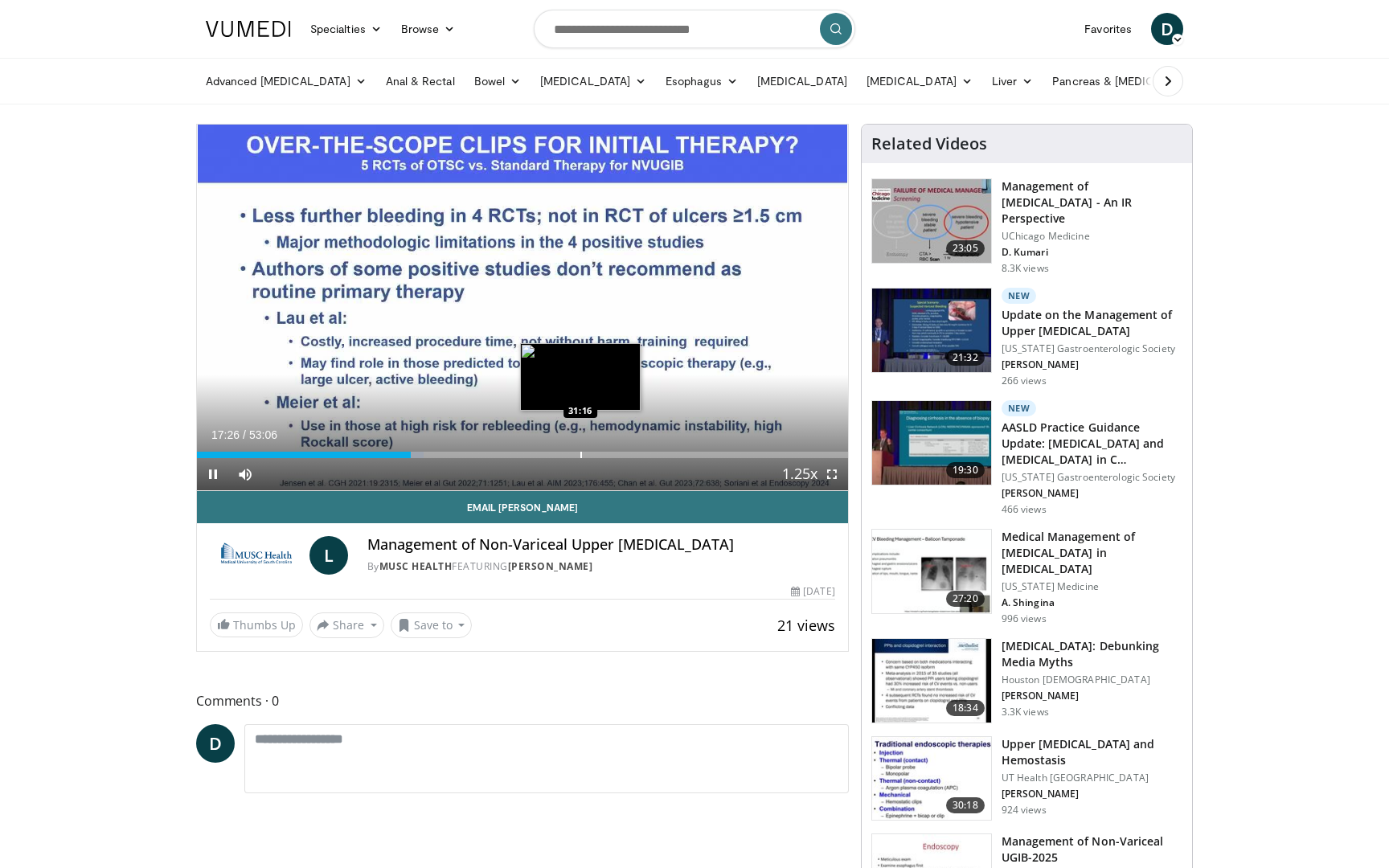
click at [580, 444] on div "Loaded : 34.84% 17:27 31:16" at bounding box center [523, 450] width 651 height 16
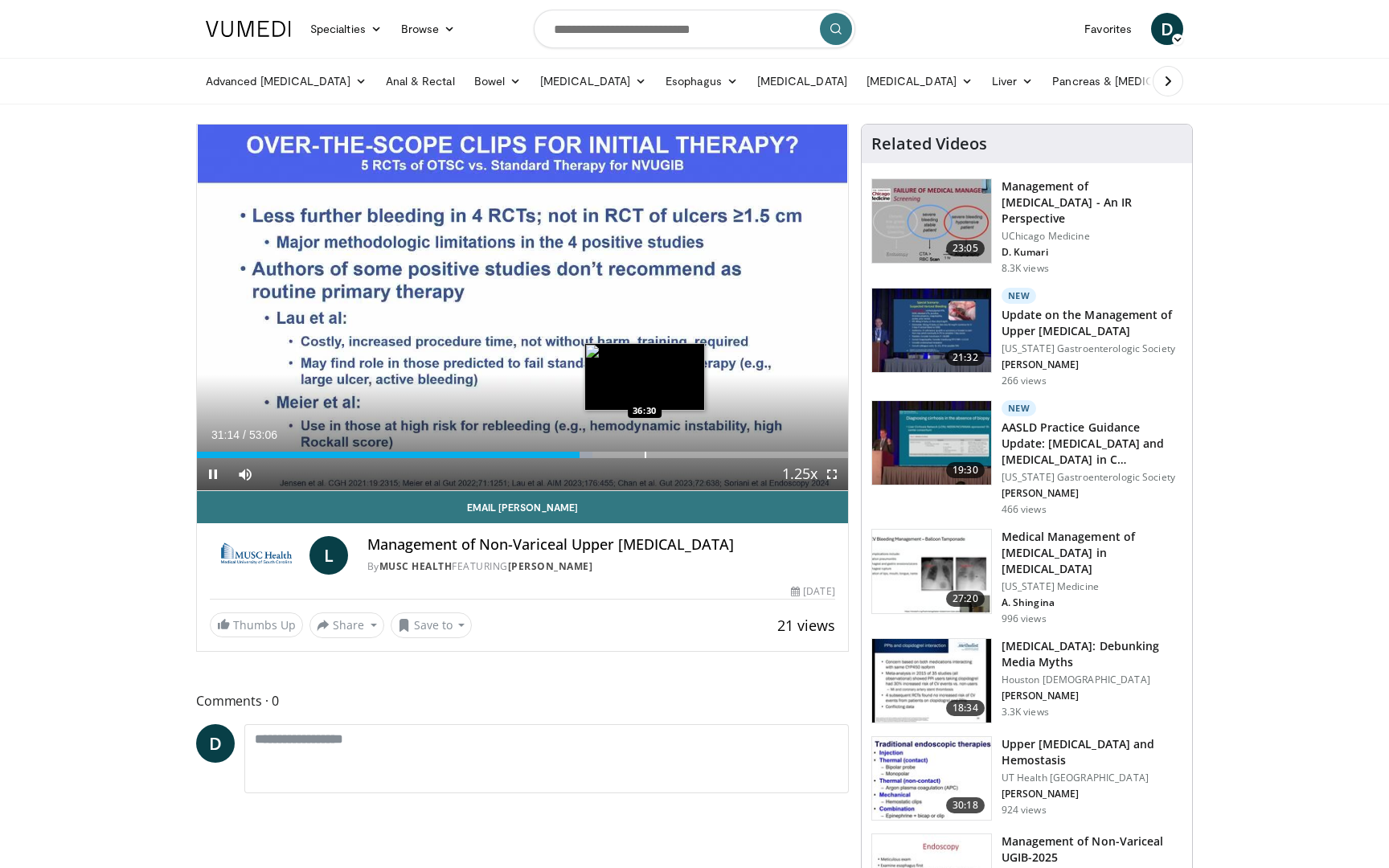
click at [646, 451] on div "Progress Bar" at bounding box center [646, 454] width 2 height 6
click at [631, 456] on div "Progress Bar" at bounding box center [632, 454] width 2 height 6
click at [672, 455] on div "Loaded : 68.74% 35:25 38:52" at bounding box center [523, 454] width 651 height 6
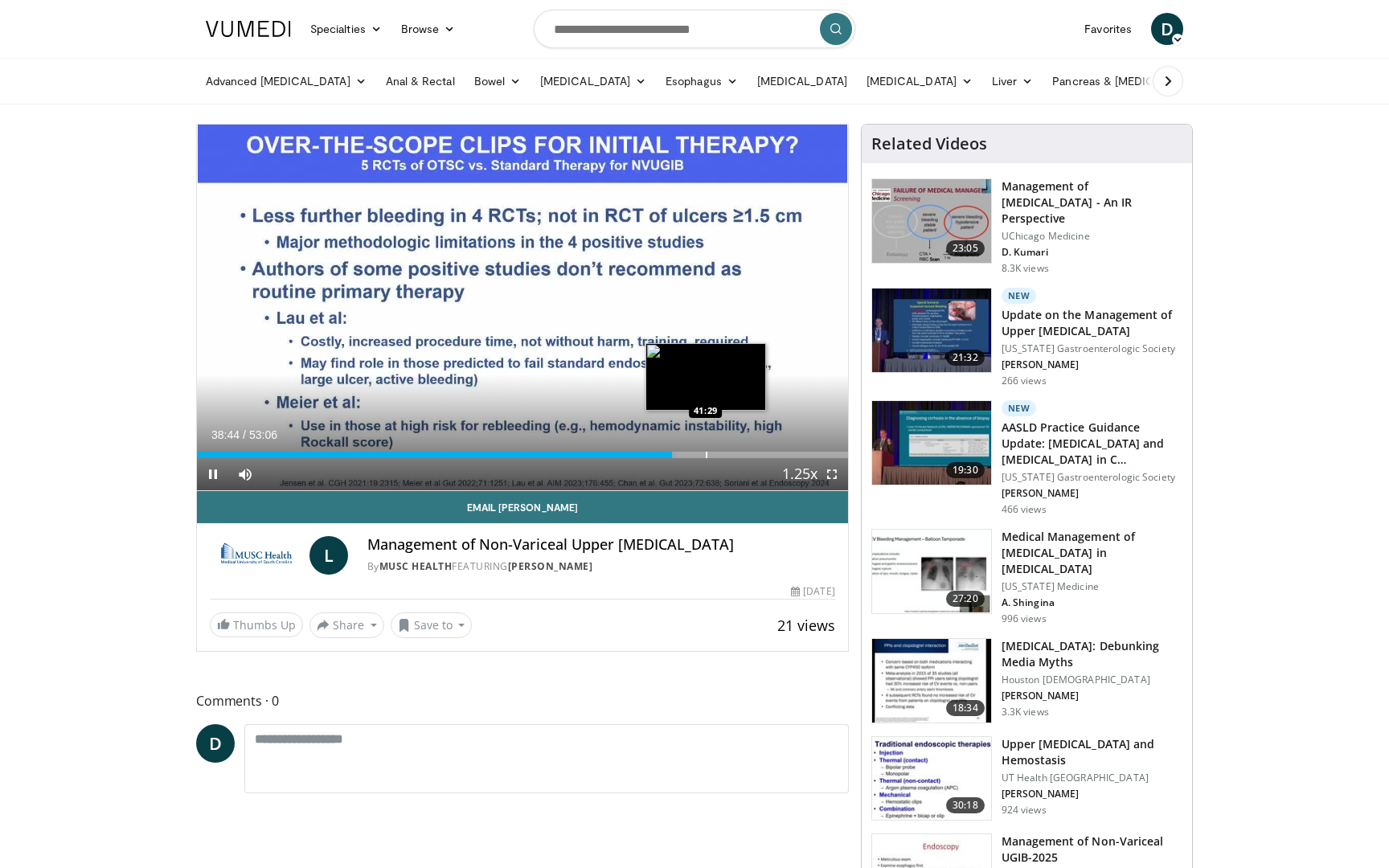
click at [706, 455] on div "Progress Bar" at bounding box center [707, 454] width 2 height 6
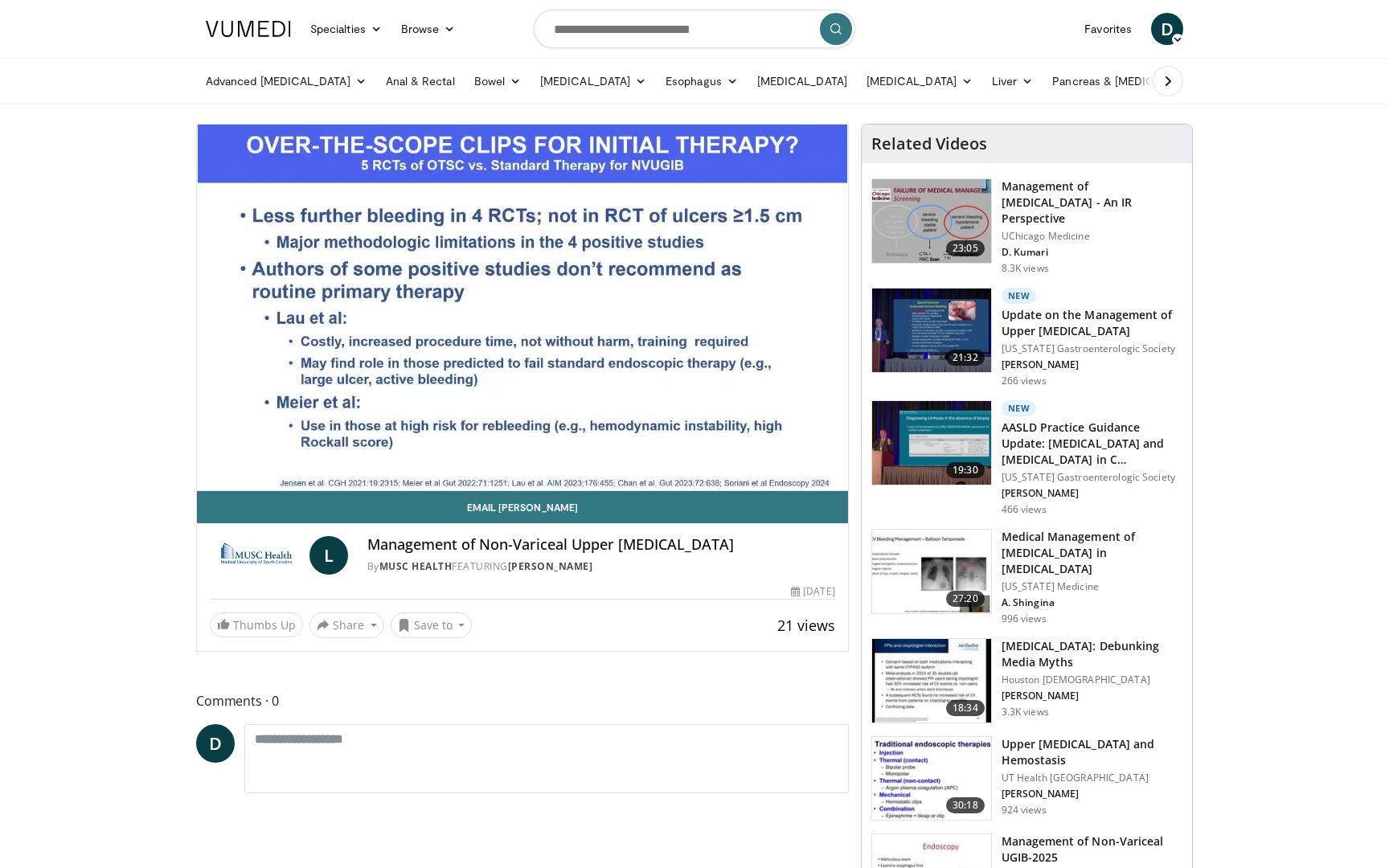
click at [933, 420] on img at bounding box center [931, 443] width 119 height 84
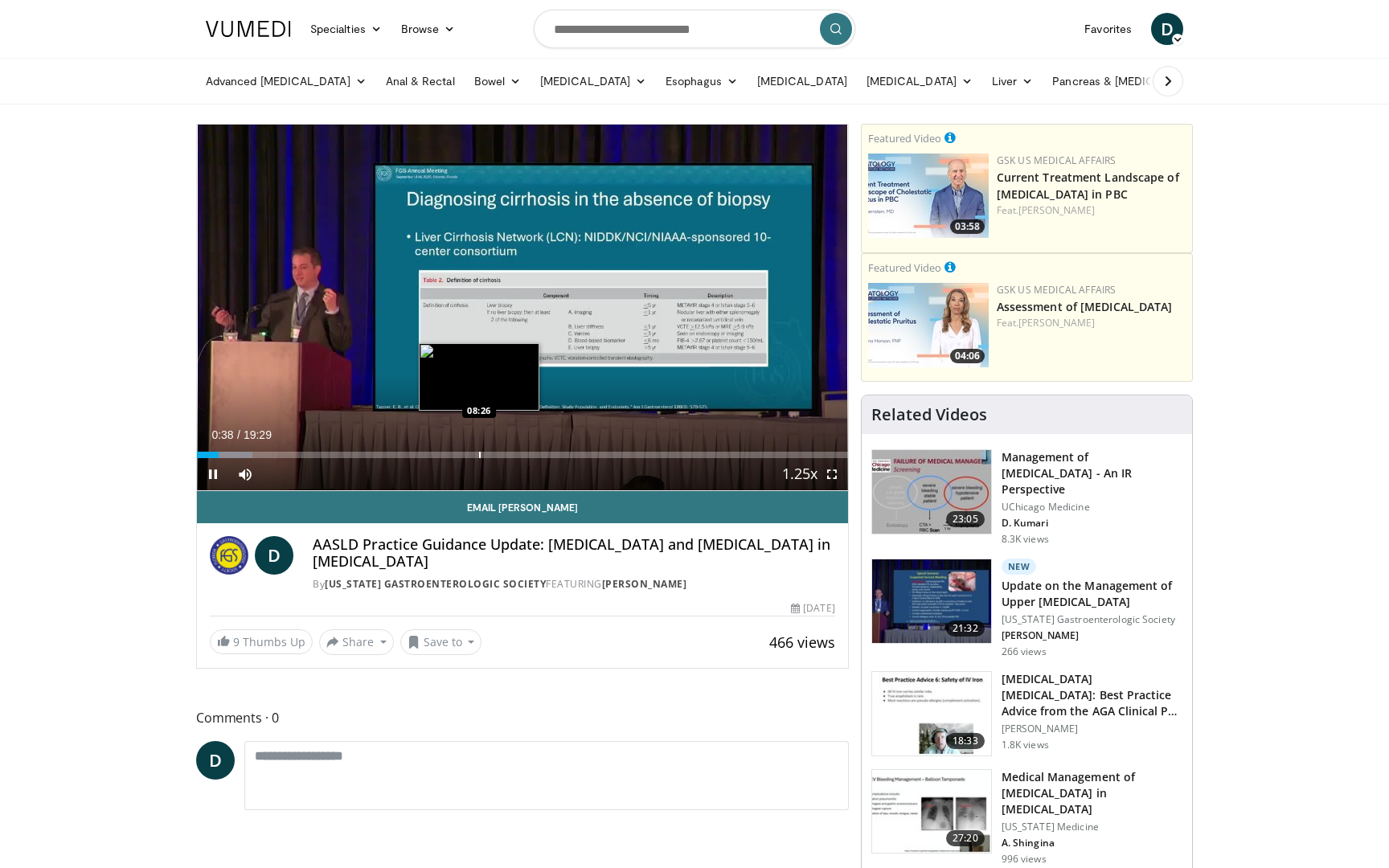
click at [479, 451] on div "Progress Bar" at bounding box center [480, 454] width 2 height 6
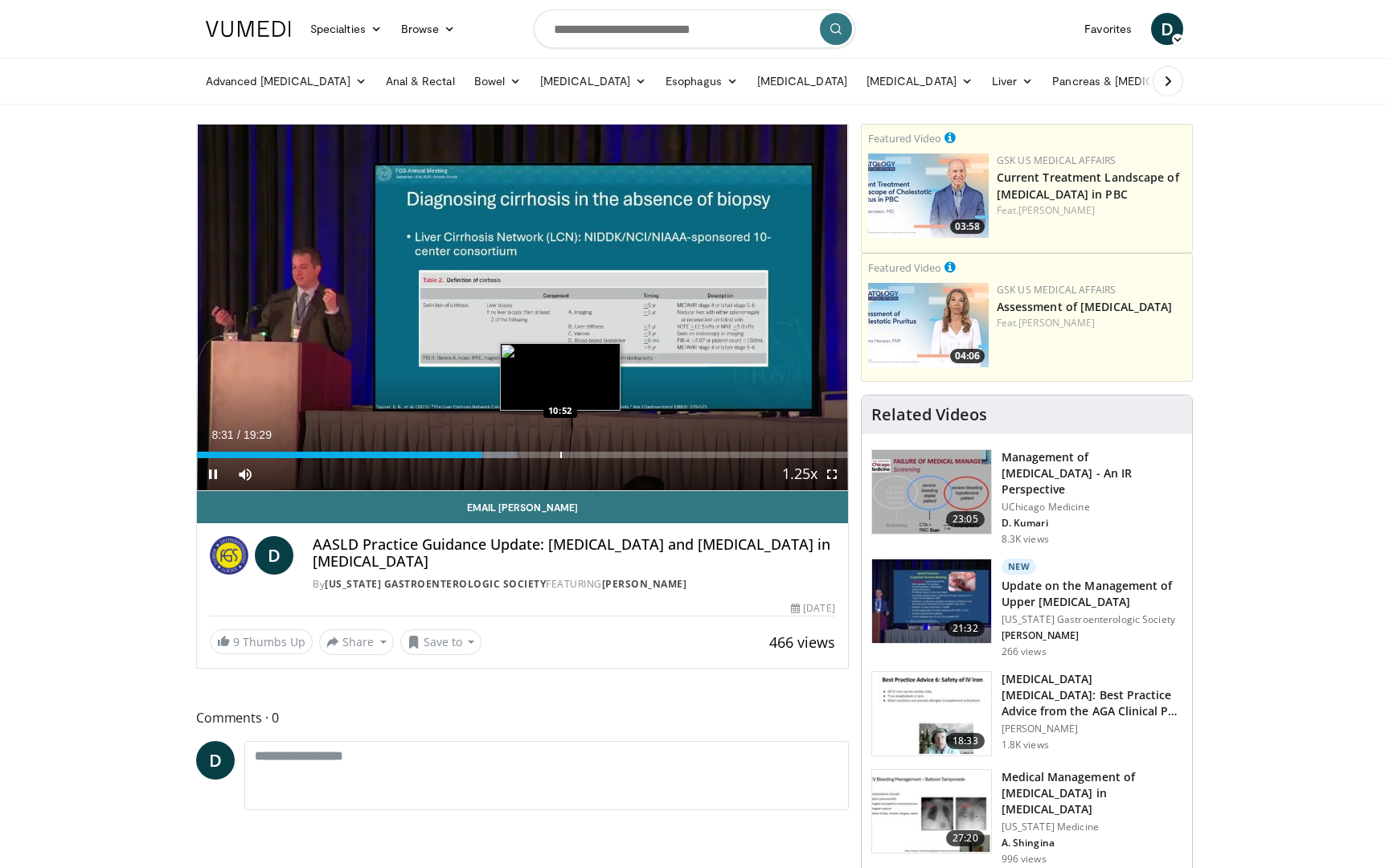
click at [560, 454] on div "Progress Bar" at bounding box center [561, 454] width 2 height 6
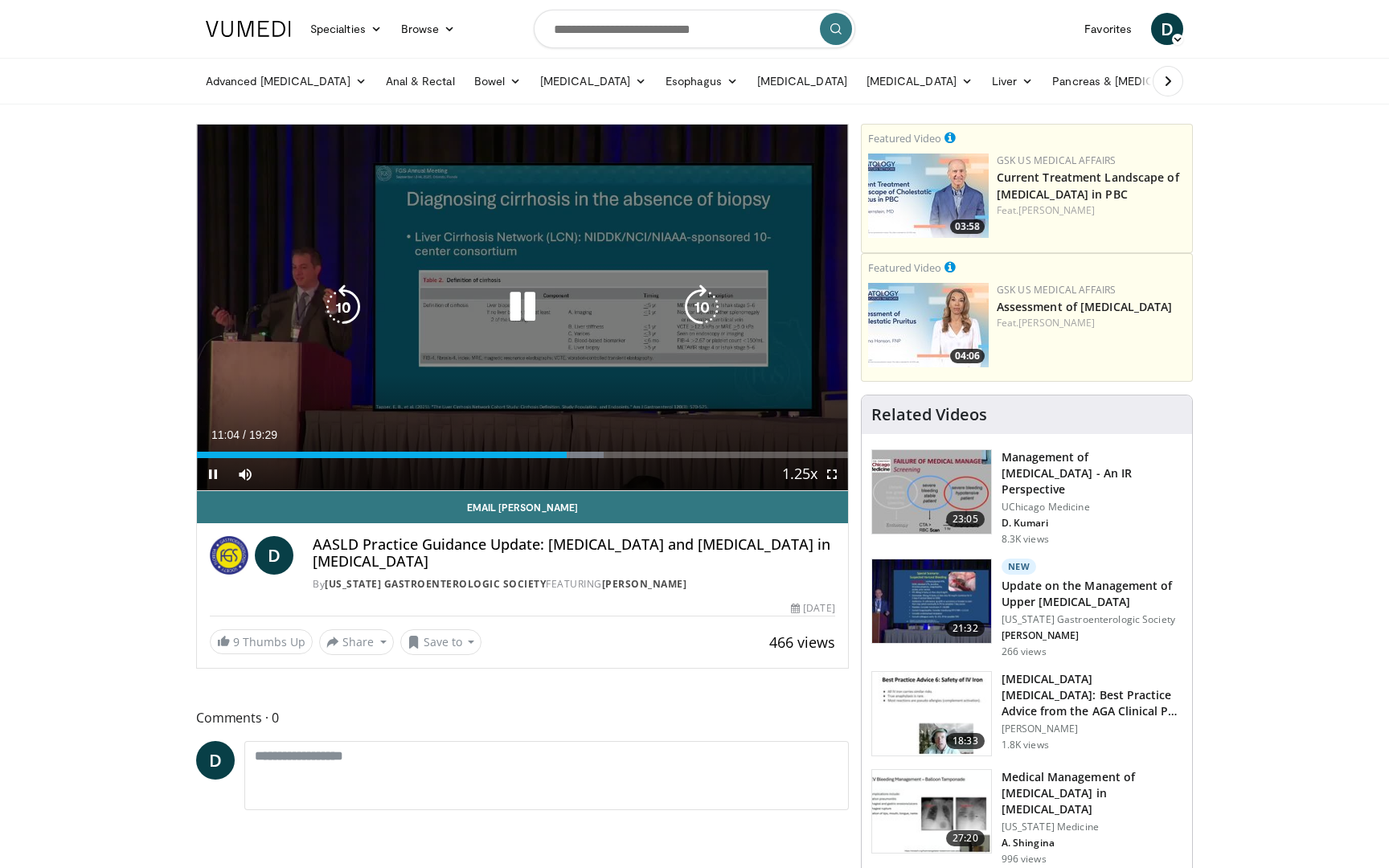
click at [508, 315] on icon "Video Player" at bounding box center [522, 306] width 45 height 45
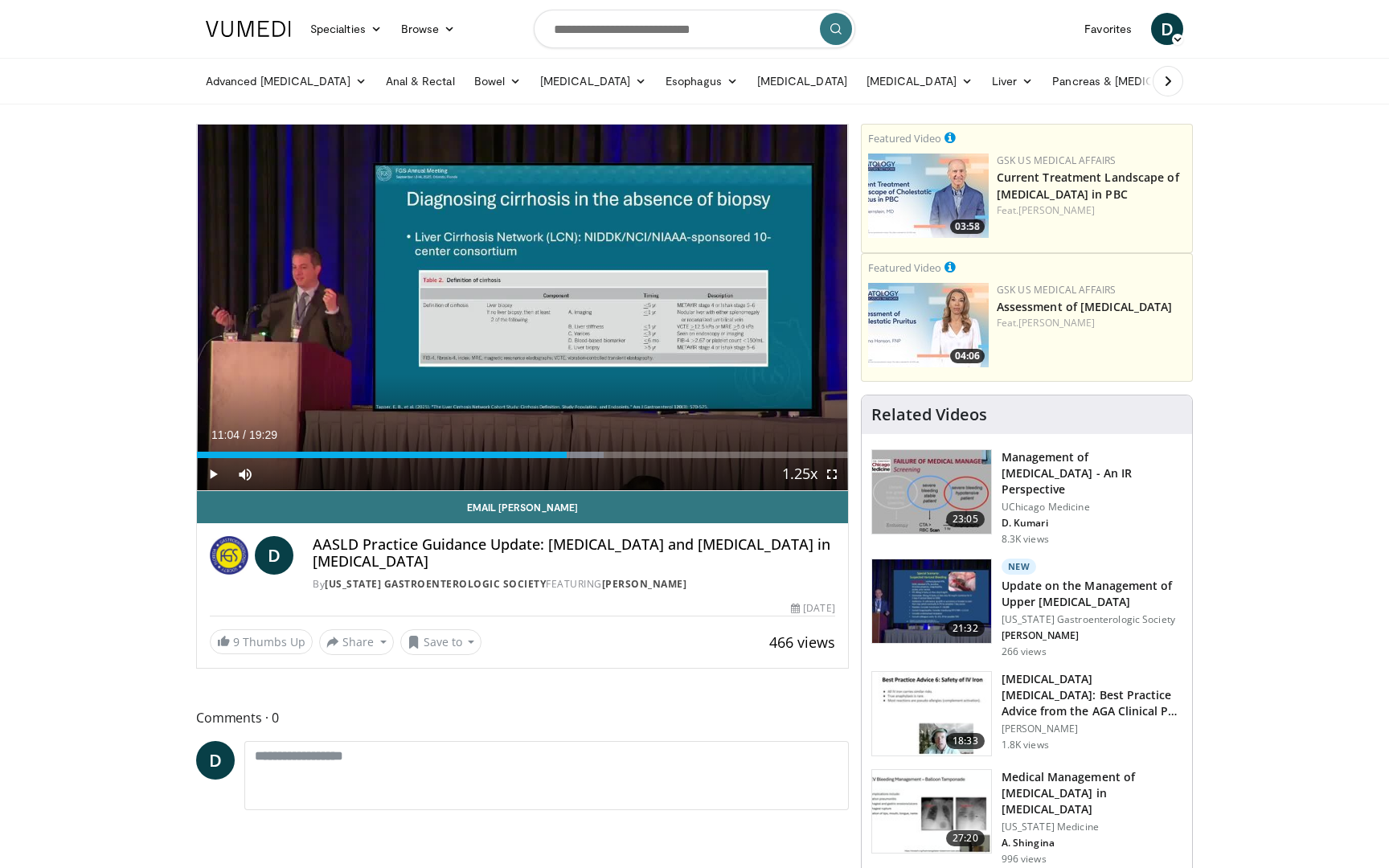
click at [508, 315] on div "10 seconds Tap to unmute" at bounding box center [523, 307] width 651 height 366
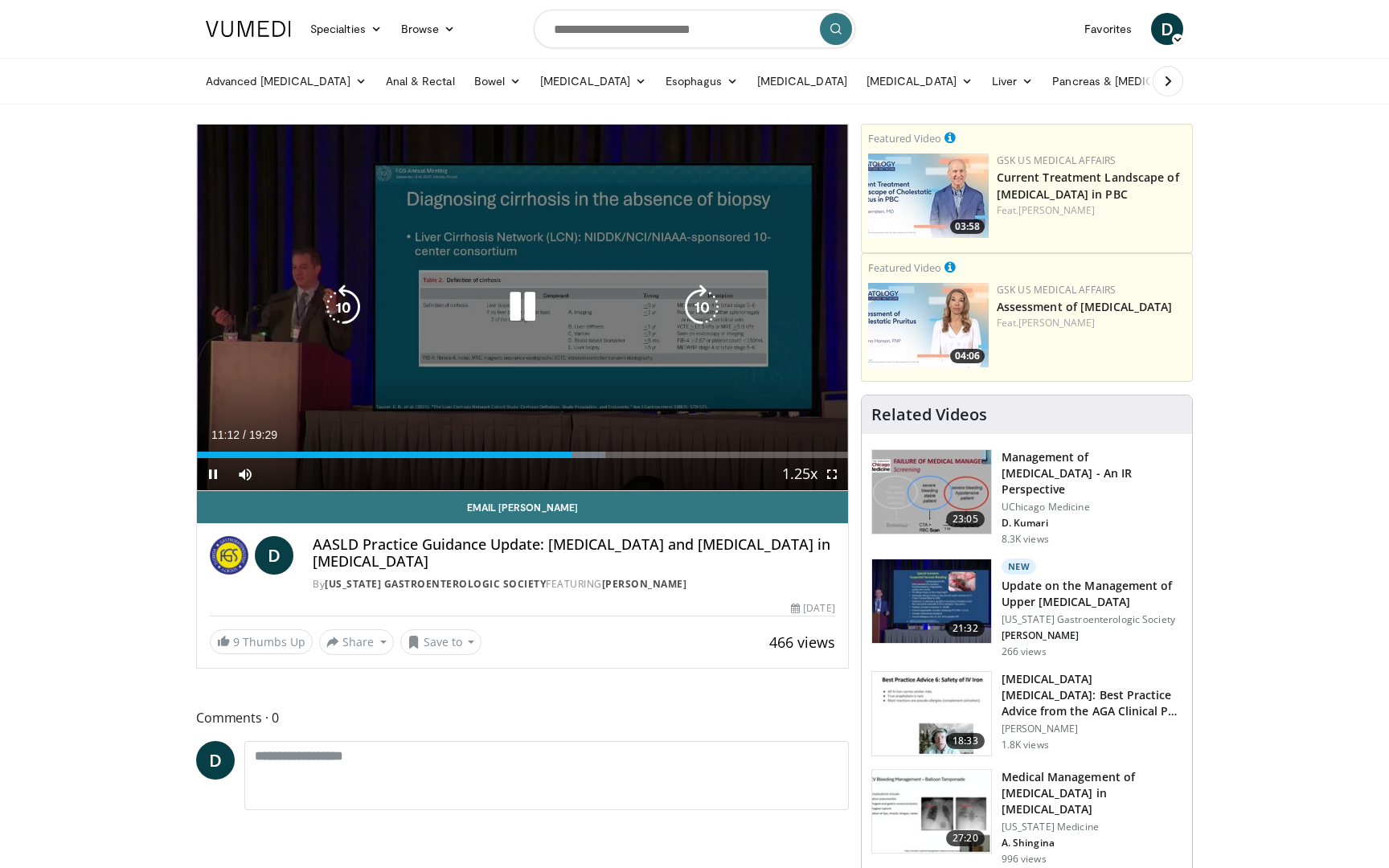
click at [338, 315] on icon "Video Player" at bounding box center [343, 306] width 45 height 45
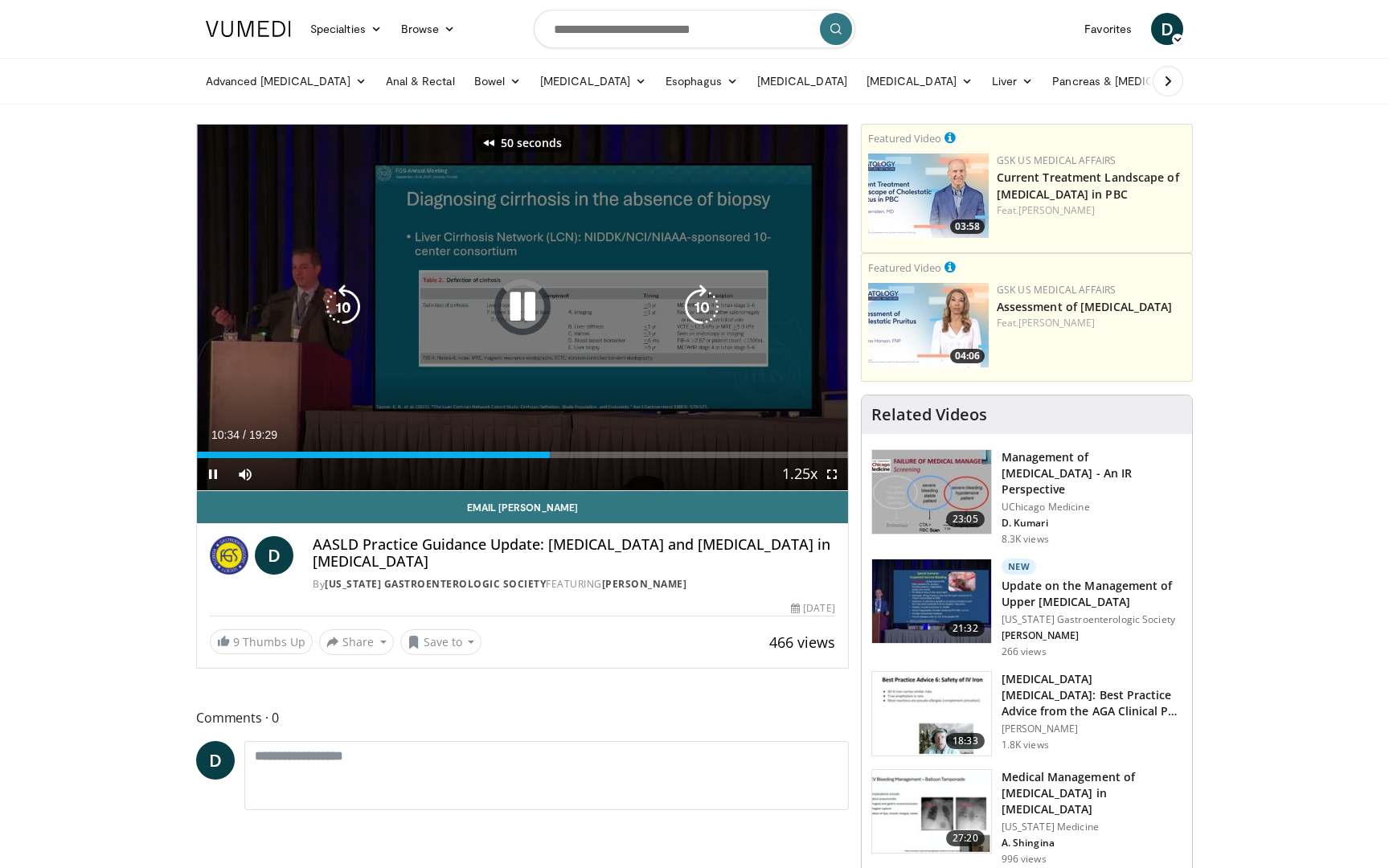
click at [338, 315] on icon "Video Player" at bounding box center [343, 306] width 45 height 45
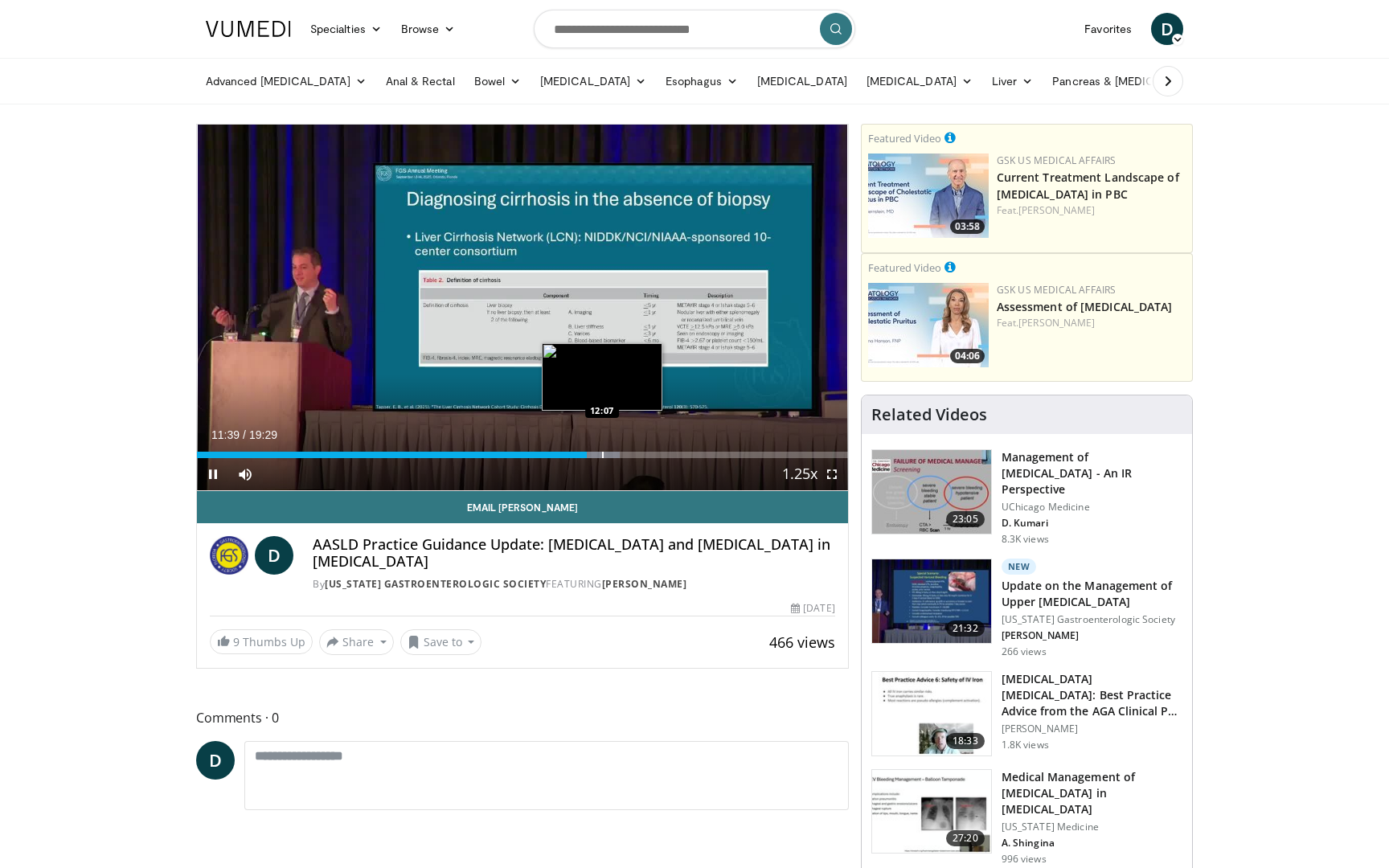
click at [602, 454] on div "Progress Bar" at bounding box center [603, 454] width 2 height 6
click at [612, 458] on div "Progress Bar" at bounding box center [613, 454] width 2 height 6
click at [617, 458] on div "80 seconds Tap to unmute" at bounding box center [523, 307] width 651 height 366
click at [637, 457] on div "Progress Bar" at bounding box center [638, 454] width 2 height 6
click at [653, 457] on div "Progress Bar" at bounding box center [654, 454] width 2 height 6
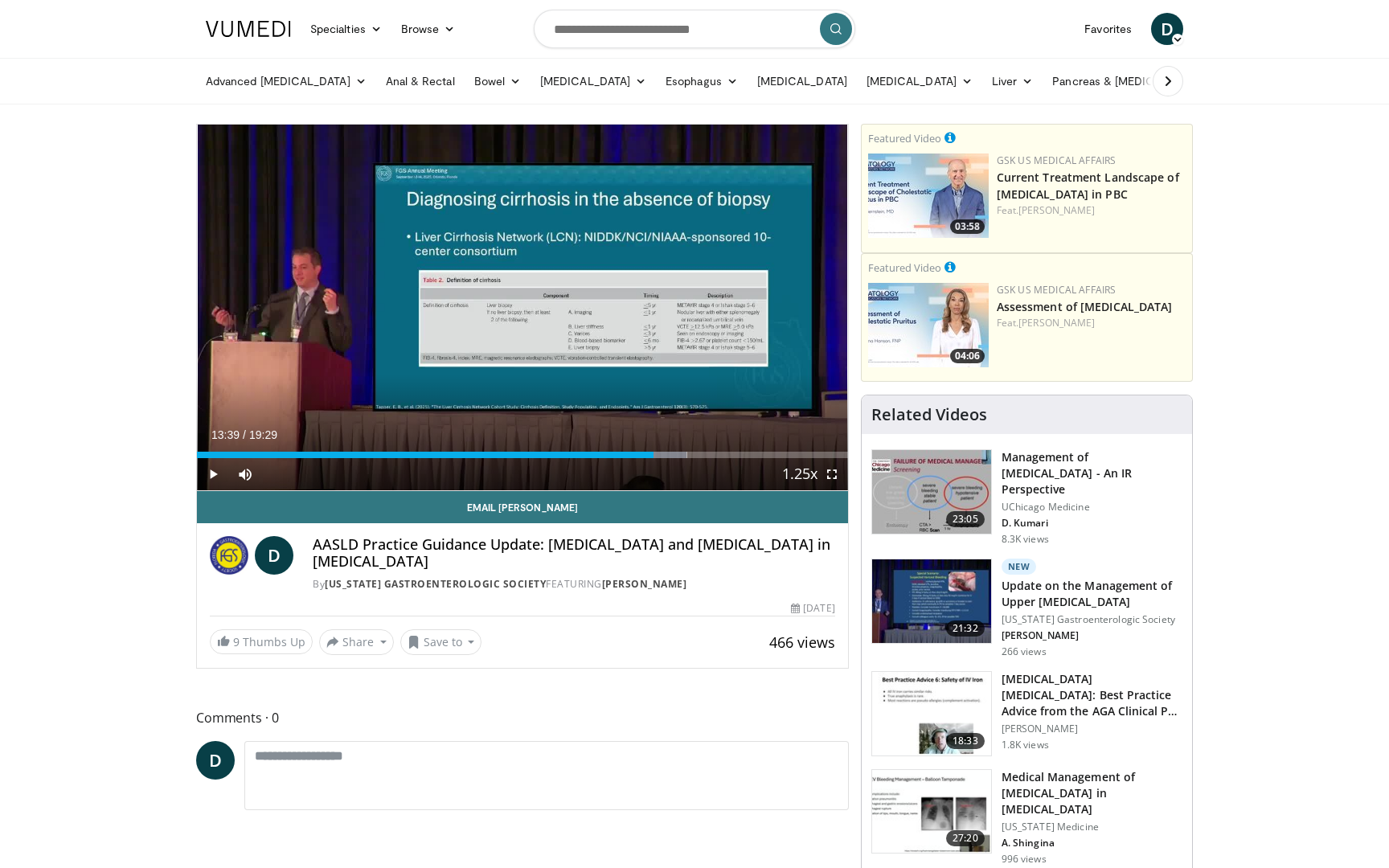
click at [662, 461] on div "Current Time 13:39 / Duration 19:29 Play Skip Backward Skip Forward Mute Loaded…" at bounding box center [523, 473] width 651 height 32
click at [676, 456] on div "Progress Bar" at bounding box center [676, 454] width 2 height 6
click at [713, 454] on div "Progress Bar" at bounding box center [713, 454] width 2 height 6
click at [700, 458] on div "15:26" at bounding box center [455, 454] width 516 height 6
click at [932, 587] on img at bounding box center [931, 602] width 119 height 84
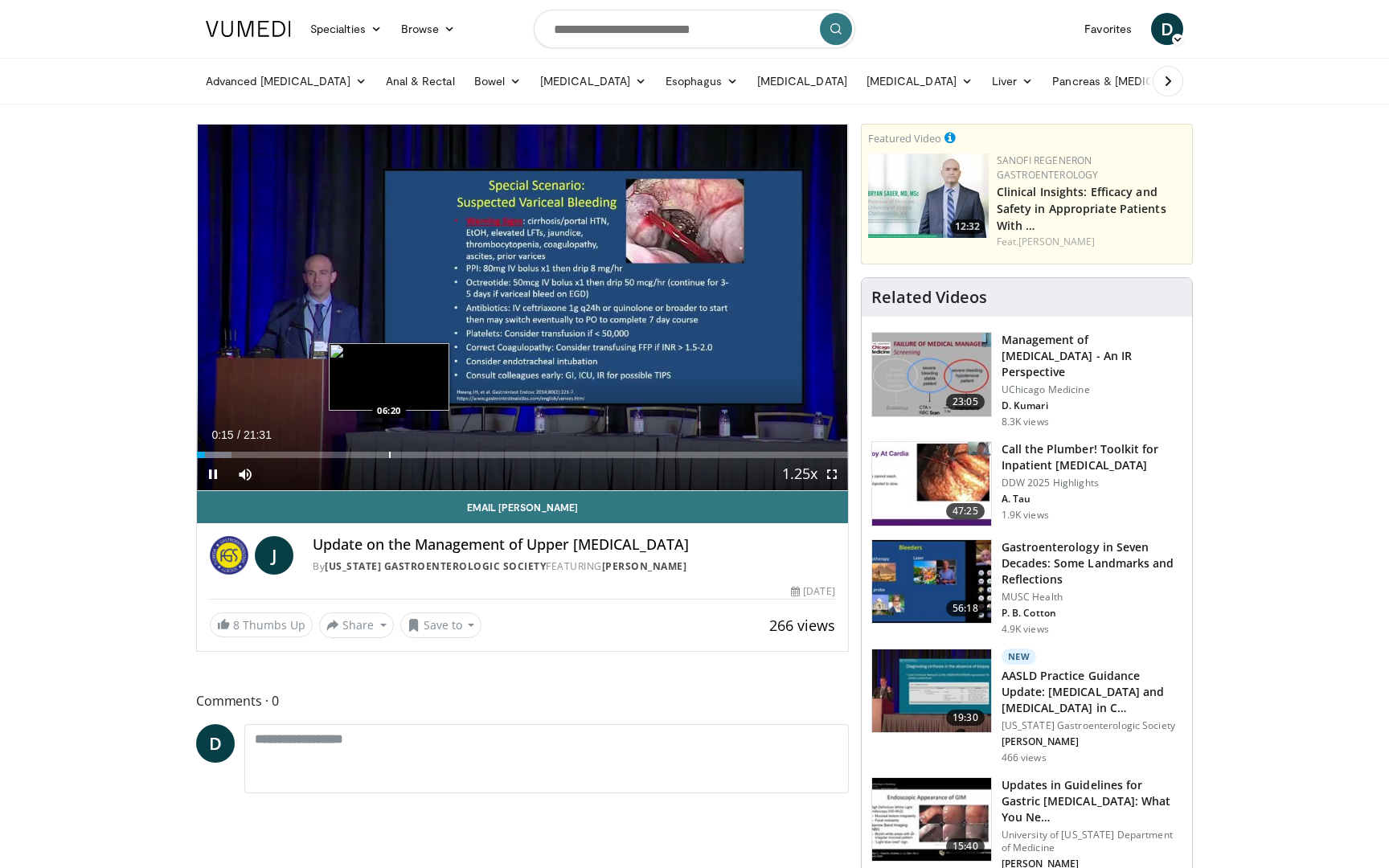
click at [389, 456] on div "Progress Bar" at bounding box center [390, 454] width 2 height 6
click at [431, 451] on div "Loaded : 34.57% 06:22 07:45" at bounding box center [523, 450] width 651 height 16
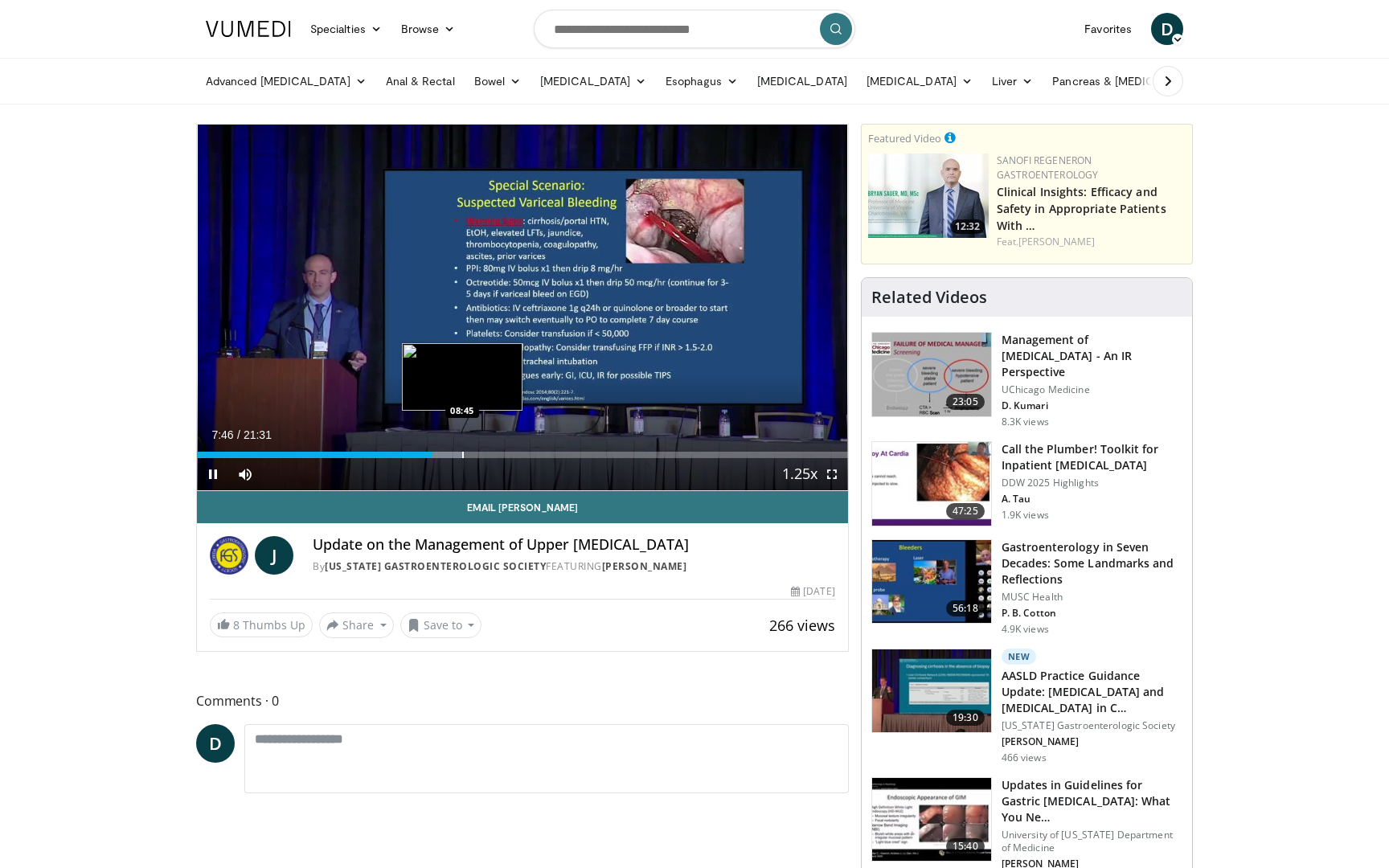
click at [462, 453] on div "Progress Bar" at bounding box center [463, 454] width 2 height 6
click at [485, 454] on div "Progress Bar" at bounding box center [467, 454] width 38 height 6
click at [505, 456] on div "Progress Bar" at bounding box center [506, 454] width 2 height 6
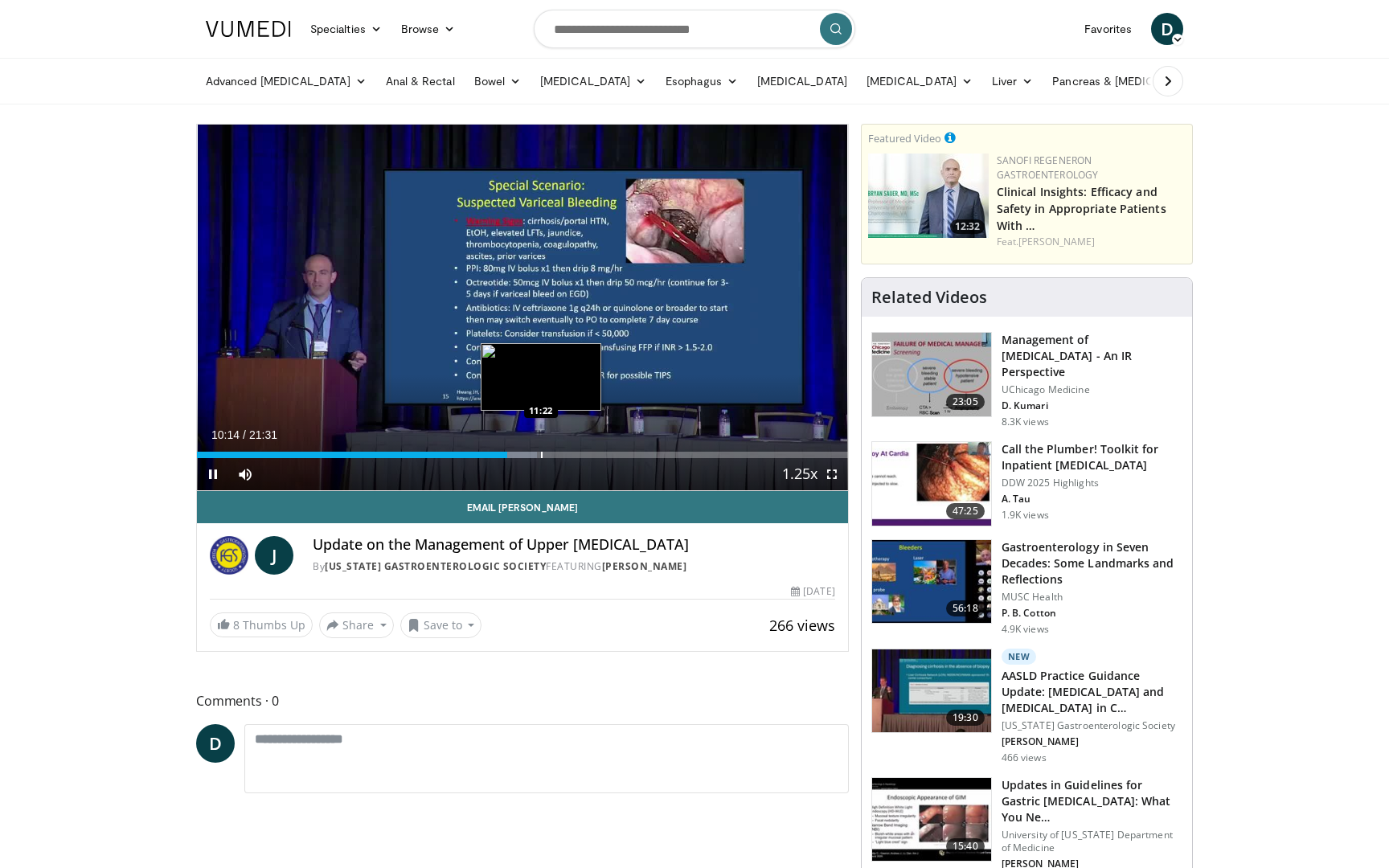
click at [539, 452] on div "Loaded : 52.25% 10:14 11:22" at bounding box center [523, 454] width 651 height 6
click at [575, 455] on div "Progress Bar" at bounding box center [576, 454] width 2 height 6
click at [594, 455] on div "Progress Bar" at bounding box center [595, 454] width 2 height 6
click at [611, 454] on div "Progress Bar" at bounding box center [612, 454] width 2 height 6
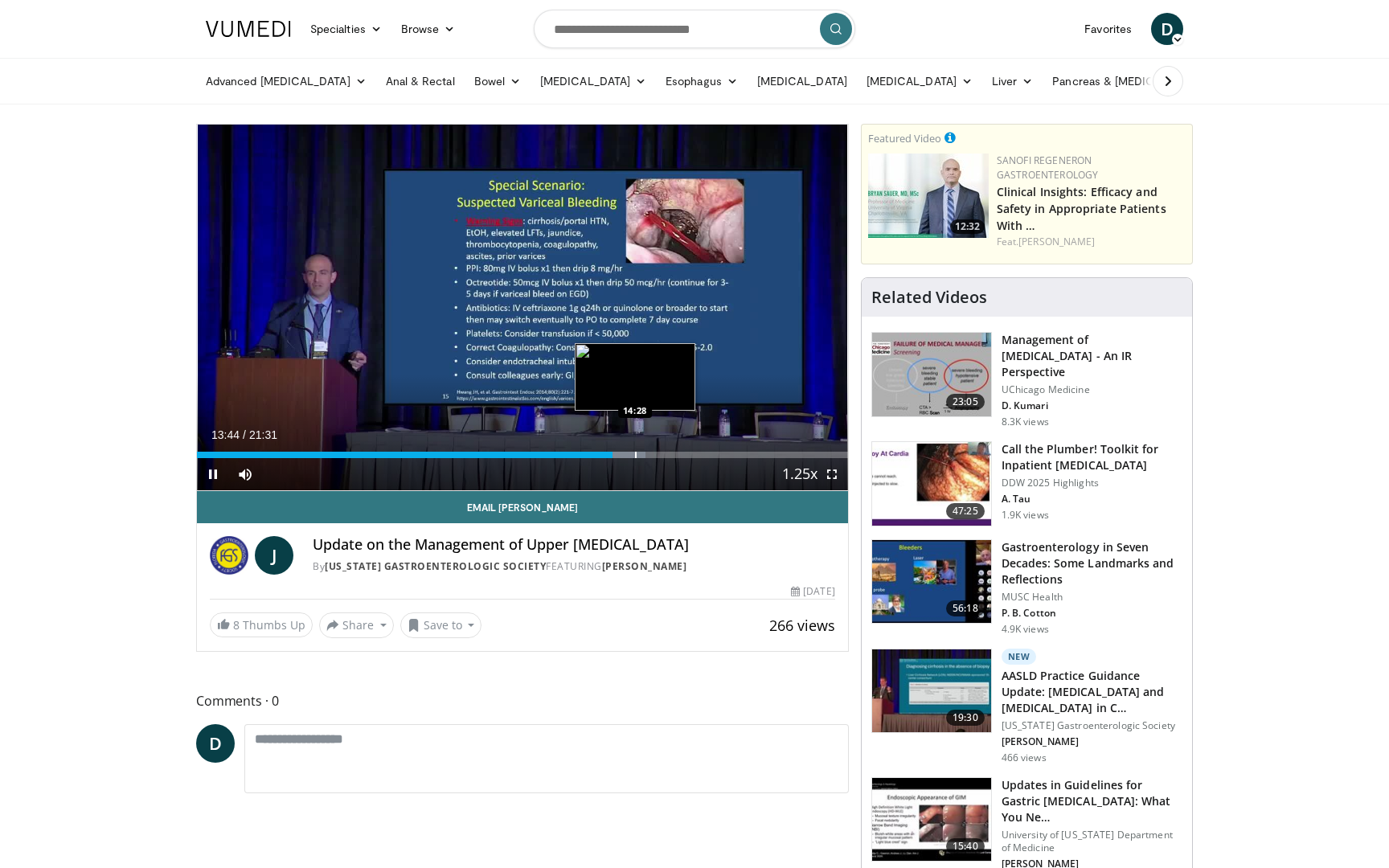
click at [635, 451] on div "Progress Bar" at bounding box center [636, 454] width 2 height 6
click at [659, 451] on div "Progress Bar" at bounding box center [660, 454] width 2 height 6
click at [683, 451] on div "Progress Bar" at bounding box center [684, 454] width 2 height 6
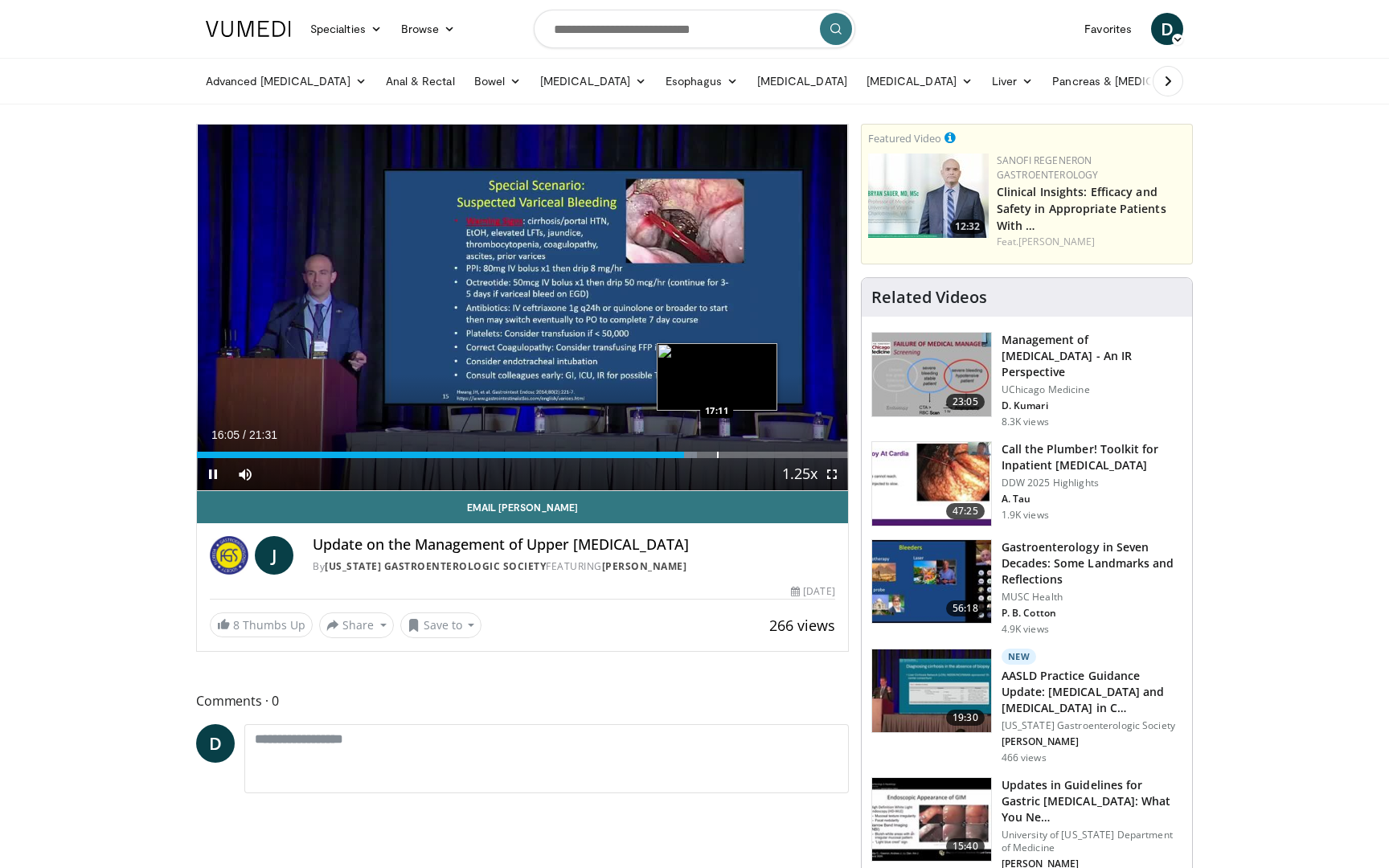
click at [716, 451] on div "Loaded : 76.83% 16:05 17:11" at bounding box center [523, 450] width 651 height 16
click at [749, 460] on div "Current Time 17:11 / Duration 21:31 Pause Skip Backward Skip Forward Mute Loade…" at bounding box center [523, 473] width 651 height 32
click at [749, 460] on div "Current Time 17:14 / Duration 21:31 Pause Skip Backward Skip Forward Mute Loade…" at bounding box center [523, 473] width 651 height 32
click at [762, 454] on div "Loaded : 85.21% 17:16 18:42" at bounding box center [523, 454] width 651 height 6
click at [778, 454] on div "Progress Bar" at bounding box center [779, 454] width 2 height 6
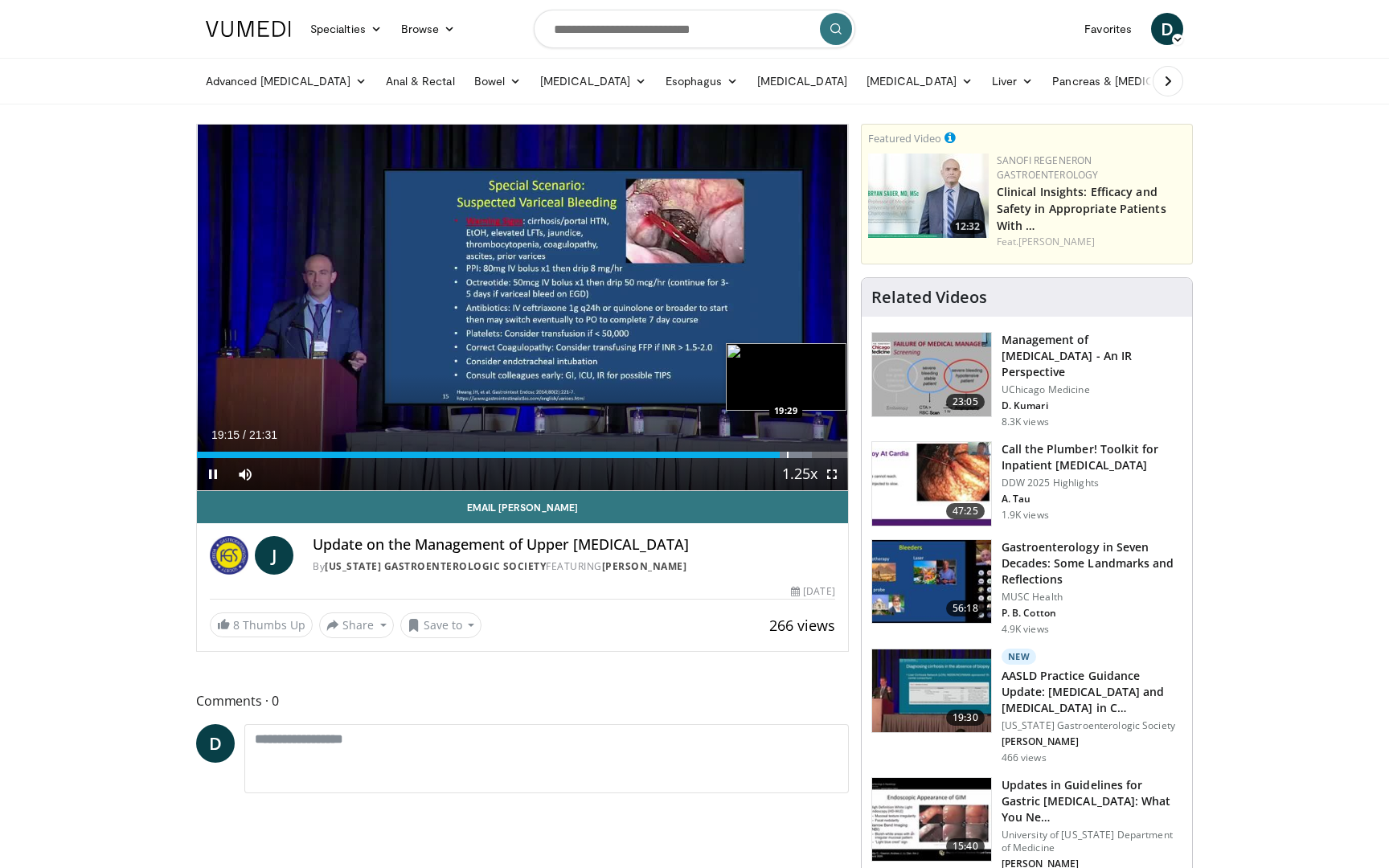
click at [787, 456] on div "Progress Bar" at bounding box center [788, 454] width 2 height 6
click at [808, 456] on div "Progress Bar" at bounding box center [809, 454] width 2 height 6
click at [818, 455] on div "Progress Bar" at bounding box center [817, 454] width 49 height 6
